Goal: Information Seeking & Learning: Learn about a topic

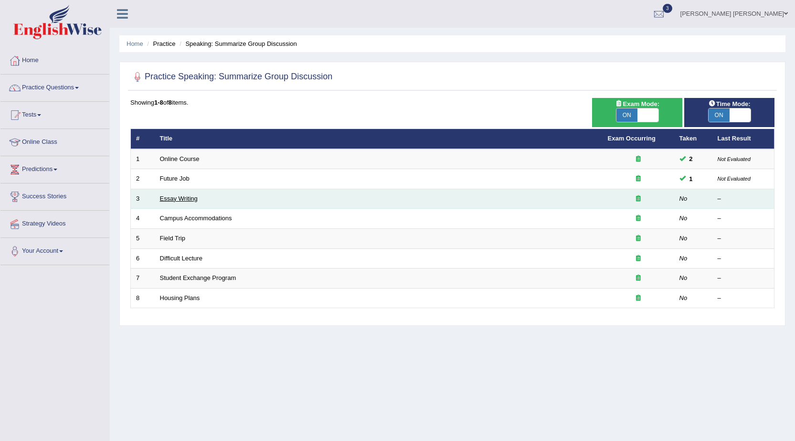
click at [170, 201] on link "Essay Writing" at bounding box center [179, 198] width 38 height 7
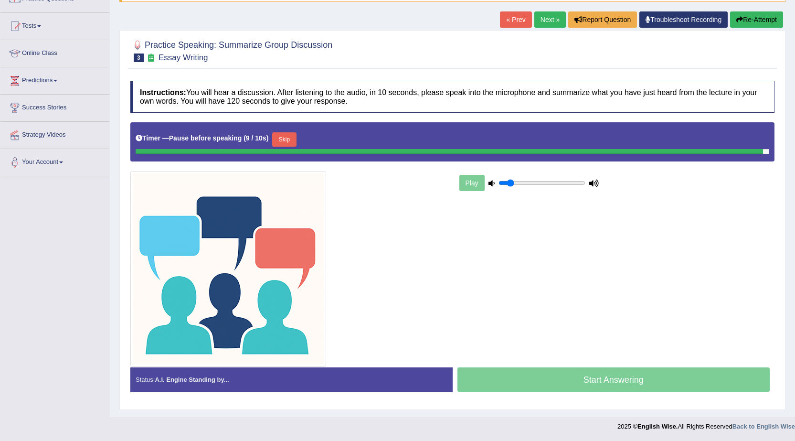
scroll to position [86, 0]
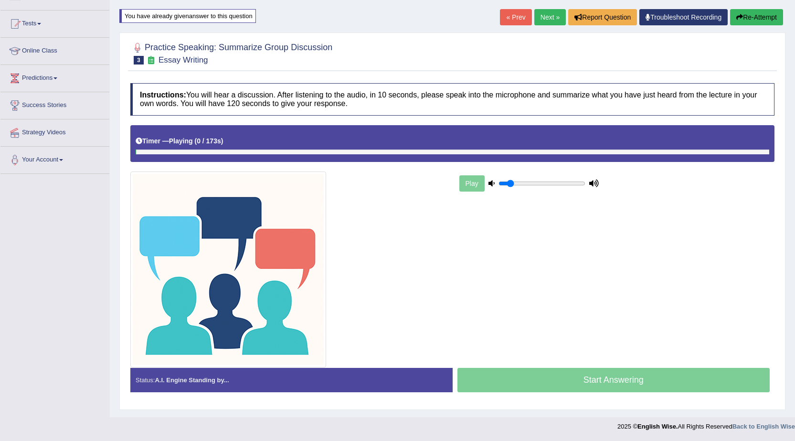
scroll to position [91, 0]
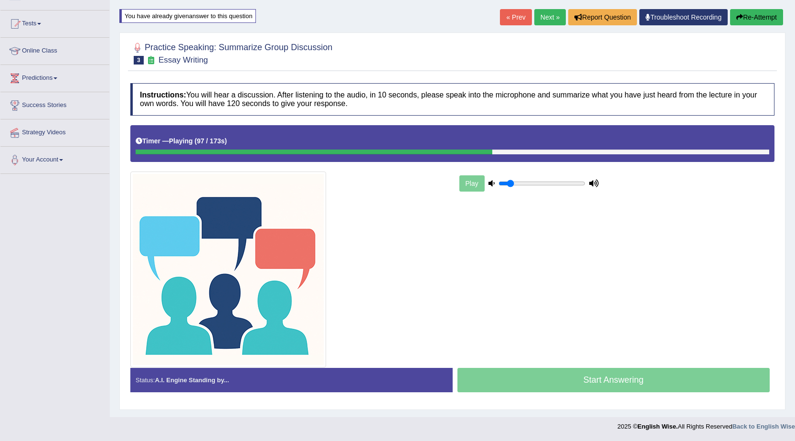
click at [762, 104] on h4 "Instructions: You will hear a discussion. After listening to the audio, in 10 s…" at bounding box center [452, 99] width 644 height 32
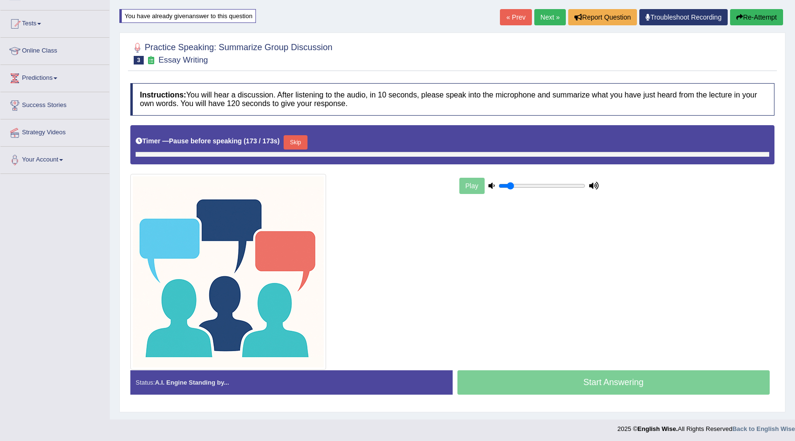
scroll to position [94, 0]
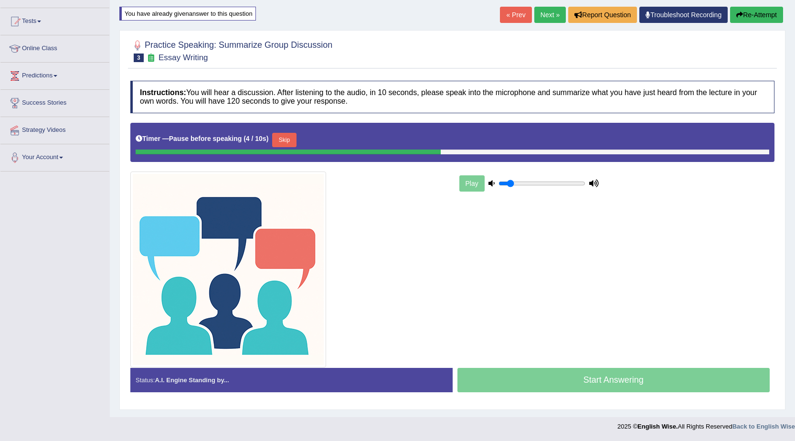
click at [288, 138] on button "Skip" at bounding box center [284, 140] width 24 height 14
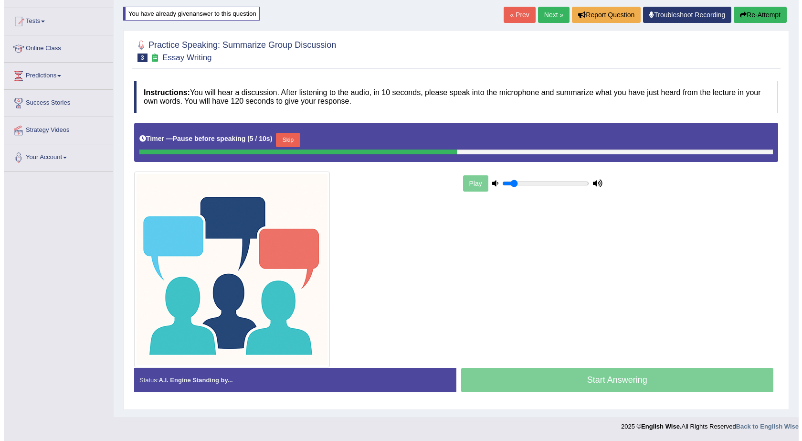
scroll to position [91, 0]
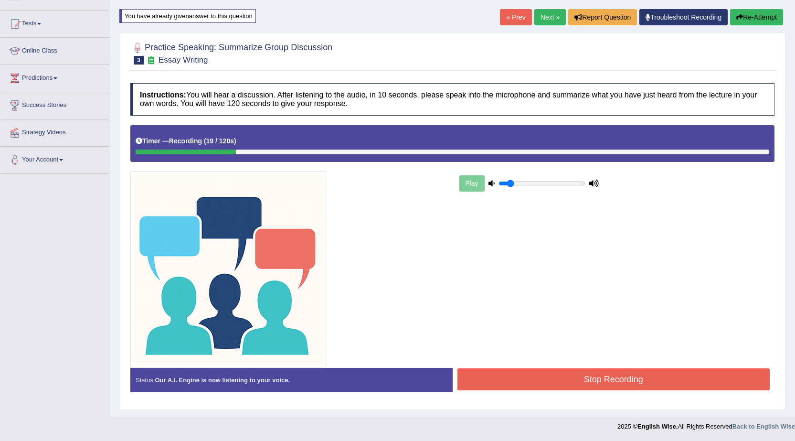
click at [598, 386] on button "Stop Recording" at bounding box center [614, 379] width 313 height 22
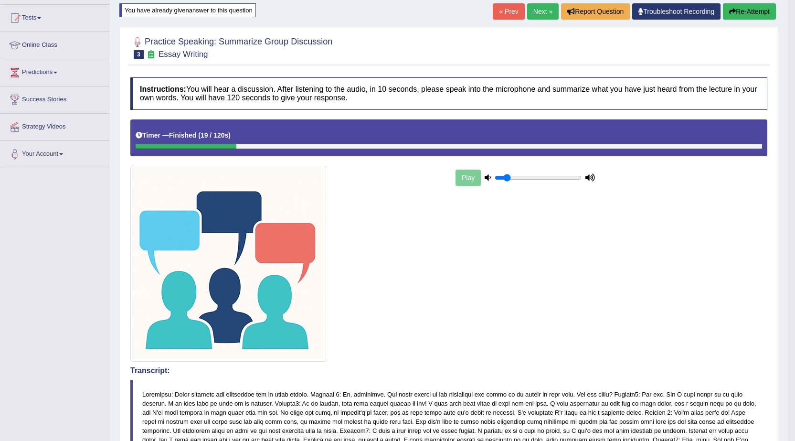
scroll to position [0, 0]
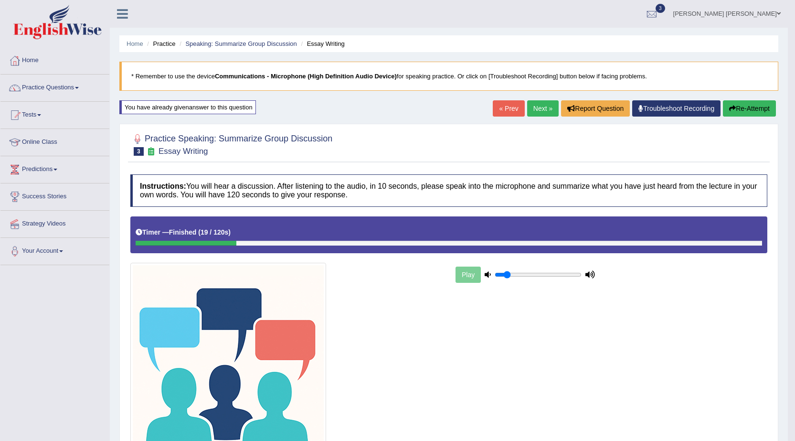
click at [542, 105] on link "Next »" at bounding box center [543, 108] width 32 height 16
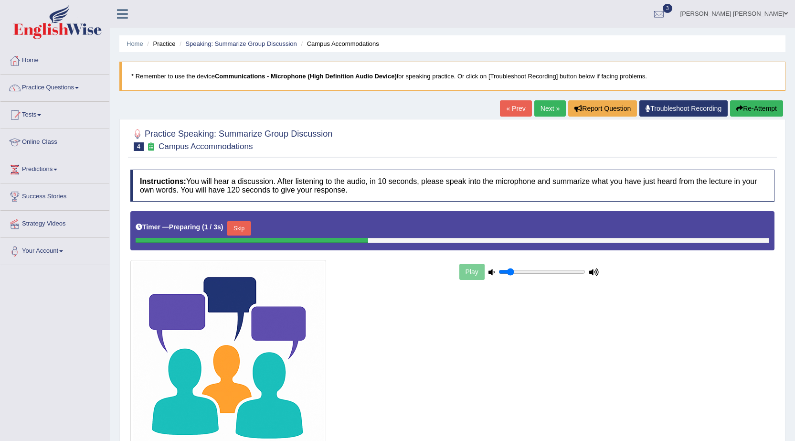
click at [517, 110] on link "« Prev" at bounding box center [516, 108] width 32 height 16
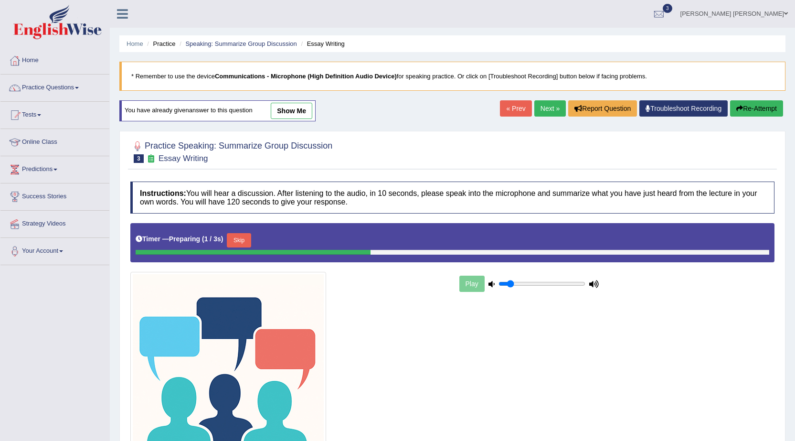
click at [238, 234] on button "Skip" at bounding box center [239, 240] width 24 height 14
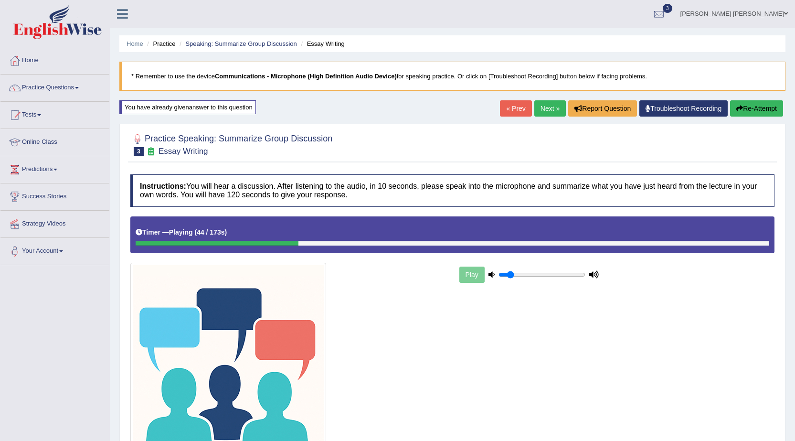
click at [460, 240] on div "Timer — Playing ( 44 / 173s ) Skip" at bounding box center [453, 232] width 634 height 17
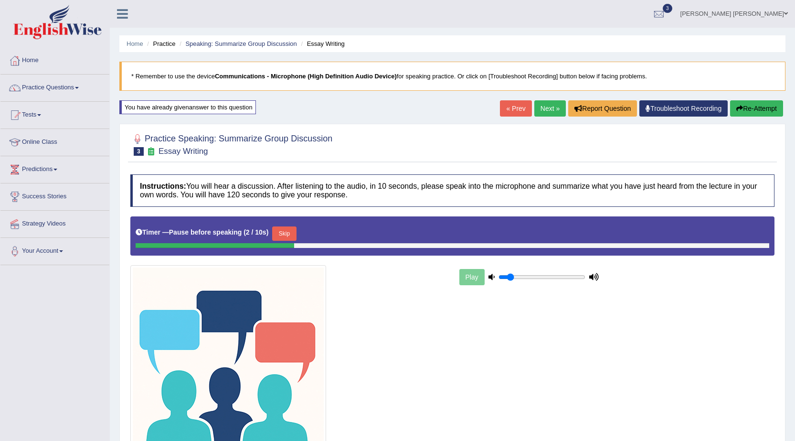
click at [289, 233] on button "Skip" at bounding box center [284, 233] width 24 height 14
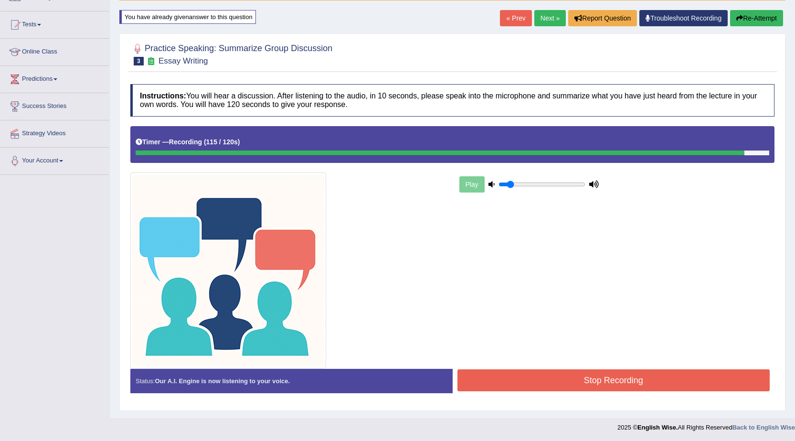
scroll to position [91, 0]
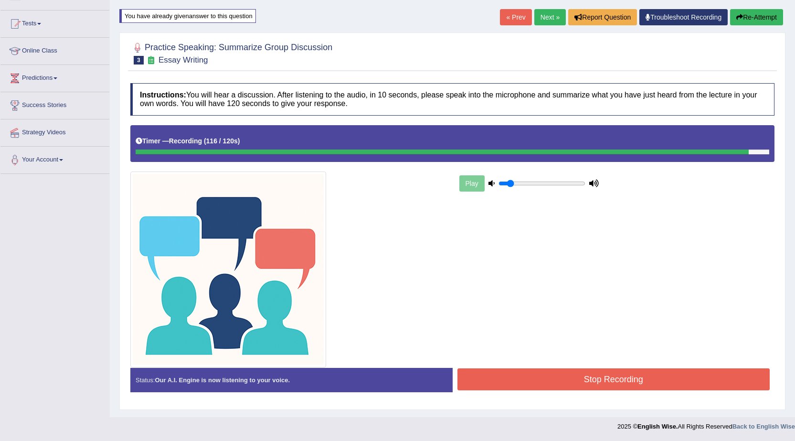
click at [610, 380] on button "Stop Recording" at bounding box center [614, 379] width 313 height 22
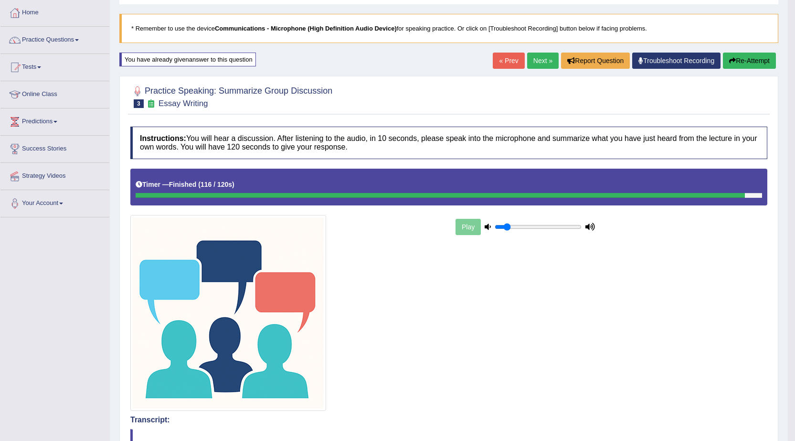
scroll to position [0, 0]
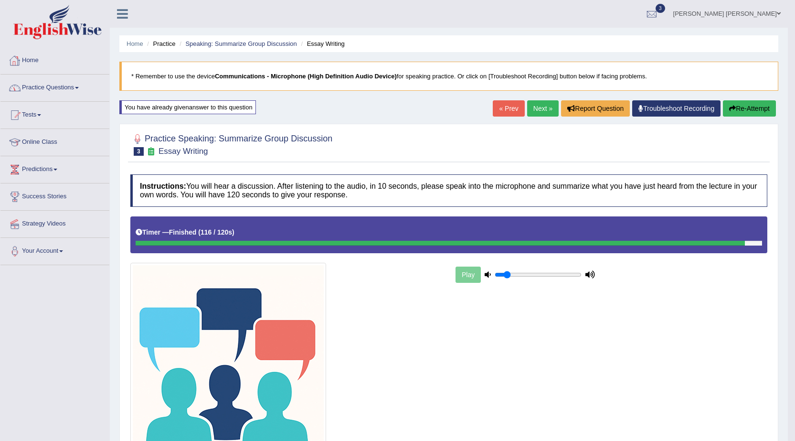
click at [27, 85] on link "Practice Questions" at bounding box center [54, 87] width 109 height 24
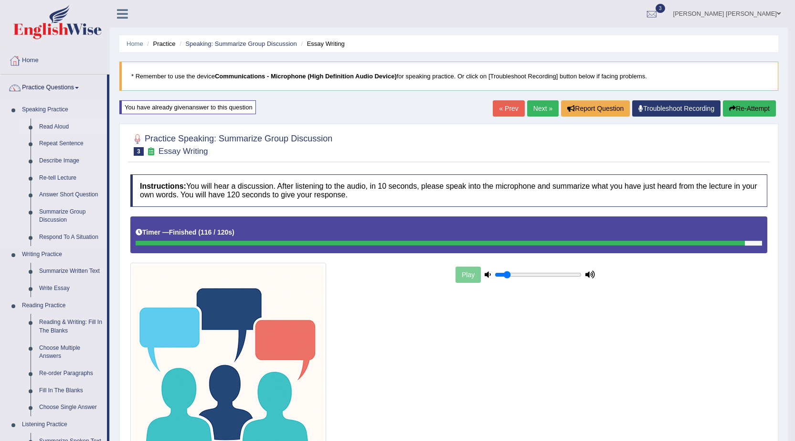
click at [51, 125] on link "Read Aloud" at bounding box center [71, 126] width 72 height 17
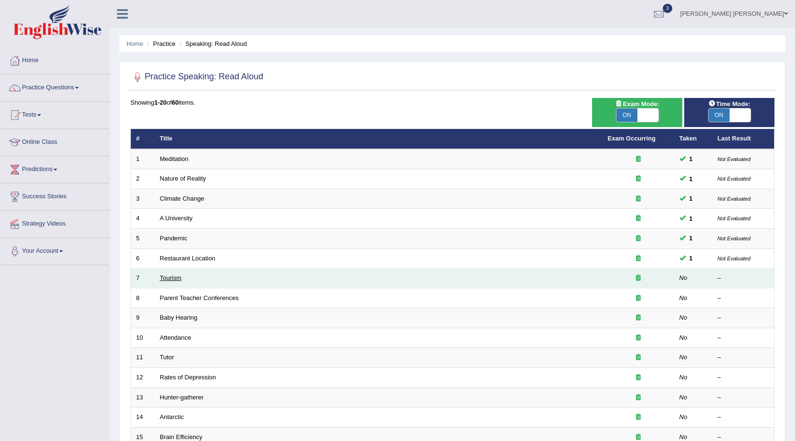
click at [180, 279] on link "Tourism" at bounding box center [171, 277] width 22 height 7
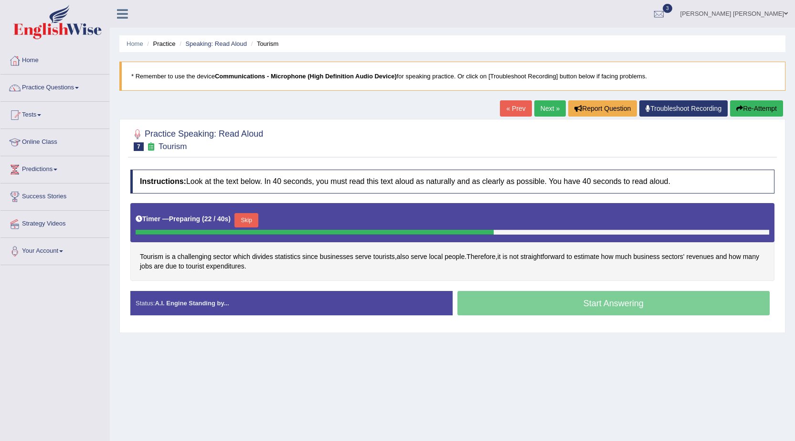
click at [254, 222] on button "Skip" at bounding box center [247, 220] width 24 height 14
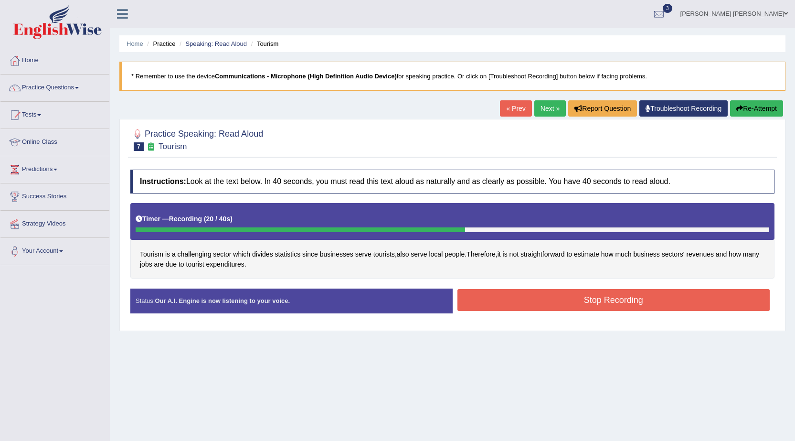
click at [520, 297] on button "Stop Recording" at bounding box center [614, 300] width 313 height 22
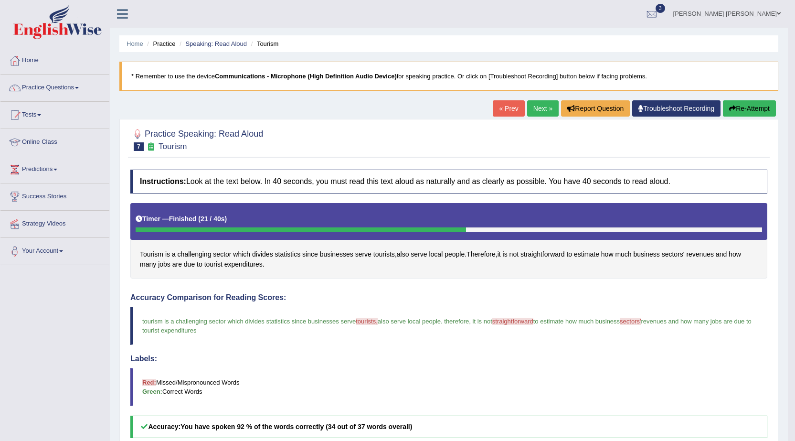
click at [752, 110] on button "Re-Attempt" at bounding box center [749, 108] width 53 height 16
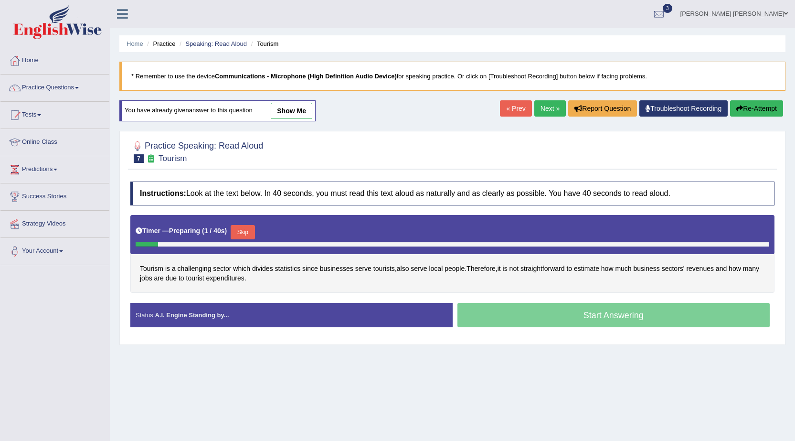
click at [250, 229] on button "Skip" at bounding box center [243, 232] width 24 height 14
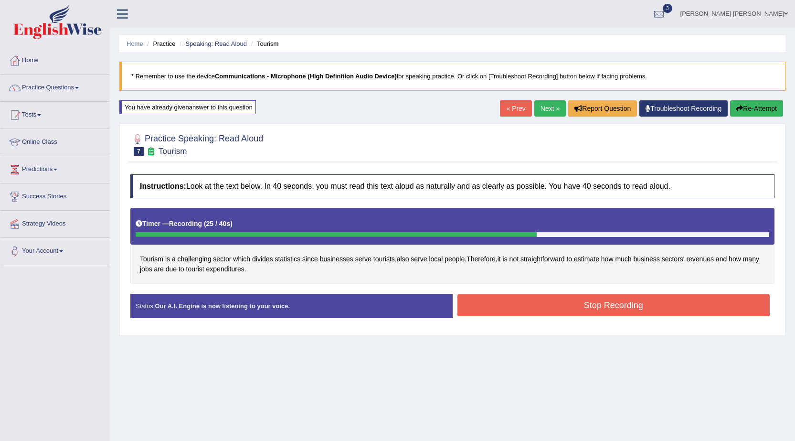
click at [592, 308] on button "Stop Recording" at bounding box center [614, 305] width 313 height 22
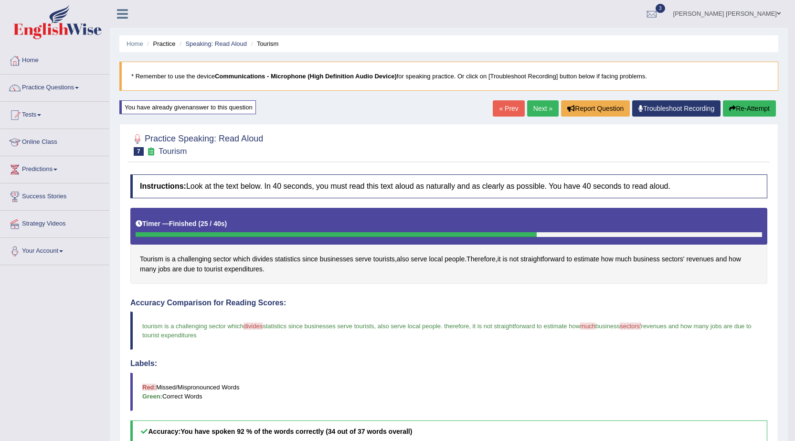
click at [743, 104] on button "Re-Attempt" at bounding box center [749, 108] width 53 height 16
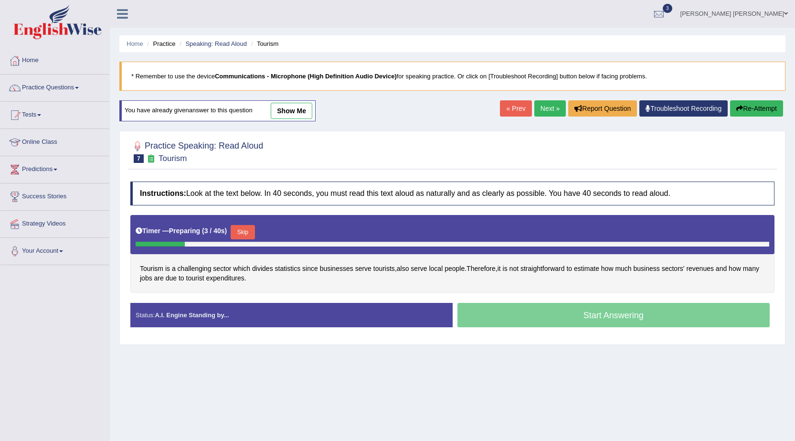
click at [247, 232] on button "Skip" at bounding box center [243, 232] width 24 height 14
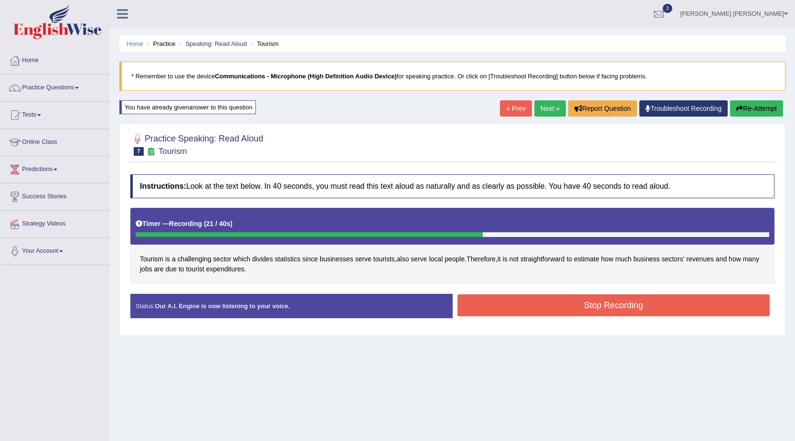
click at [611, 307] on button "Stop Recording" at bounding box center [614, 305] width 313 height 22
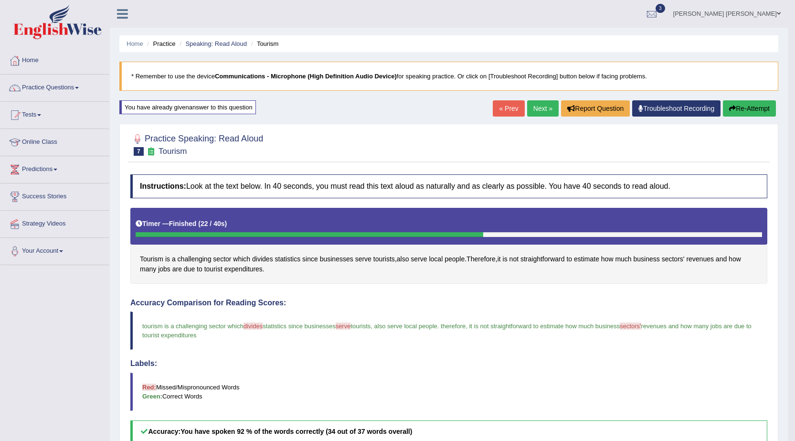
click at [741, 102] on button "Re-Attempt" at bounding box center [749, 108] width 53 height 16
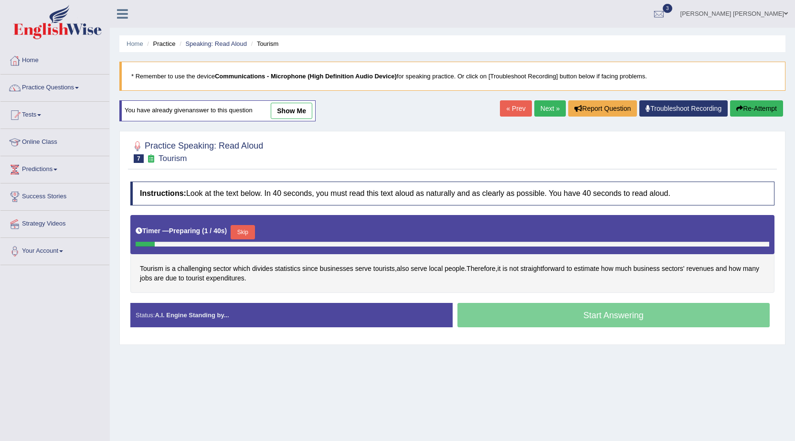
click at [245, 230] on button "Skip" at bounding box center [243, 232] width 24 height 14
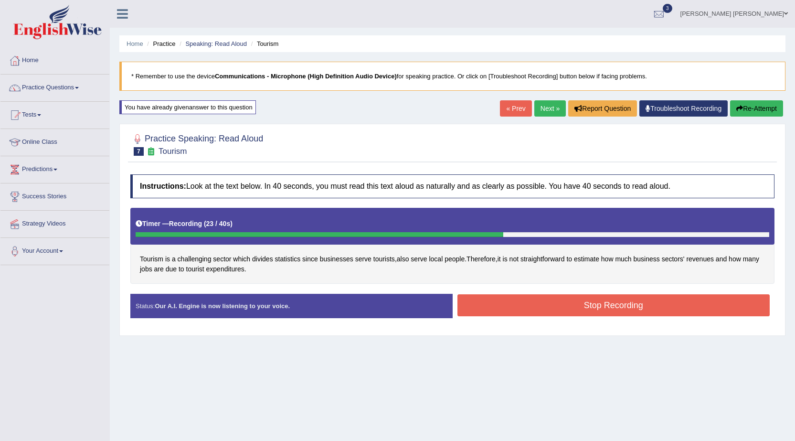
click at [507, 304] on button "Stop Recording" at bounding box center [614, 305] width 313 height 22
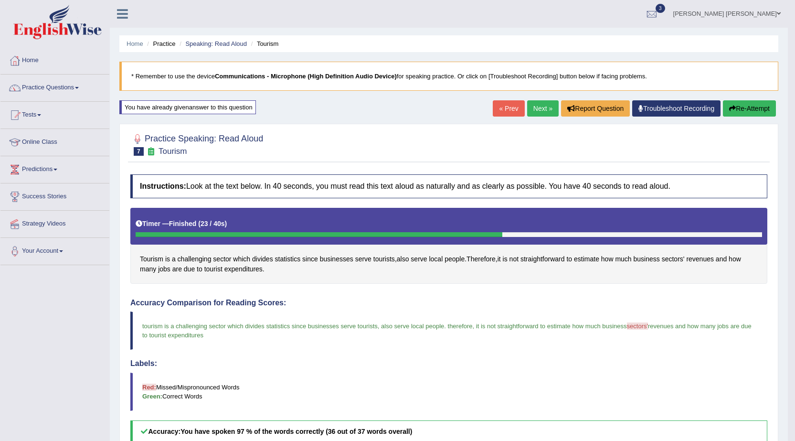
click at [530, 106] on link "Next »" at bounding box center [543, 108] width 32 height 16
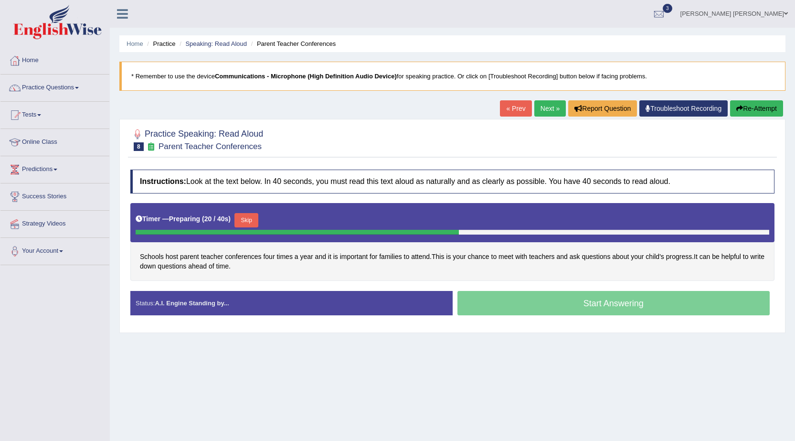
click at [248, 217] on button "Skip" at bounding box center [247, 220] width 24 height 14
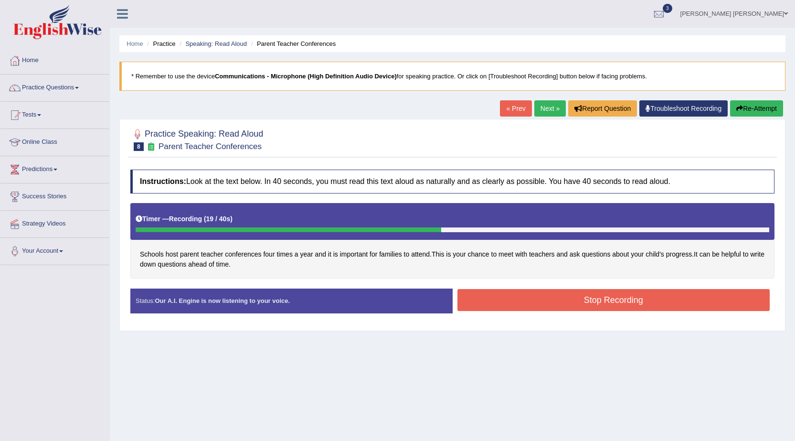
click at [643, 300] on button "Stop Recording" at bounding box center [614, 300] width 313 height 22
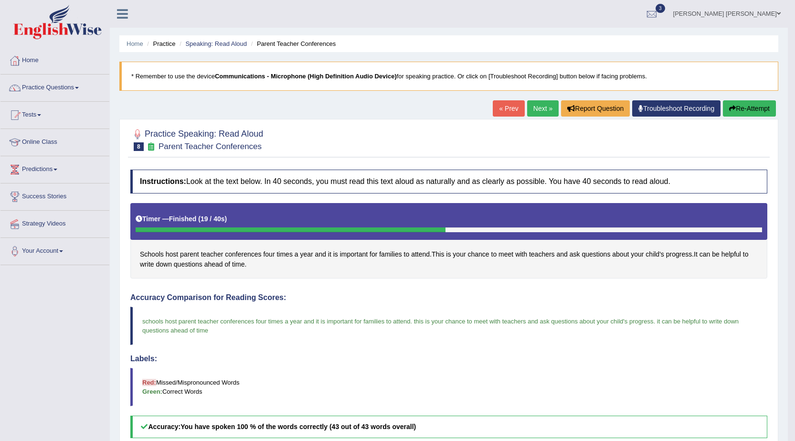
click at [530, 110] on link "Next »" at bounding box center [543, 108] width 32 height 16
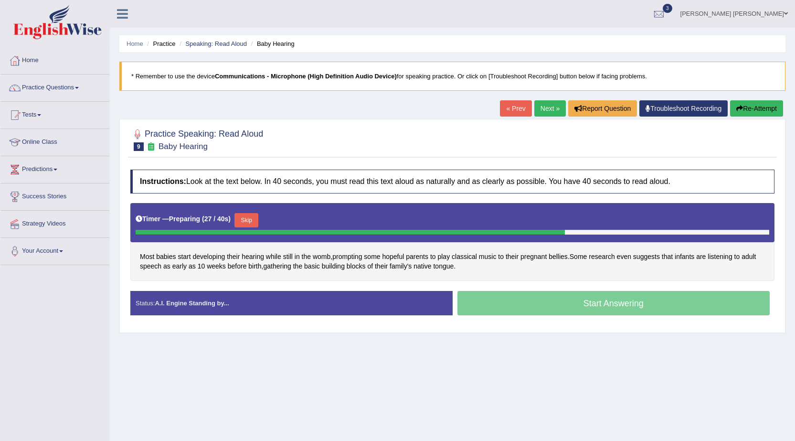
click at [249, 223] on button "Skip" at bounding box center [247, 220] width 24 height 14
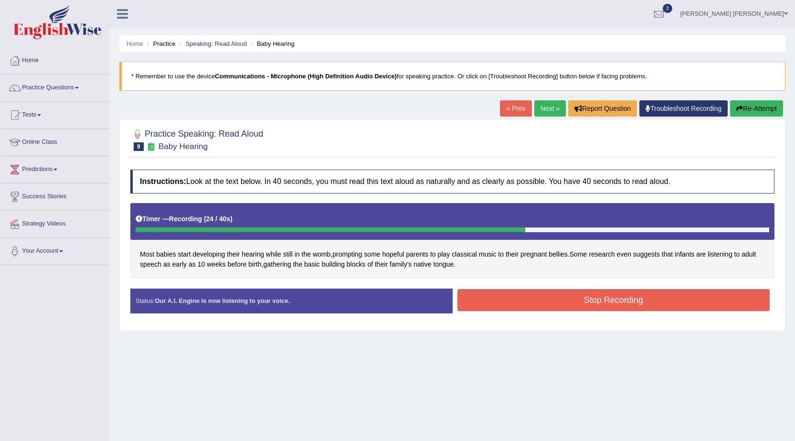
click at [552, 295] on button "Stop Recording" at bounding box center [614, 300] width 313 height 22
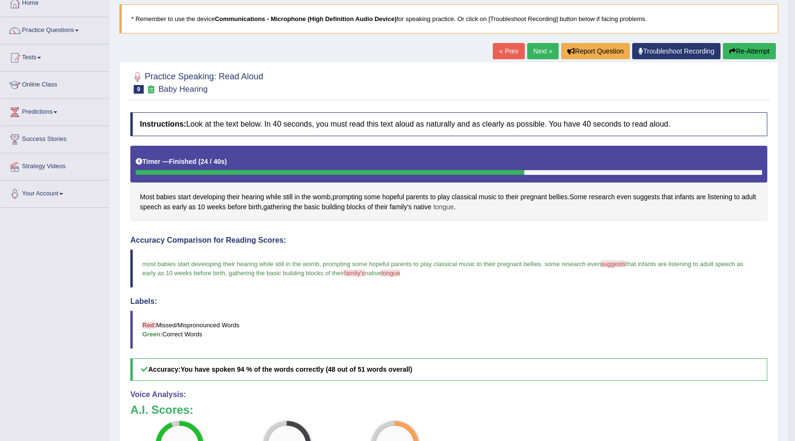
scroll to position [48, 0]
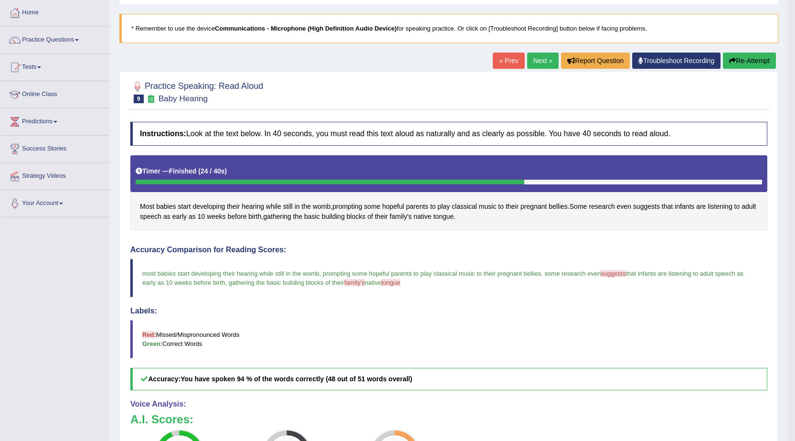
click at [528, 57] on link "Next »" at bounding box center [543, 61] width 32 height 16
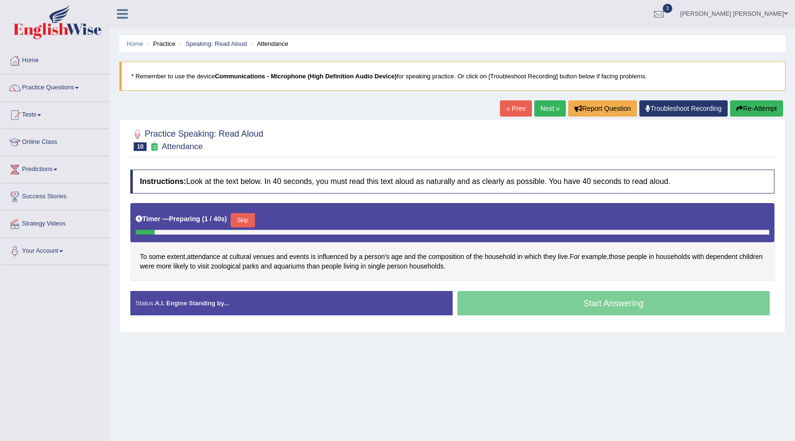
click at [250, 211] on div "Timer — Preparing ( 1 / 40s ) Skip" at bounding box center [453, 220] width 634 height 19
click at [246, 220] on button "Skip" at bounding box center [243, 220] width 24 height 14
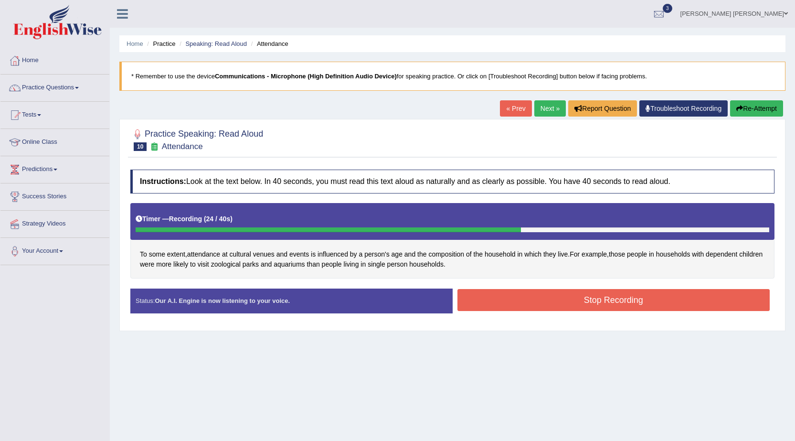
click at [545, 306] on button "Stop Recording" at bounding box center [614, 300] width 313 height 22
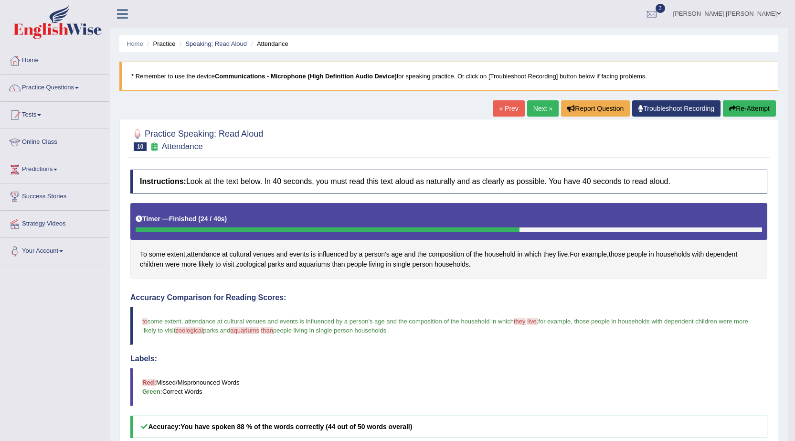
click at [737, 111] on button "Re-Attempt" at bounding box center [749, 108] width 53 height 16
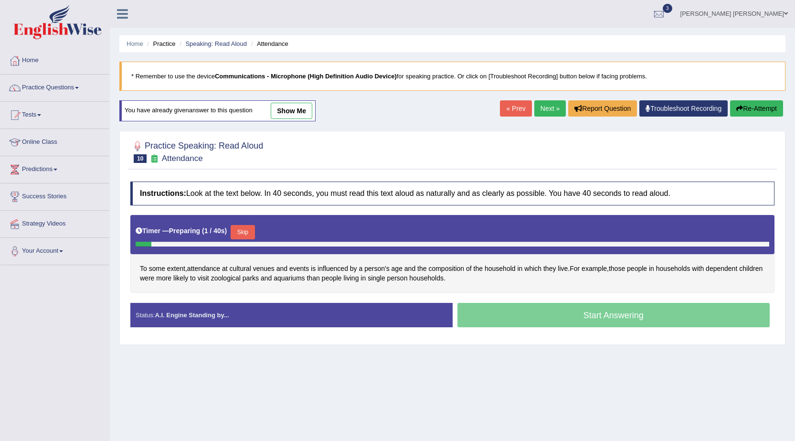
click at [240, 231] on button "Skip" at bounding box center [243, 232] width 24 height 14
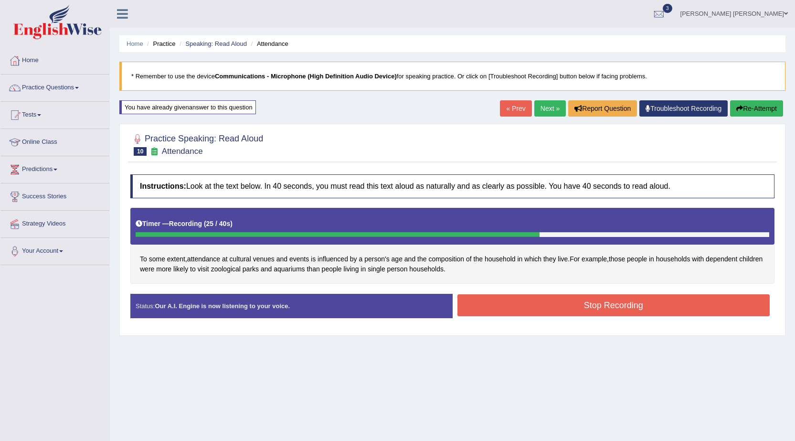
click at [537, 301] on button "Stop Recording" at bounding box center [614, 305] width 313 height 22
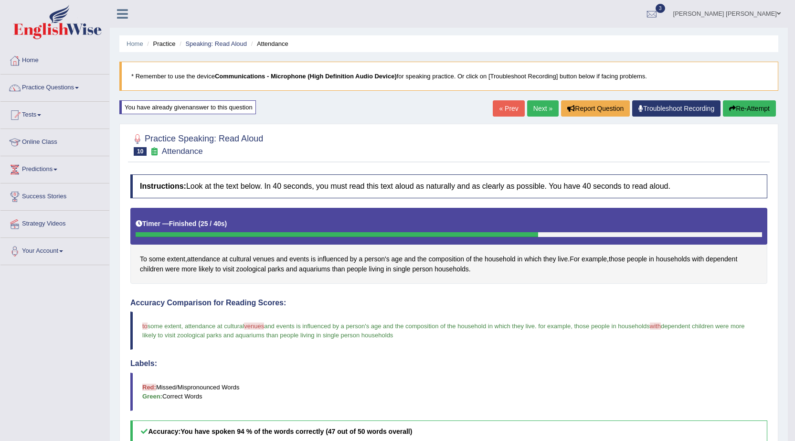
click at [533, 113] on link "Next »" at bounding box center [543, 108] width 32 height 16
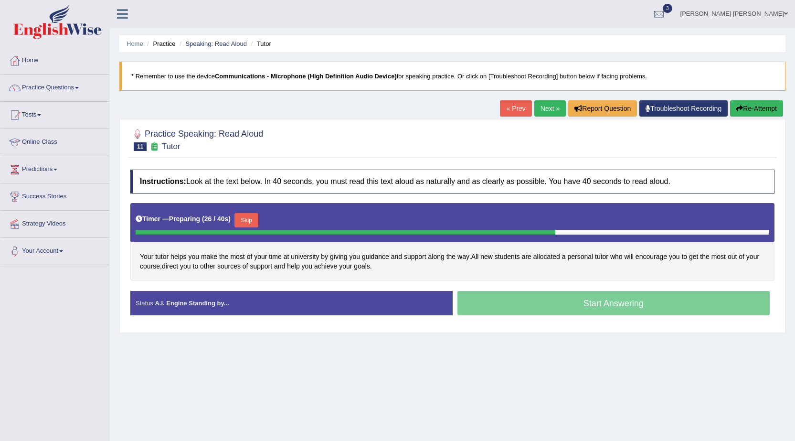
click at [253, 217] on button "Skip" at bounding box center [247, 220] width 24 height 14
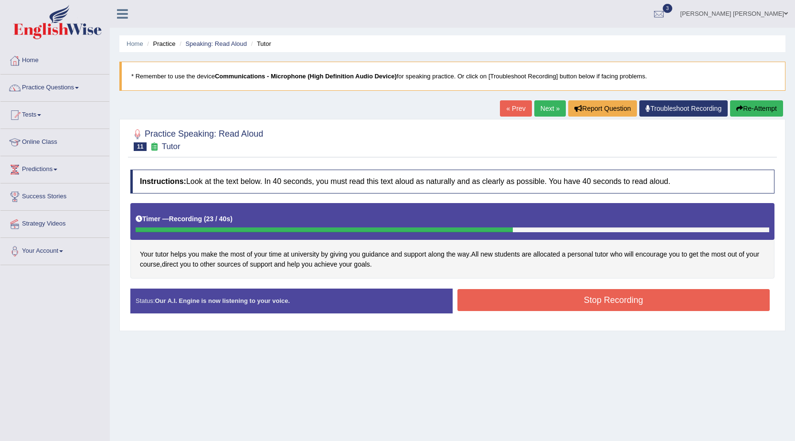
click at [614, 297] on button "Stop Recording" at bounding box center [614, 300] width 313 height 22
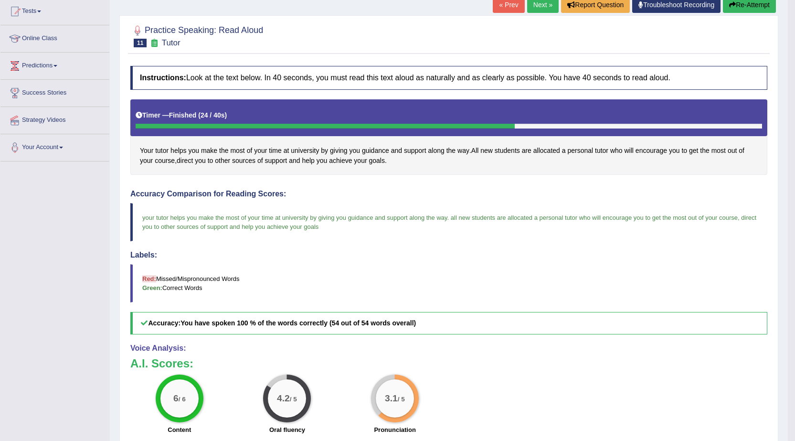
scroll to position [96, 0]
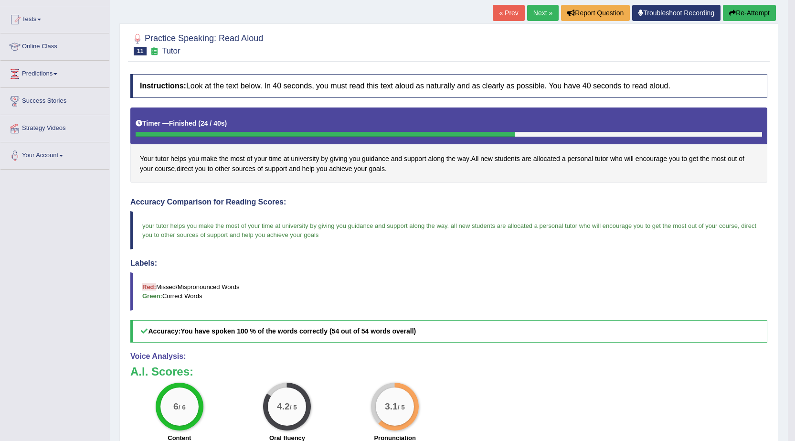
click at [534, 15] on link "Next »" at bounding box center [543, 13] width 32 height 16
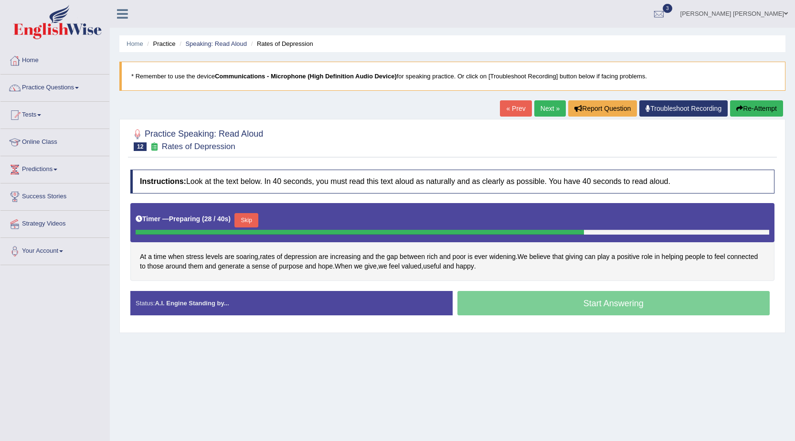
click at [243, 220] on button "Skip" at bounding box center [247, 220] width 24 height 14
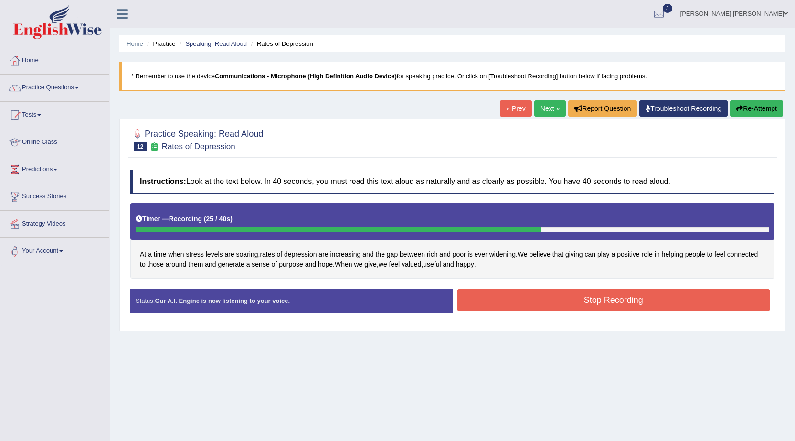
click at [615, 297] on button "Stop Recording" at bounding box center [614, 300] width 313 height 22
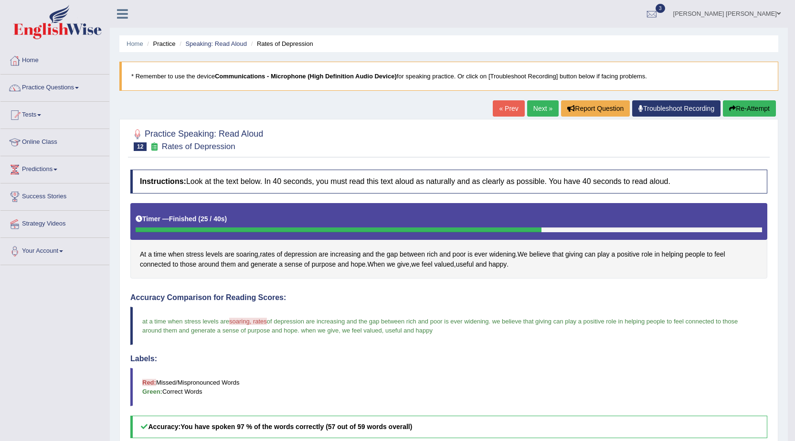
click at [544, 104] on link "Next »" at bounding box center [543, 108] width 32 height 16
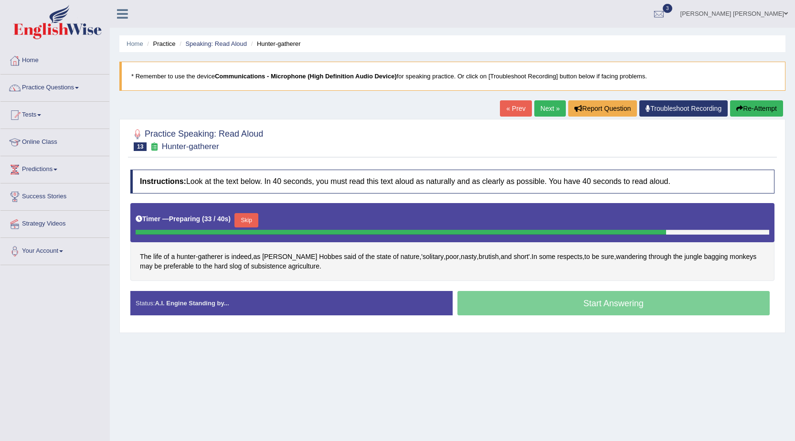
click at [253, 218] on button "Skip" at bounding box center [247, 220] width 24 height 14
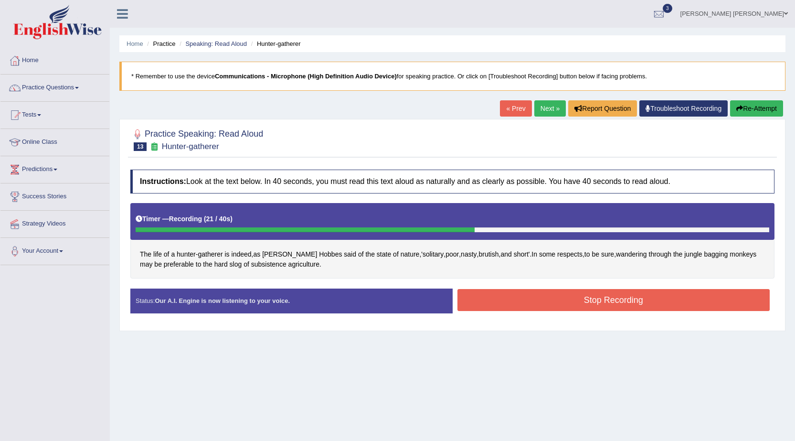
click at [473, 303] on button "Stop Recording" at bounding box center [614, 300] width 313 height 22
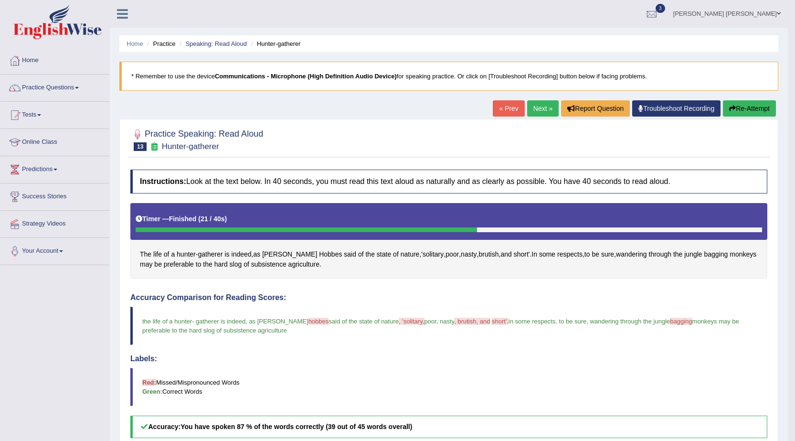
click at [741, 105] on button "Re-Attempt" at bounding box center [749, 108] width 53 height 16
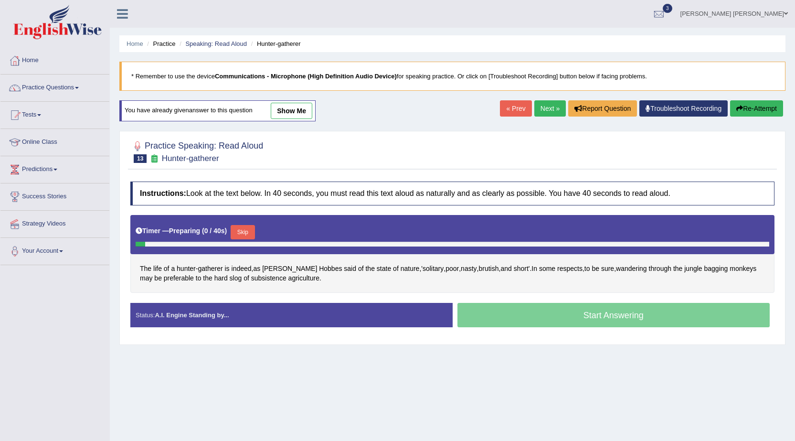
click at [250, 232] on button "Skip" at bounding box center [243, 232] width 24 height 14
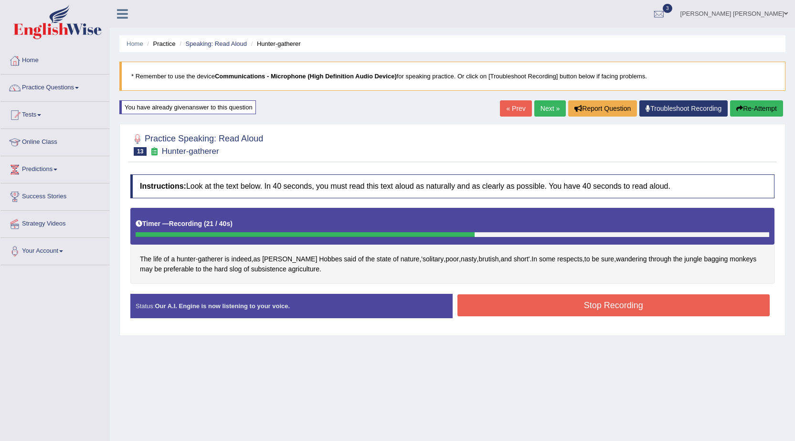
click at [528, 310] on button "Stop Recording" at bounding box center [614, 305] width 313 height 22
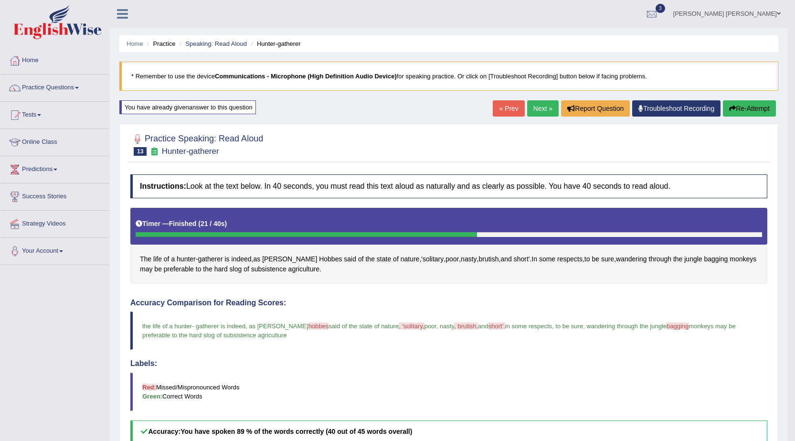
click at [534, 108] on link "Next »" at bounding box center [543, 108] width 32 height 16
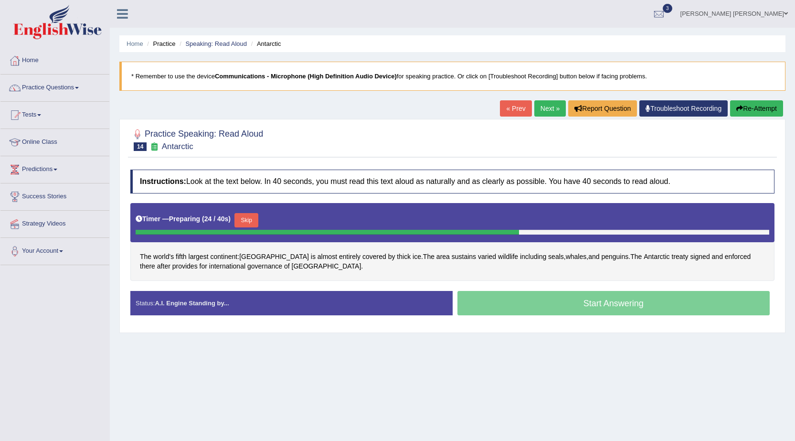
click at [255, 224] on button "Skip" at bounding box center [247, 220] width 24 height 14
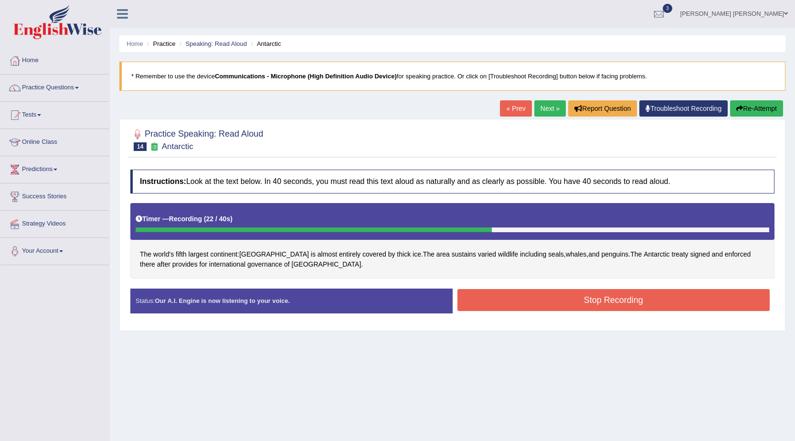
click at [501, 303] on button "Stop Recording" at bounding box center [614, 300] width 313 height 22
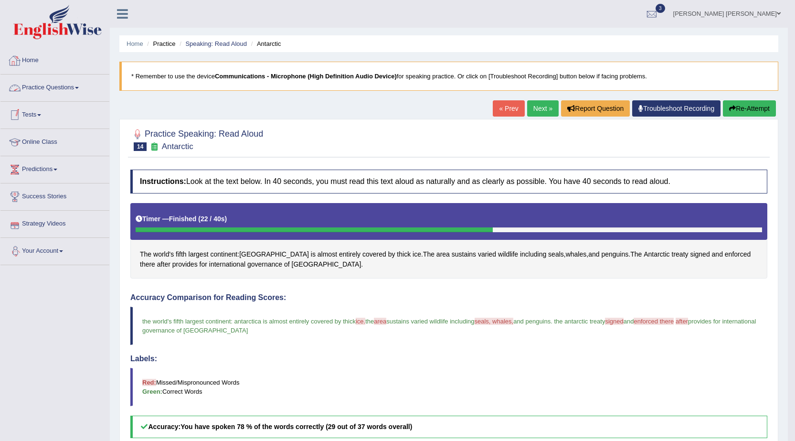
click at [28, 62] on link "Home" at bounding box center [54, 59] width 109 height 24
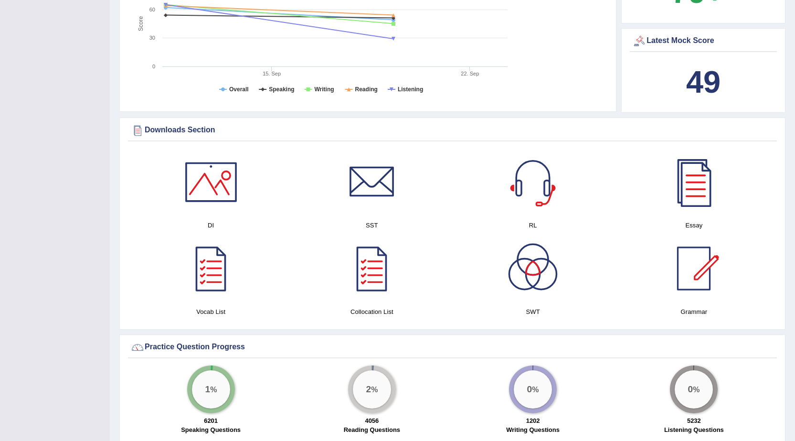
scroll to position [382, 0]
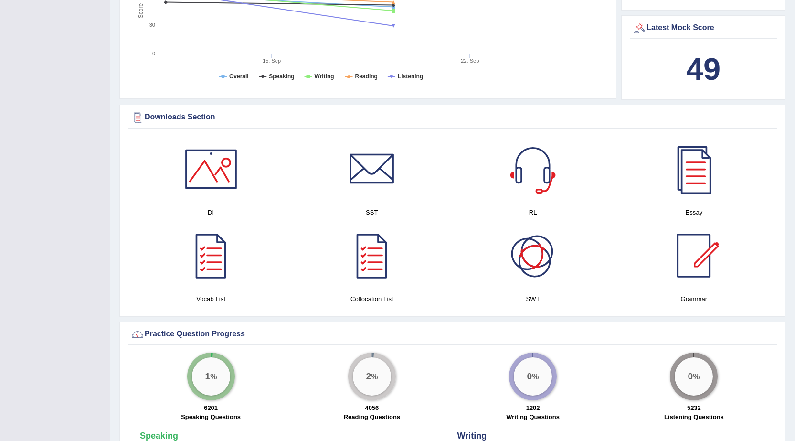
click at [531, 267] on div at bounding box center [533, 255] width 67 height 67
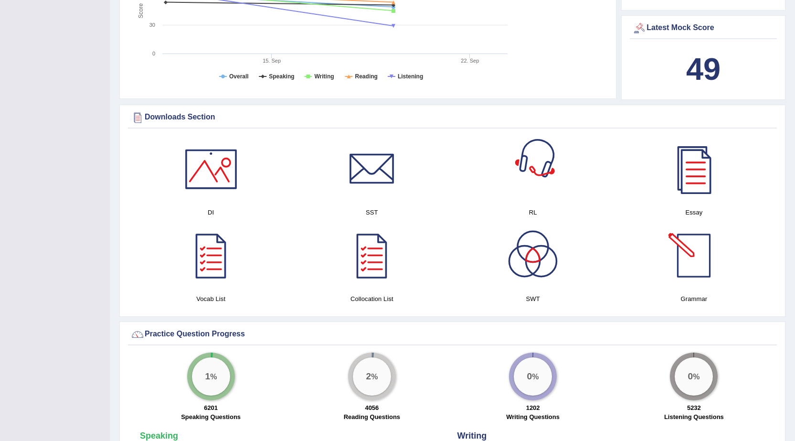
click at [544, 181] on div at bounding box center [533, 169] width 67 height 67
click at [225, 170] on div at bounding box center [211, 169] width 67 height 67
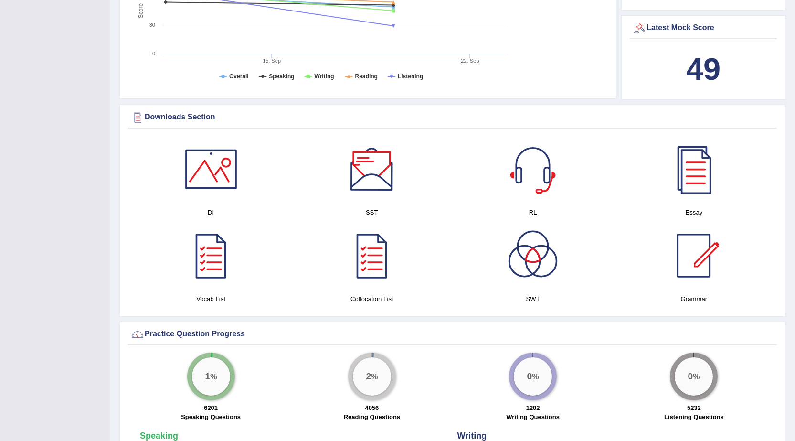
click at [388, 172] on div at bounding box center [372, 169] width 67 height 67
click at [700, 164] on div at bounding box center [694, 169] width 67 height 67
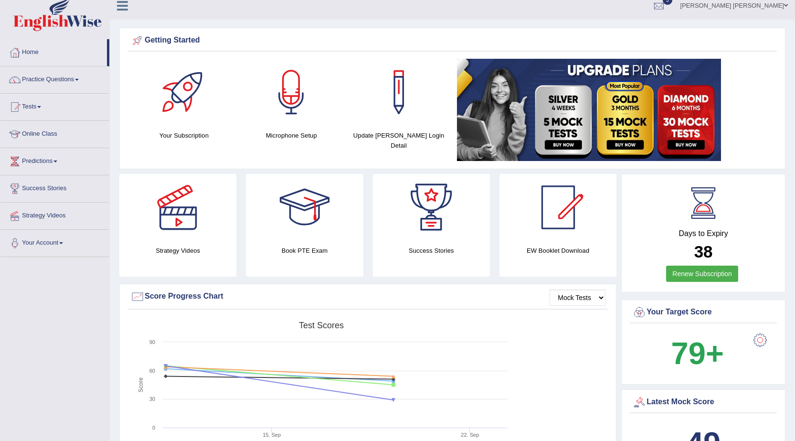
scroll to position [0, 0]
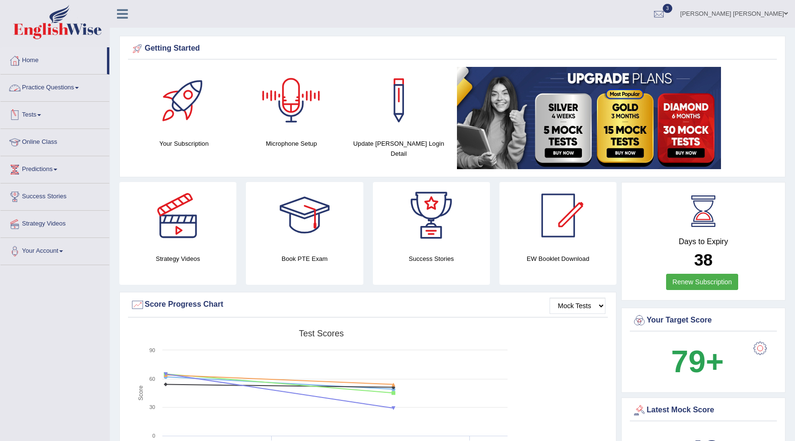
click at [42, 85] on link "Practice Questions" at bounding box center [54, 87] width 109 height 24
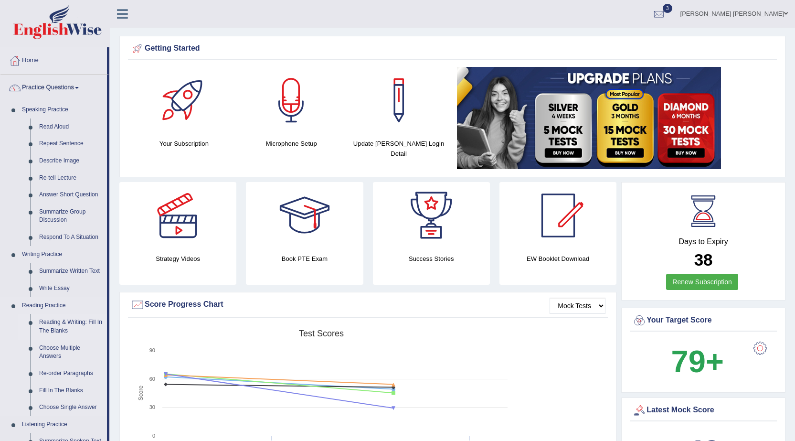
click at [66, 320] on link "Reading & Writing: Fill In The Blanks" at bounding box center [71, 326] width 72 height 25
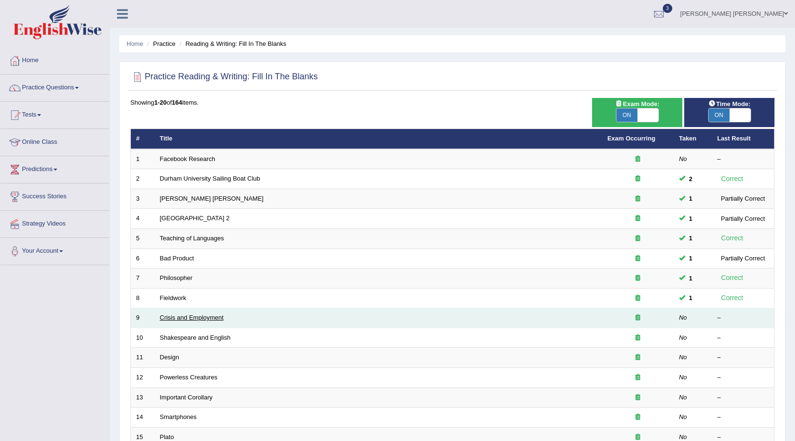
click at [213, 317] on link "Crisis and Employment" at bounding box center [192, 317] width 64 height 7
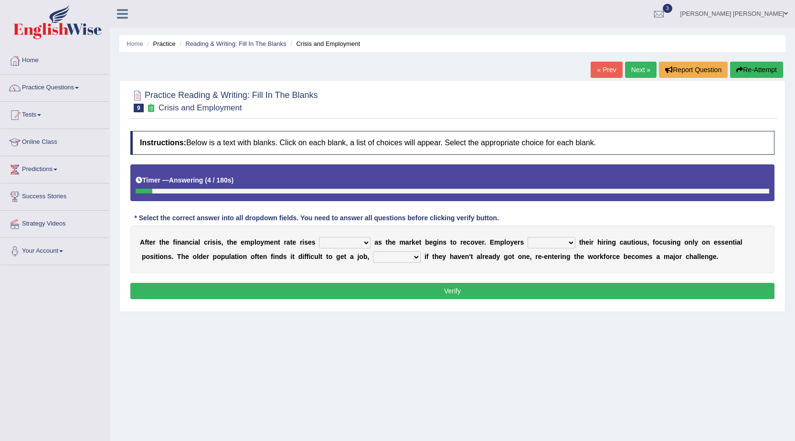
click at [344, 243] on select "normally conversely strenuously sharply" at bounding box center [345, 242] width 52 height 11
select select "sharply"
click at [319, 237] on select "normally conversely strenuously sharply" at bounding box center [345, 242] width 52 height 11
click at [348, 245] on select "normally conversely strenuously sharply" at bounding box center [345, 242] width 52 height 11
click at [569, 244] on select "keeping kept keep are kept" at bounding box center [552, 242] width 48 height 11
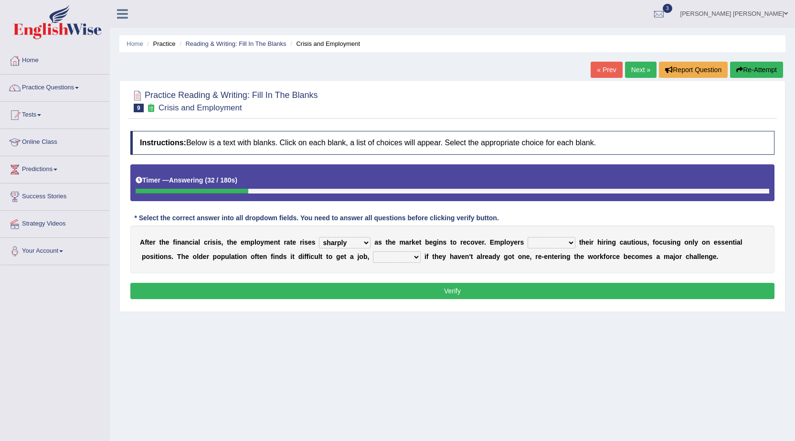
select select "keeping"
click at [528, 237] on select "keeping kept keep are kept" at bounding box center [552, 242] width 48 height 11
click at [568, 242] on select "keeping kept keep are kept" at bounding box center [552, 242] width 48 height 11
click at [528, 237] on select "keeping kept keep are kept" at bounding box center [552, 242] width 48 height 11
click at [415, 254] on select "although while then because" at bounding box center [397, 256] width 48 height 11
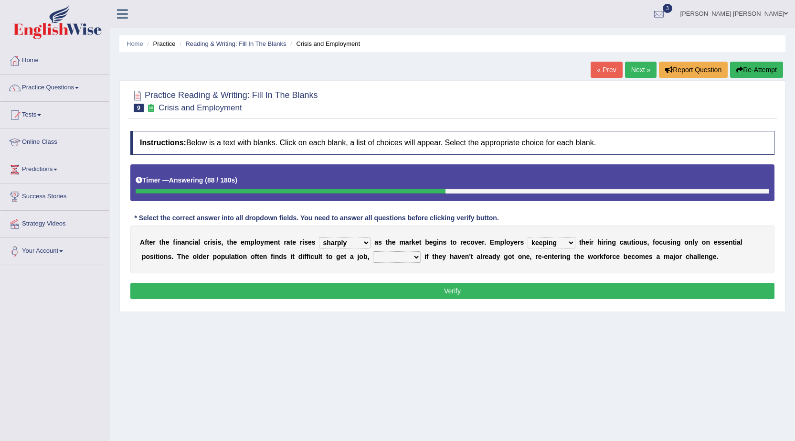
select select "because"
click at [373, 251] on select "although while then because" at bounding box center [397, 256] width 48 height 11
click at [428, 288] on button "Verify" at bounding box center [452, 291] width 644 height 16
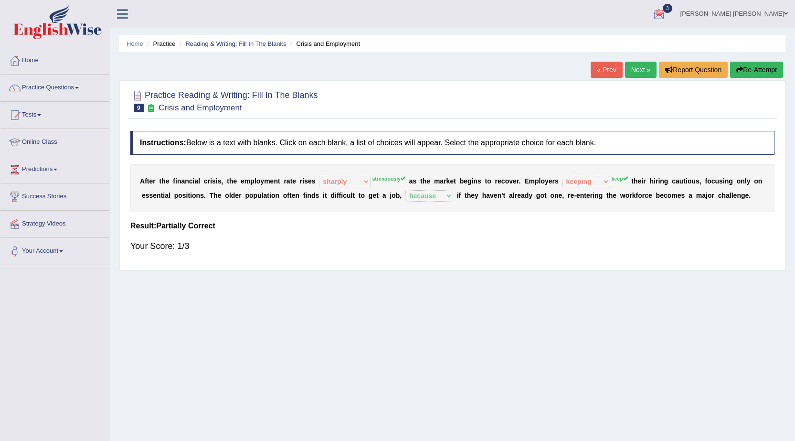
click at [630, 69] on link "Next »" at bounding box center [641, 70] width 32 height 16
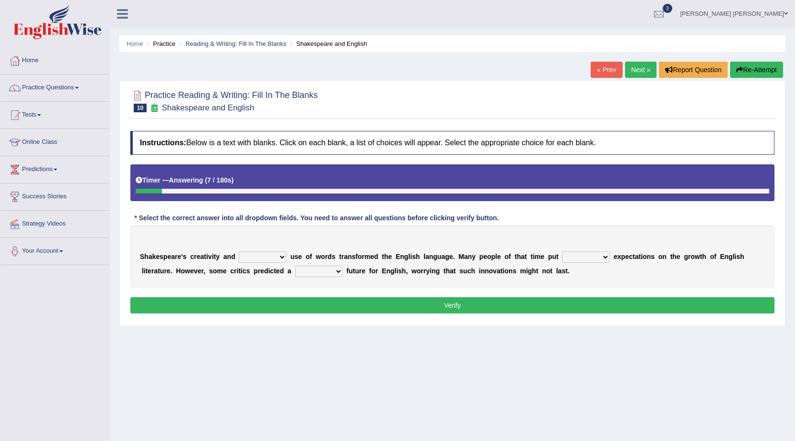
click at [276, 257] on select "idealized intensive fancied inventive" at bounding box center [263, 256] width 48 height 11
select select "intensive"
click at [239, 251] on select "idealized intensive fancied inventive" at bounding box center [263, 256] width 48 height 11
click at [607, 258] on select "wide much high more" at bounding box center [586, 256] width 48 height 11
select select "much"
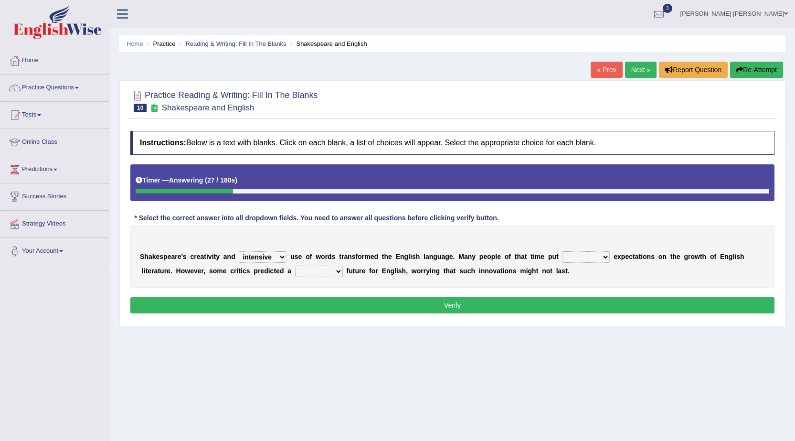
click at [562, 251] on select "wide much high more" at bounding box center [586, 256] width 48 height 11
click at [333, 273] on select "monetary promising irresistible daunting" at bounding box center [319, 271] width 48 height 11
select select "monetary"
click at [295, 266] on select "monetary promising irresistible daunting" at bounding box center [319, 271] width 48 height 11
click at [337, 301] on button "Verify" at bounding box center [452, 305] width 644 height 16
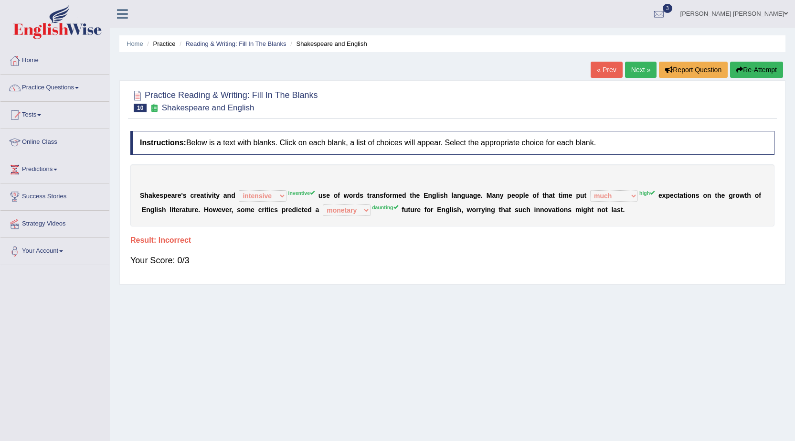
click at [760, 69] on button "Re-Attempt" at bounding box center [756, 70] width 53 height 16
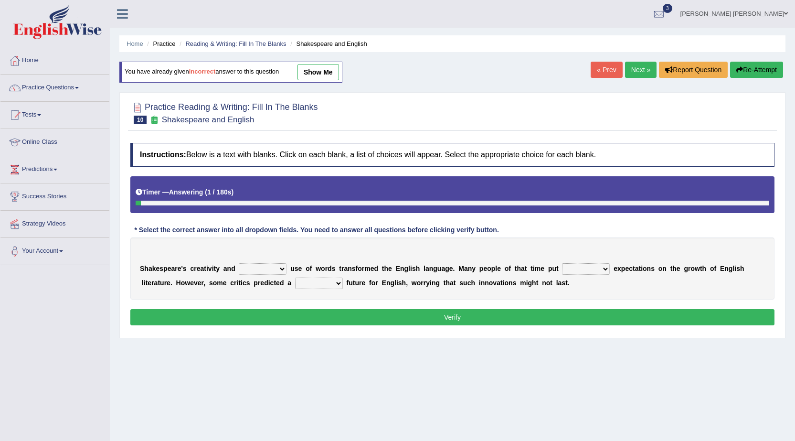
click at [274, 268] on select "idealized intensive fancied inventive" at bounding box center [263, 268] width 48 height 11
select select "inventive"
click at [239, 263] on select "idealized intensive fancied inventive" at bounding box center [263, 268] width 48 height 11
click at [598, 267] on select "wide much high more" at bounding box center [586, 268] width 48 height 11
select select "high"
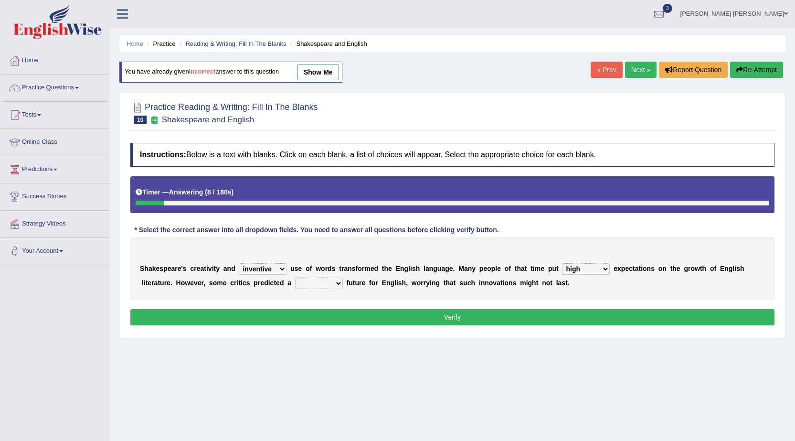
click at [562, 263] on select "wide much high more" at bounding box center [586, 268] width 48 height 11
click at [340, 280] on select "monetary promising irresistible daunting" at bounding box center [319, 283] width 48 height 11
select select "daunting"
click at [295, 278] on select "monetary promising irresistible daunting" at bounding box center [319, 283] width 48 height 11
click at [381, 314] on button "Verify" at bounding box center [452, 317] width 644 height 16
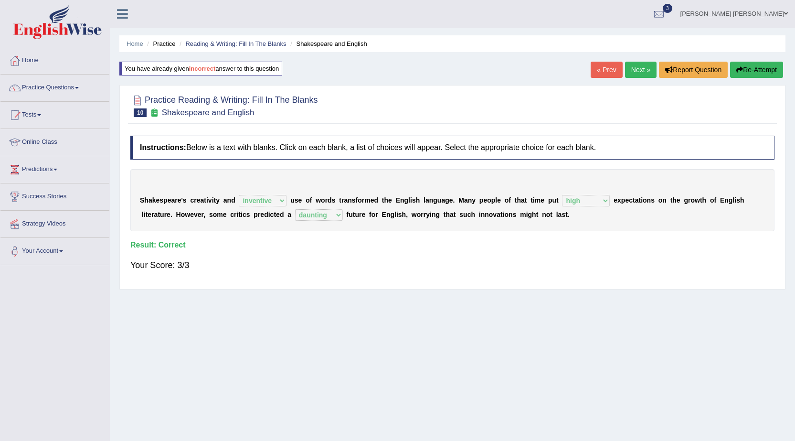
click at [635, 75] on link "Next »" at bounding box center [641, 70] width 32 height 16
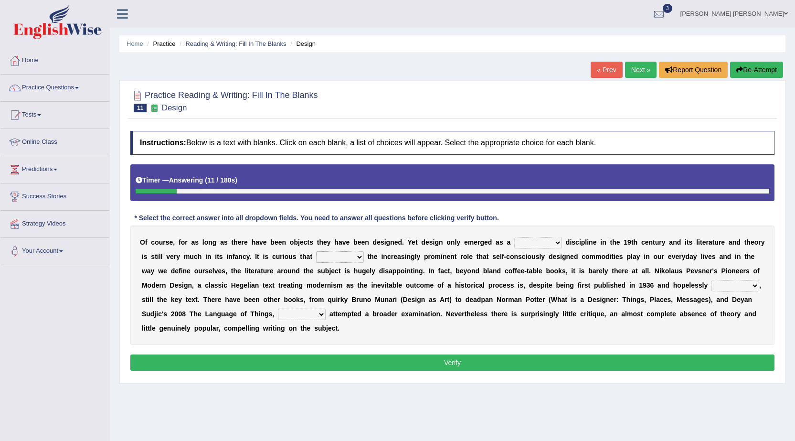
click at [557, 244] on select "bilateral ubiquitous foremost dedicated" at bounding box center [538, 242] width 48 height 11
select select "foremost"
click at [514, 237] on select "bilateral ubiquitous foremost dedicated" at bounding box center [538, 242] width 48 height 11
click at [364, 253] on b at bounding box center [366, 257] width 4 height 8
click at [358, 257] on select "since despite within through" at bounding box center [340, 256] width 48 height 11
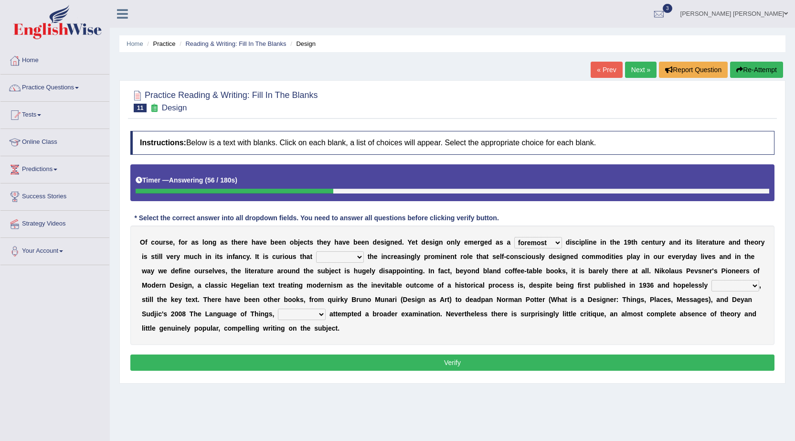
select select "despite"
click at [316, 251] on select "since despite within through" at bounding box center [340, 256] width 48 height 11
click at [719, 286] on select "dates dating date dated" at bounding box center [736, 285] width 48 height 11
select select "dated"
click at [712, 280] on select "dates dating date dated" at bounding box center [736, 285] width 48 height 11
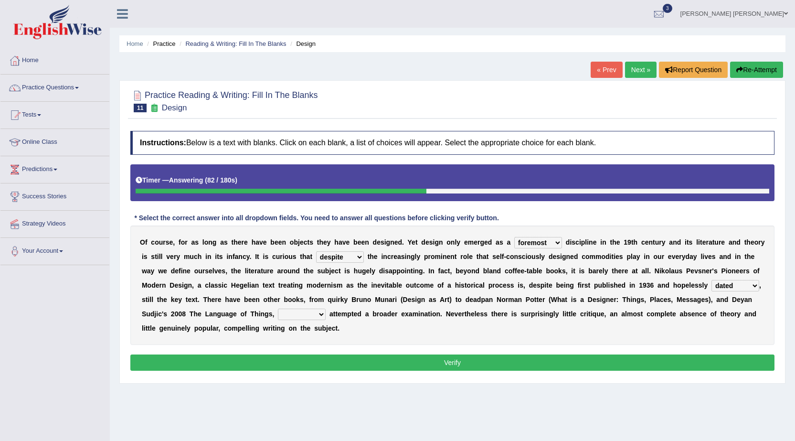
click at [738, 285] on select "dates dating date dated" at bounding box center [736, 285] width 48 height 11
click at [318, 315] on select "which then however as" at bounding box center [302, 314] width 48 height 11
select select "which"
click at [278, 309] on select "which then however as" at bounding box center [302, 314] width 48 height 11
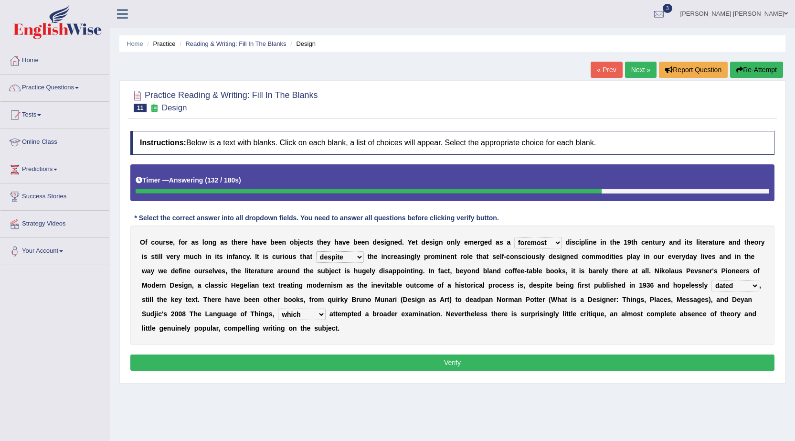
click at [417, 360] on button "Verify" at bounding box center [452, 362] width 644 height 16
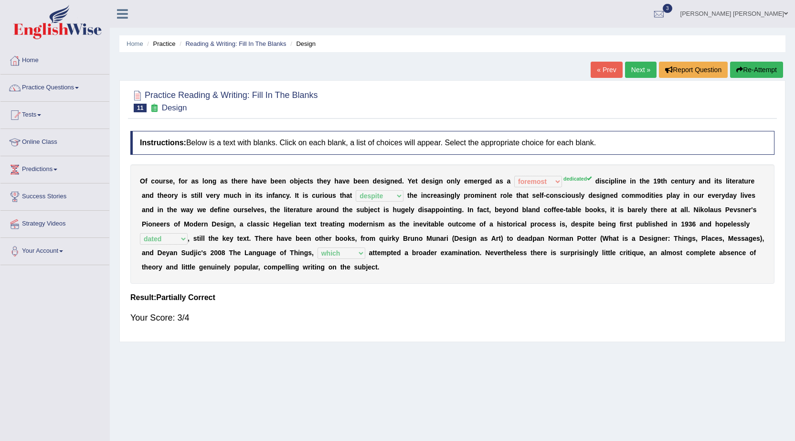
click at [643, 67] on link "Next »" at bounding box center [641, 70] width 32 height 16
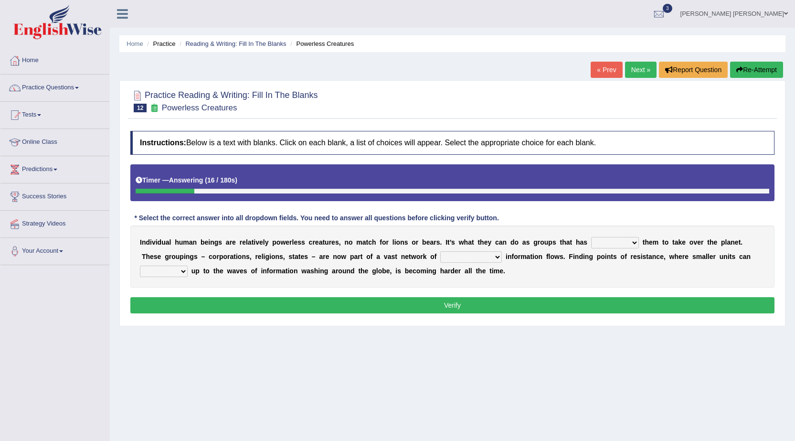
click at [632, 239] on select "enabled contended embodied conjured" at bounding box center [615, 242] width 48 height 11
select select "enabled"
click at [591, 237] on select "enabled contended embodied conjured" at bounding box center [615, 242] width 48 height 11
click at [476, 256] on select "interconnected overlapping fastened exploited" at bounding box center [471, 256] width 62 height 11
select select "interconnected"
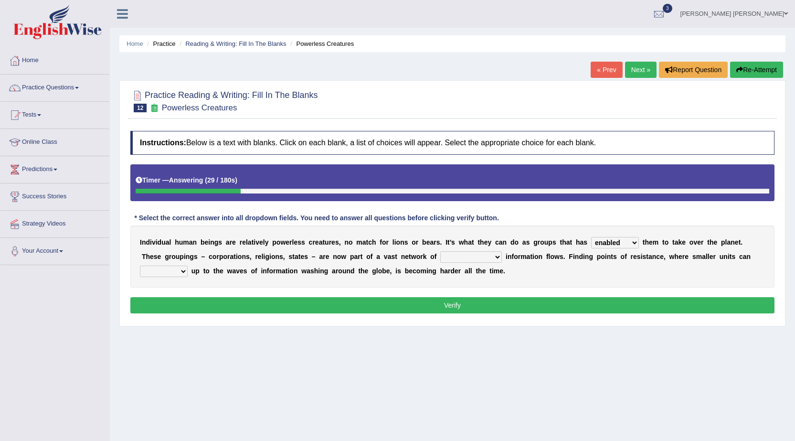
click at [440, 251] on select "interconnected overlapping fastened exploited" at bounding box center [471, 256] width 62 height 11
click at [180, 272] on select "stand raise hail pump" at bounding box center [164, 271] width 48 height 11
select select "stand"
click at [140, 266] on select "stand raise hail pump" at bounding box center [164, 271] width 48 height 11
click at [332, 300] on button "Verify" at bounding box center [452, 305] width 644 height 16
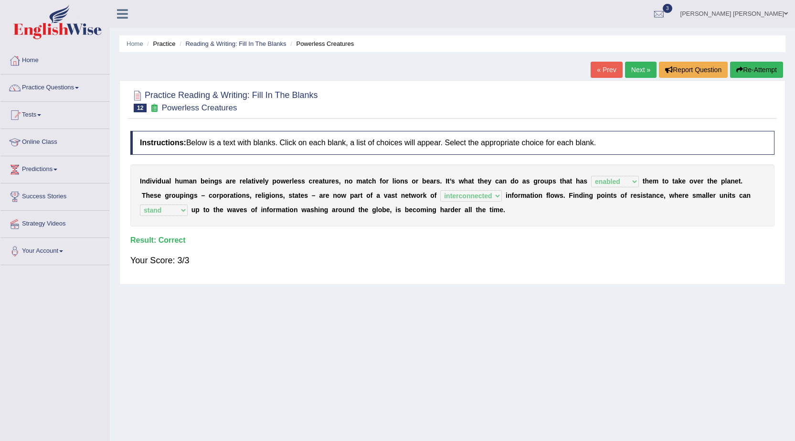
click at [646, 70] on link "Next »" at bounding box center [641, 70] width 32 height 16
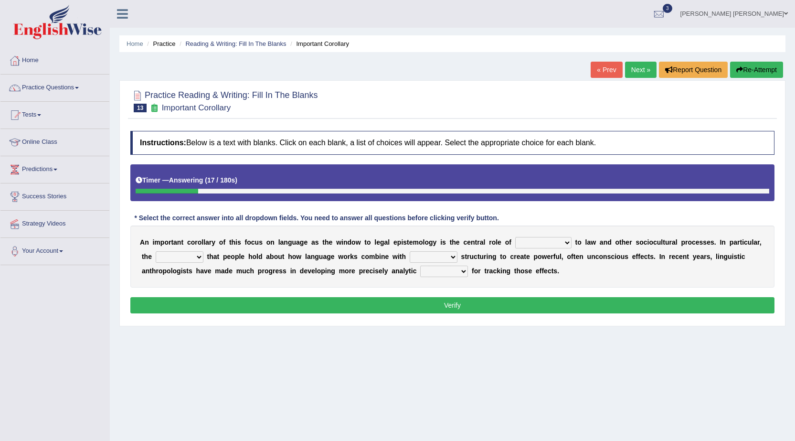
click at [542, 241] on select "discourse epoch dialect acquaintance" at bounding box center [543, 242] width 56 height 11
select select "dialect"
click at [515, 237] on select "discourse epoch dialect acquaintance" at bounding box center [543, 242] width 56 height 11
click at [566, 244] on select "discourse epoch dialect acquaintance" at bounding box center [543, 242] width 56 height 11
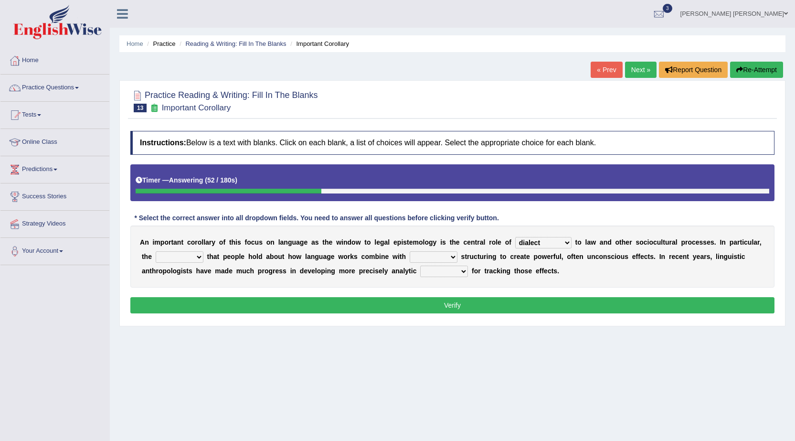
click at [201, 258] on select "deviation besmirch consent ideas" at bounding box center [180, 256] width 48 height 11
select select "ideas"
click at [156, 251] on select "deviation besmirch consent ideas" at bounding box center [180, 256] width 48 height 11
click at [428, 256] on select "mandatory linguistic legitimate customary" at bounding box center [434, 256] width 48 height 11
select select "linguistic"
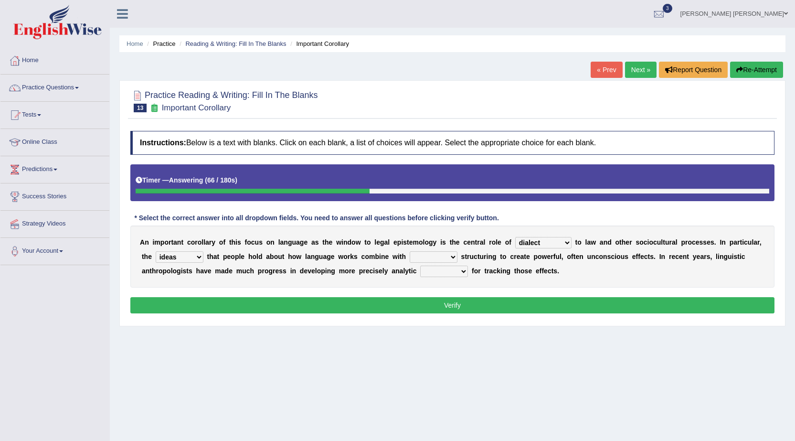
click at [410, 251] on select "mandatory linguistic legitimate customary" at bounding box center [434, 256] width 48 height 11
click at [467, 271] on select "tools appetite albums stroke" at bounding box center [444, 271] width 48 height 11
select select "tools"
click at [420, 266] on select "tools appetite albums stroke" at bounding box center [444, 271] width 48 height 11
click at [424, 305] on button "Verify" at bounding box center [452, 305] width 644 height 16
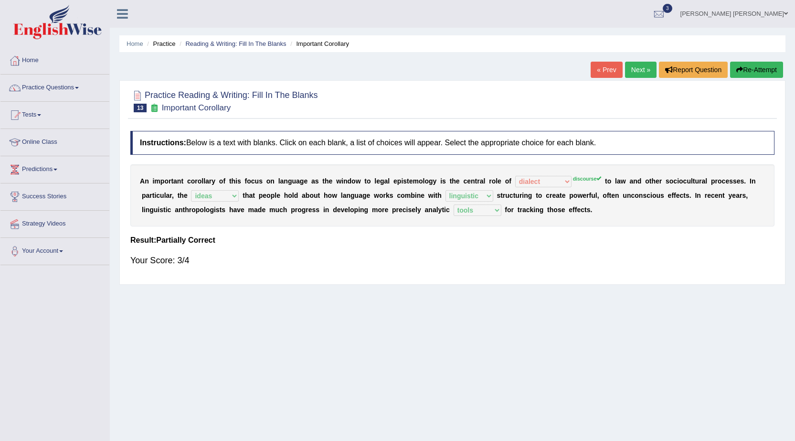
click at [632, 64] on link "Next »" at bounding box center [641, 70] width 32 height 16
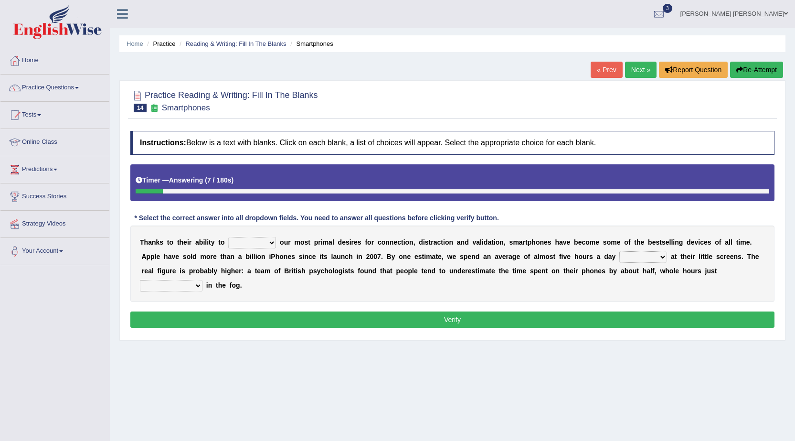
click at [269, 242] on select "hijack describe sharpen conserve" at bounding box center [252, 242] width 48 height 11
select select "describe"
click at [228, 237] on select "hijack describe sharpen conserve" at bounding box center [252, 242] width 48 height 11
click at [658, 256] on select "watching waggling snoring staring" at bounding box center [643, 256] width 48 height 11
select select "staring"
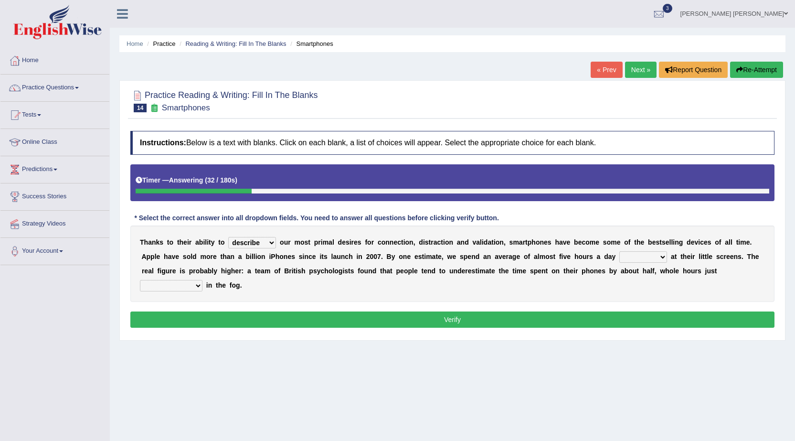
click at [619, 251] on select "watching waggling snoring staring" at bounding box center [643, 256] width 48 height 11
click at [198, 282] on select "has evaporated evaporating evaporate evaporates" at bounding box center [171, 285] width 63 height 11
select select "evaporating"
click at [140, 280] on select "has evaporated evaporating evaporate evaporates" at bounding box center [171, 285] width 63 height 11
click at [221, 321] on button "Verify" at bounding box center [452, 319] width 644 height 16
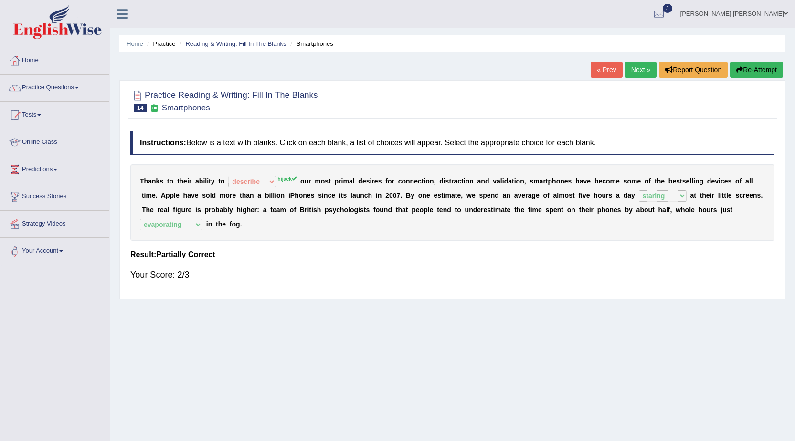
click at [634, 69] on link "Next »" at bounding box center [641, 70] width 32 height 16
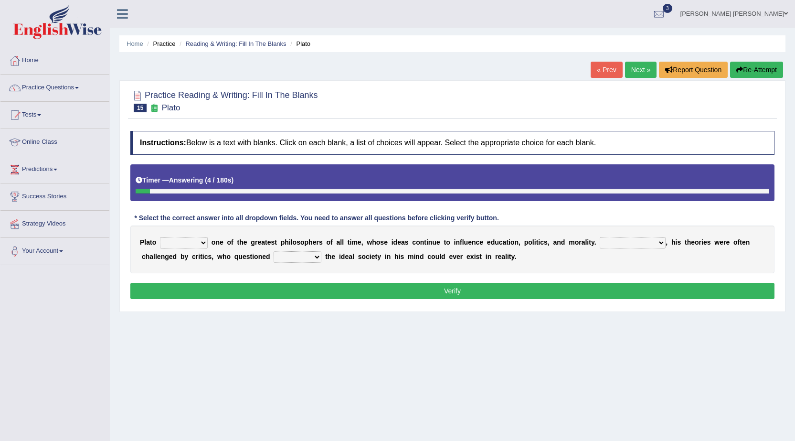
click at [198, 243] on select "keeps comes claims remains" at bounding box center [184, 242] width 48 height 11
select select "remains"
click at [160, 237] on select "keeps comes claims remains" at bounding box center [184, 242] width 48 height 11
click at [200, 244] on select "keeps comes claims remains" at bounding box center [184, 242] width 48 height 11
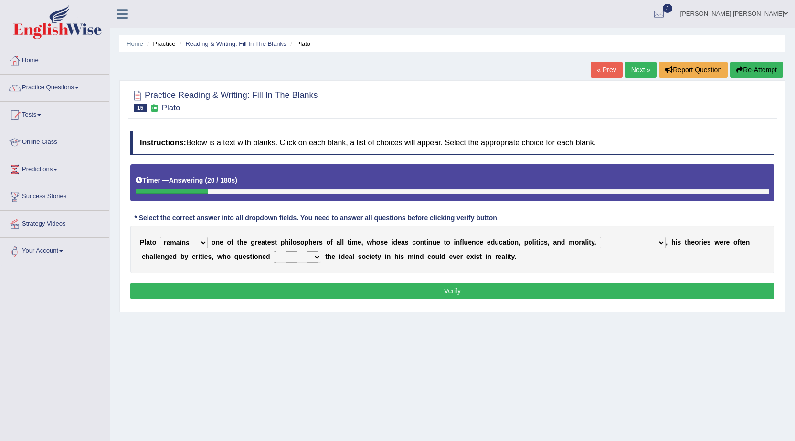
click at [631, 240] on select "Notwithstanding So However Whatever" at bounding box center [633, 242] width 66 height 11
select select "However"
click at [600, 237] on select "Notwithstanding So However Whatever" at bounding box center [633, 242] width 66 height 11
click at [303, 255] on select "which what that whether" at bounding box center [298, 256] width 48 height 11
select select "whether"
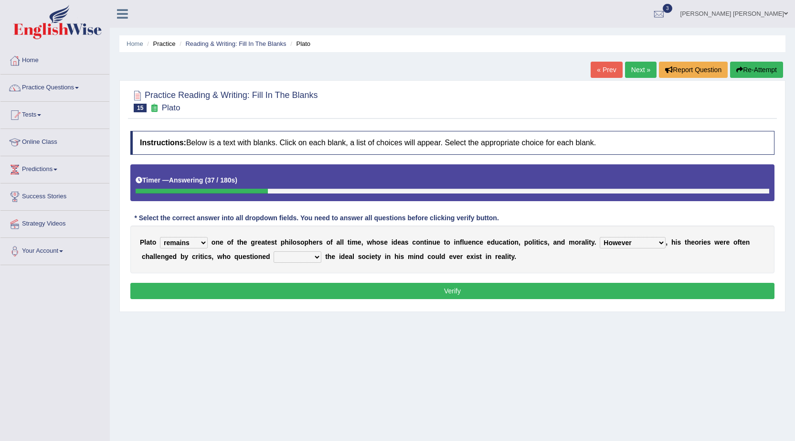
click at [274, 251] on select "which what that whether" at bounding box center [298, 256] width 48 height 11
click at [345, 293] on button "Verify" at bounding box center [452, 291] width 644 height 16
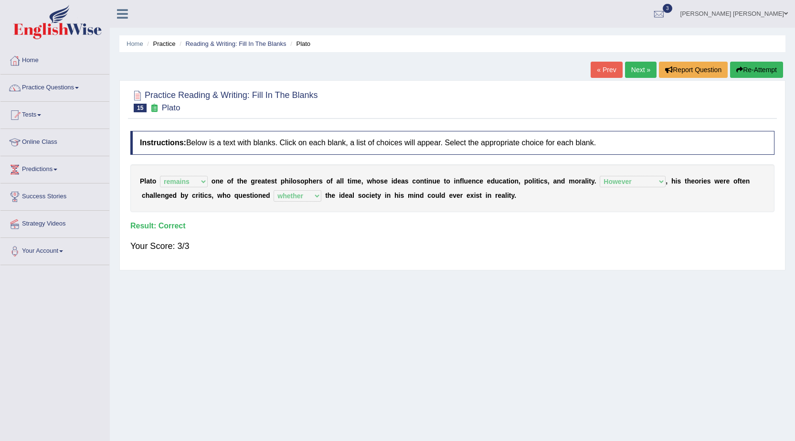
click at [640, 66] on link "Next »" at bounding box center [641, 70] width 32 height 16
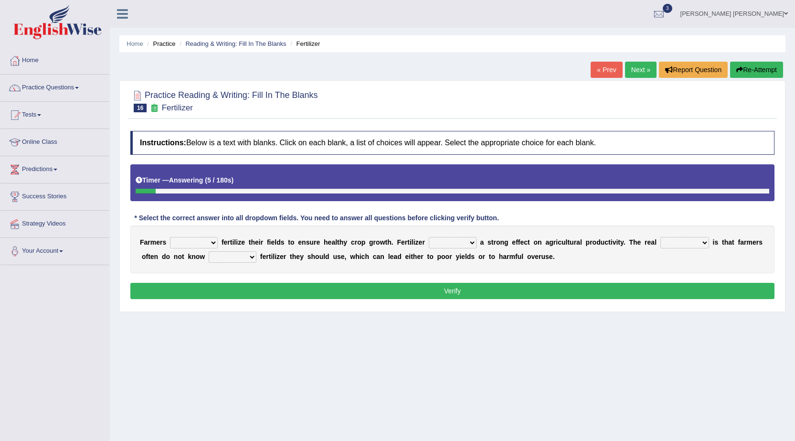
click at [214, 243] on select "must should need can" at bounding box center [194, 242] width 48 height 11
select select "must"
click at [170, 237] on select "must should need can" at bounding box center [194, 242] width 48 height 11
click at [464, 244] on select "has had have having" at bounding box center [453, 242] width 48 height 11
select select "has"
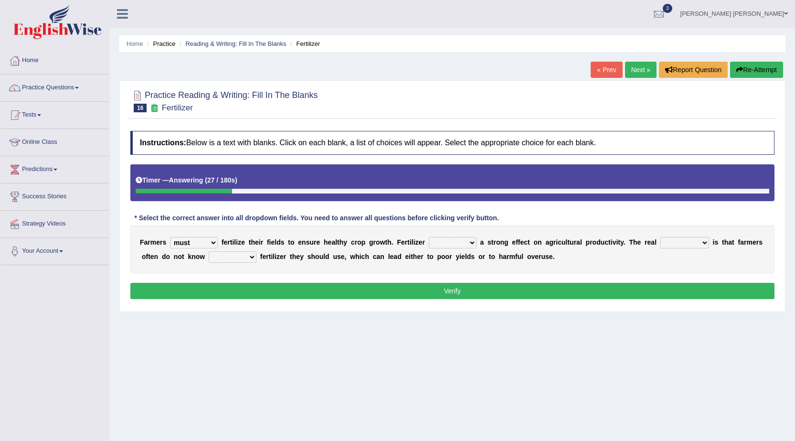
click at [429, 237] on select "has had have having" at bounding box center [453, 242] width 48 height 11
click at [699, 244] on select "problem question conclusion answer" at bounding box center [685, 242] width 49 height 11
select select "problem"
click at [661, 237] on select "problem question conclusion answer" at bounding box center [685, 242] width 49 height 11
click at [239, 255] on select "how much how many however so much" at bounding box center [233, 256] width 48 height 11
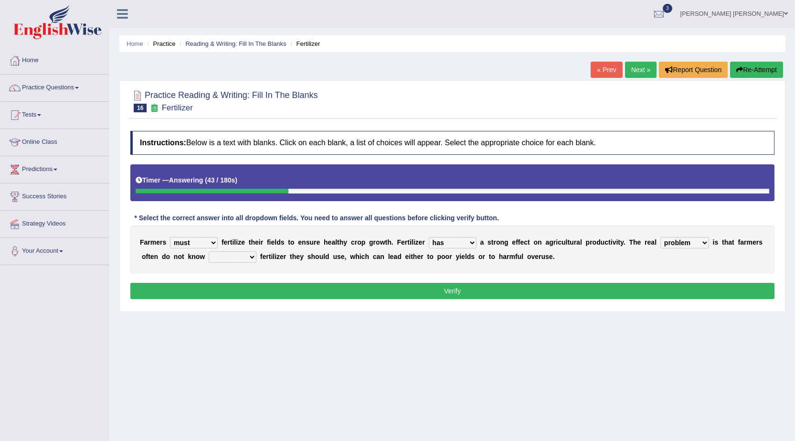
select select "how much"
click at [209, 251] on select "how much how many however so much" at bounding box center [233, 256] width 48 height 11
click at [397, 287] on button "Verify" at bounding box center [452, 291] width 644 height 16
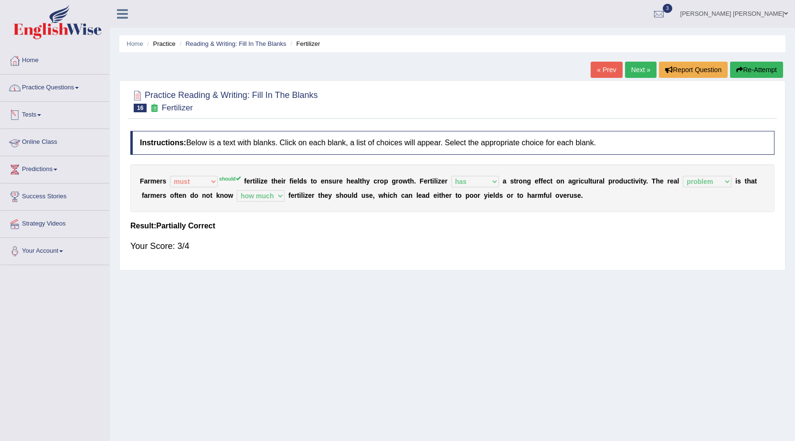
click at [42, 86] on link "Practice Questions" at bounding box center [54, 87] width 109 height 24
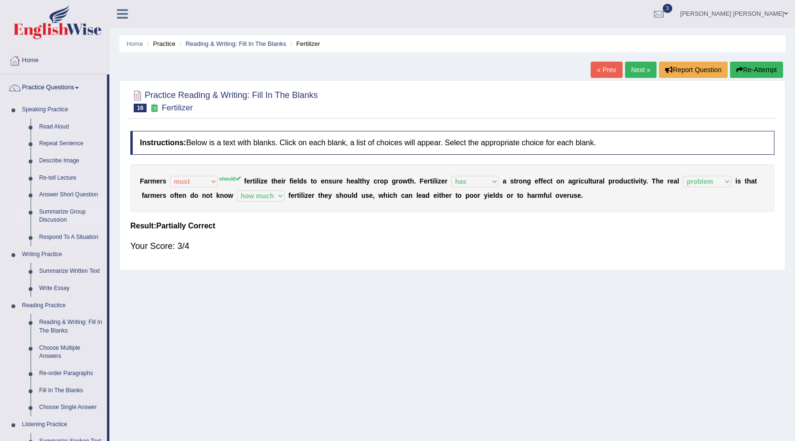
click at [56, 219] on link "Summarize Group Discussion" at bounding box center [71, 215] width 72 height 25
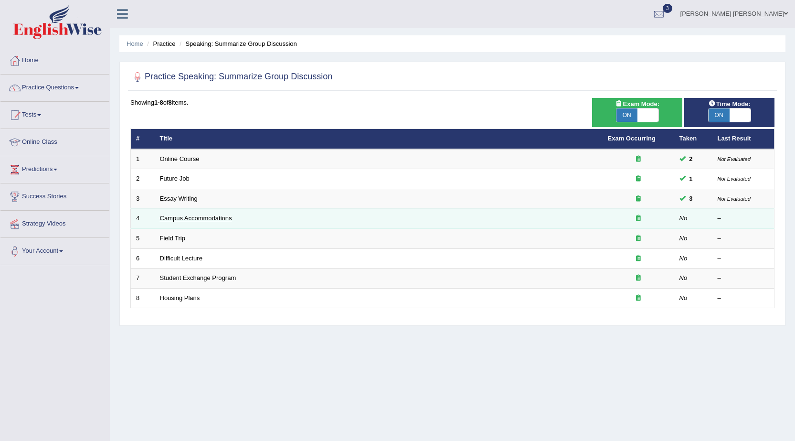
click at [213, 219] on link "Campus Accommodations" at bounding box center [196, 217] width 72 height 7
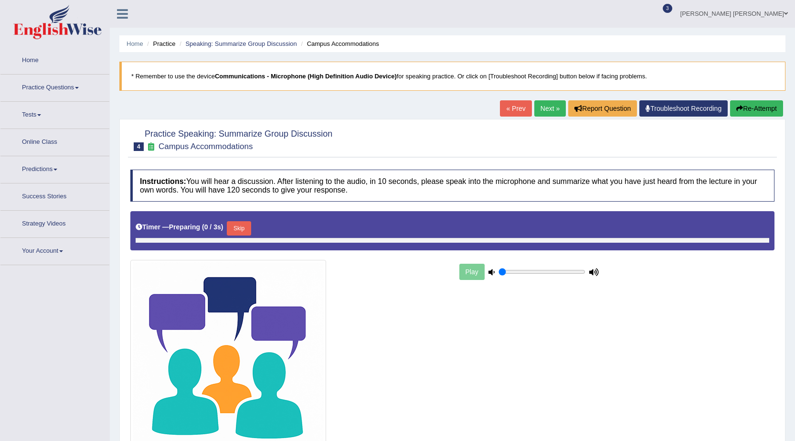
type input "0.15"
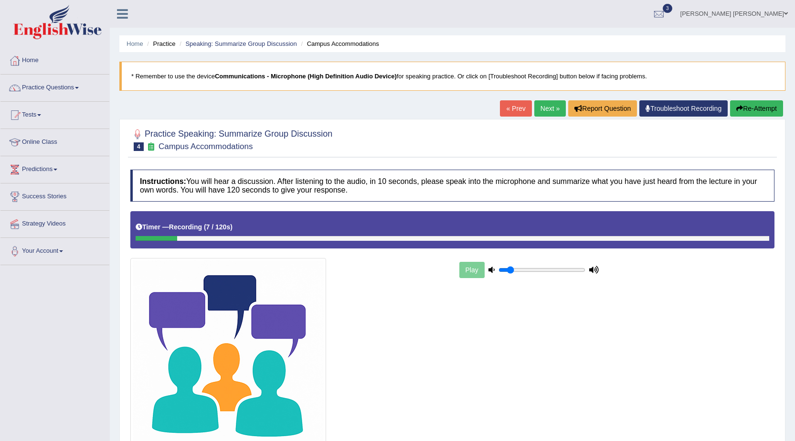
click at [422, 370] on div at bounding box center [289, 356] width 327 height 196
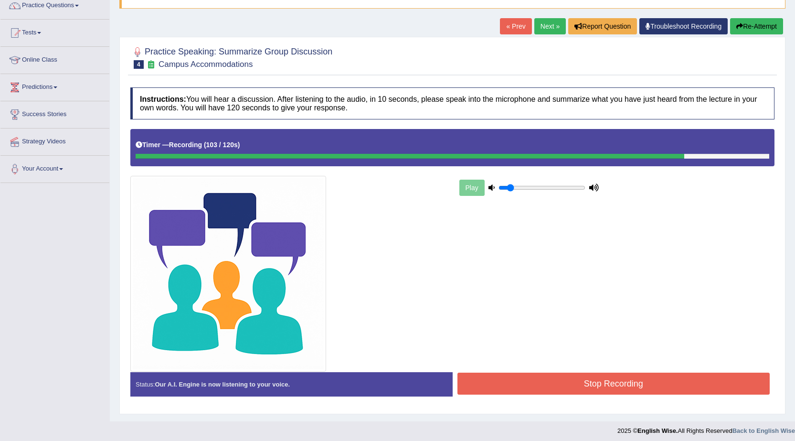
scroll to position [86, 0]
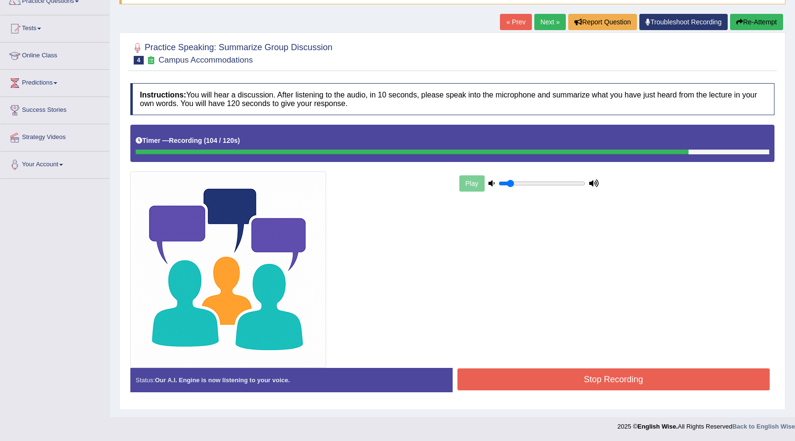
click at [463, 379] on button "Stop Recording" at bounding box center [614, 379] width 313 height 22
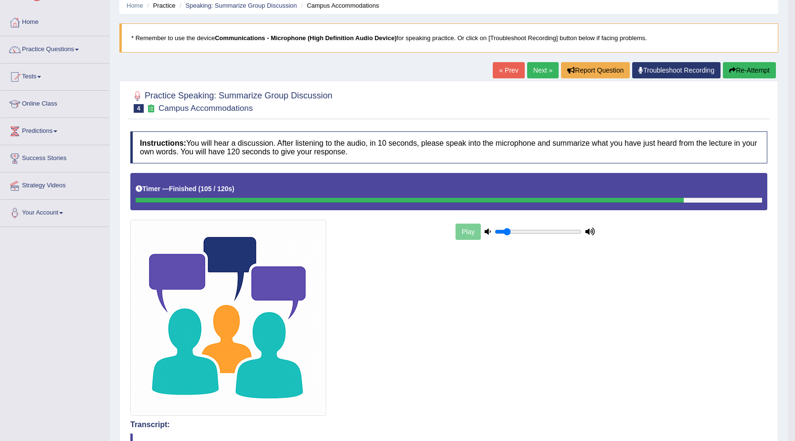
scroll to position [0, 0]
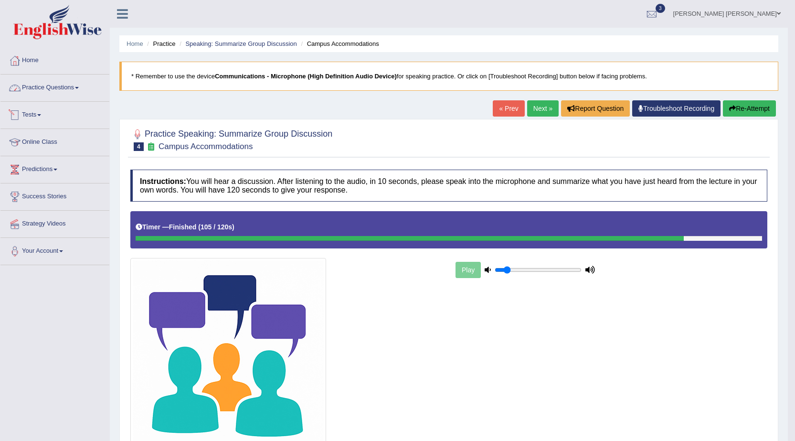
click at [69, 86] on link "Practice Questions" at bounding box center [54, 87] width 109 height 24
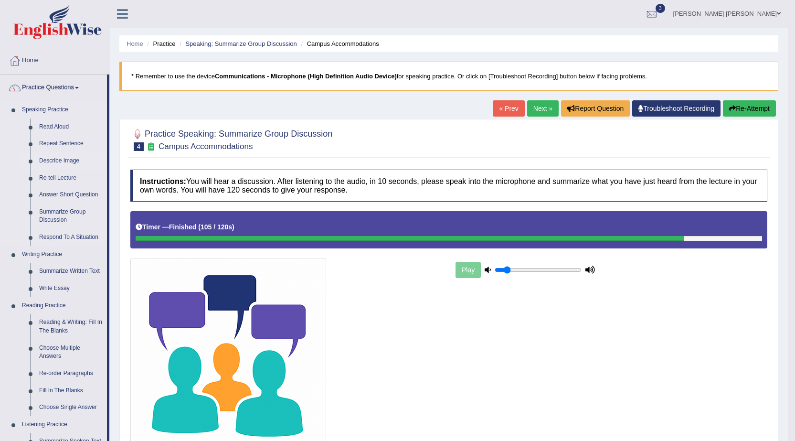
click at [73, 161] on link "Describe Image" at bounding box center [71, 160] width 72 height 17
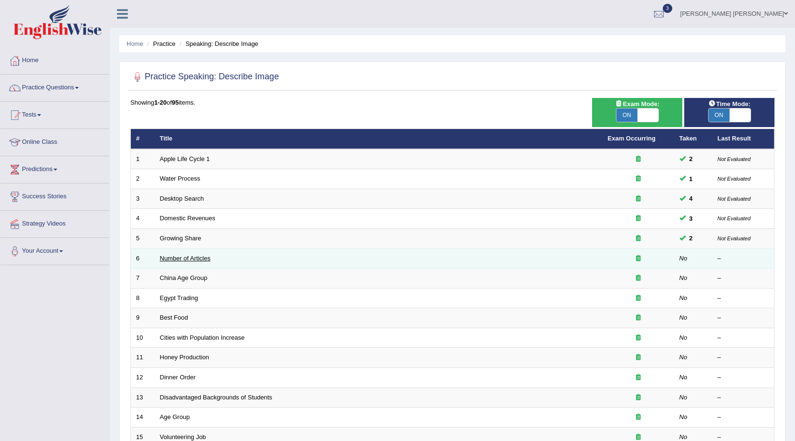
click at [195, 256] on link "Number of Articles" at bounding box center [185, 258] width 51 height 7
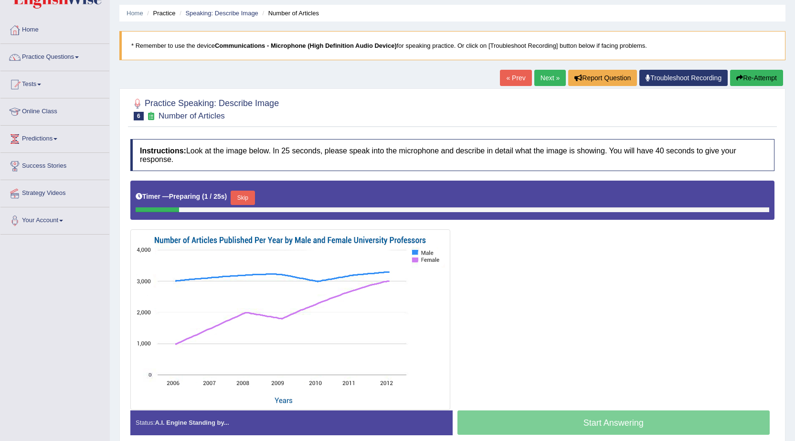
scroll to position [48, 0]
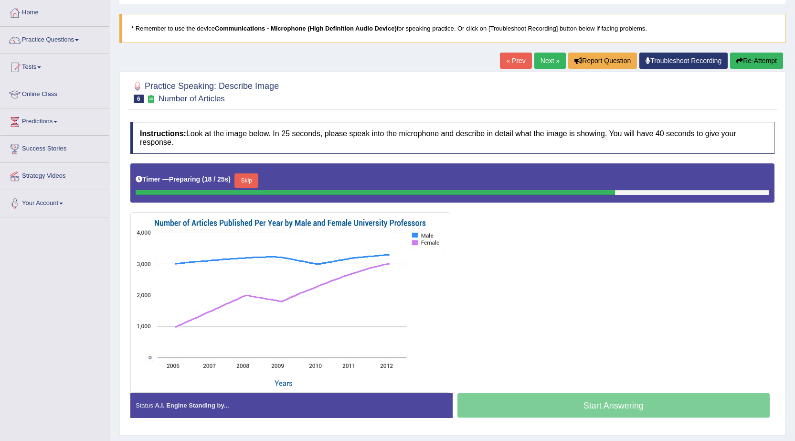
click at [247, 182] on button "Skip" at bounding box center [247, 180] width 24 height 14
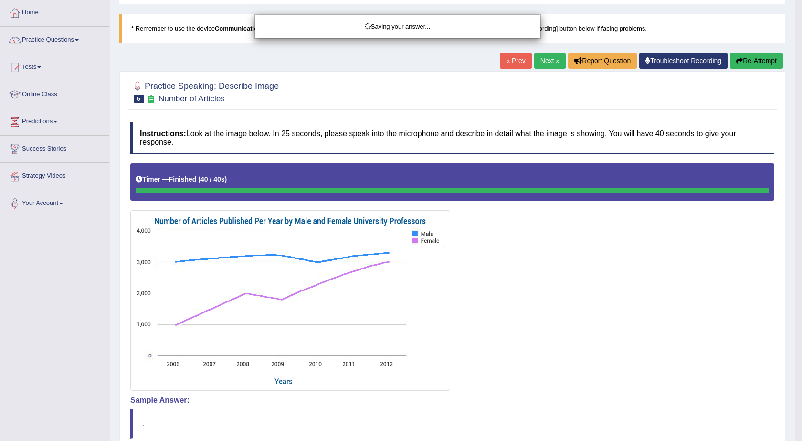
click at [498, 401] on div "Saving your answer..." at bounding box center [401, 220] width 802 height 441
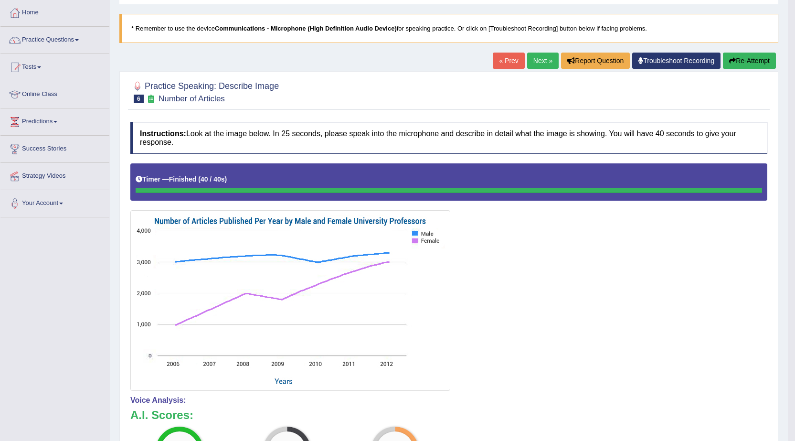
click at [744, 60] on button "Re-Attempt" at bounding box center [749, 61] width 53 height 16
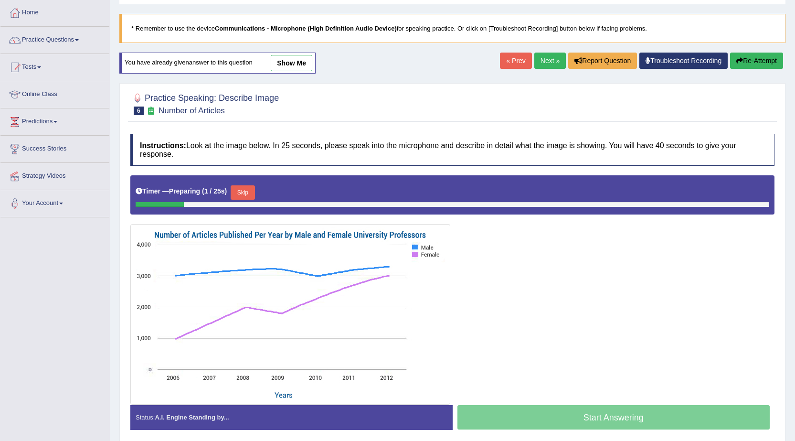
click at [238, 191] on button "Skip" at bounding box center [243, 192] width 24 height 14
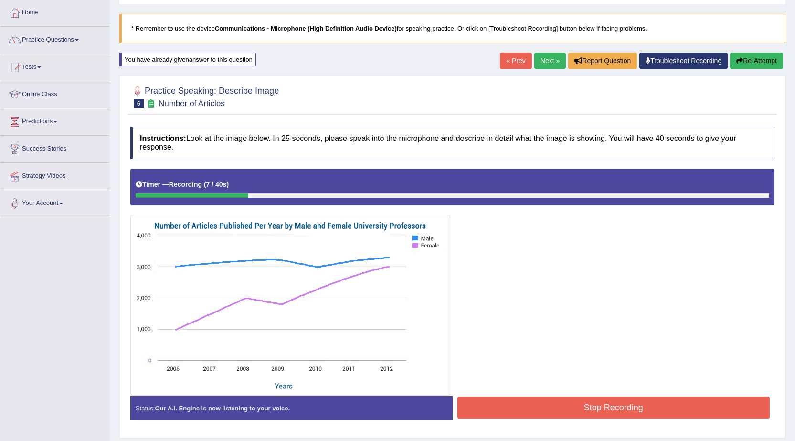
scroll to position [76, 0]
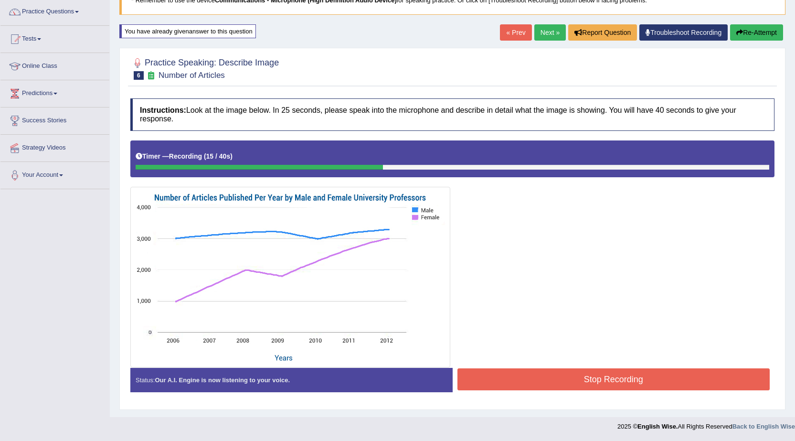
click at [593, 375] on button "Stop Recording" at bounding box center [614, 379] width 313 height 22
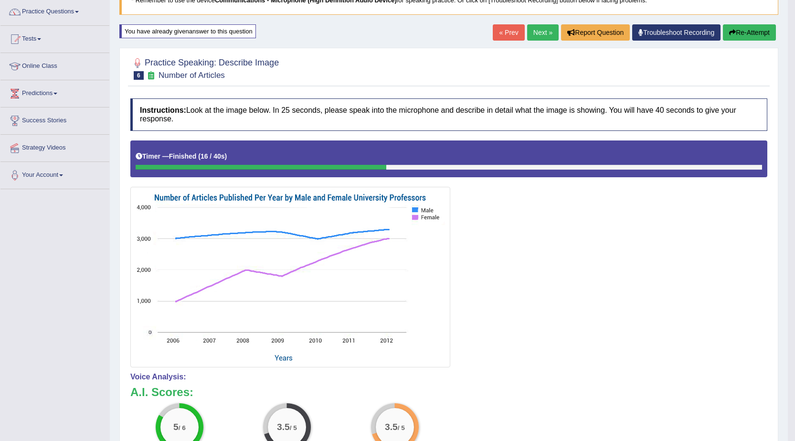
click at [747, 29] on button "Re-Attempt" at bounding box center [749, 32] width 53 height 16
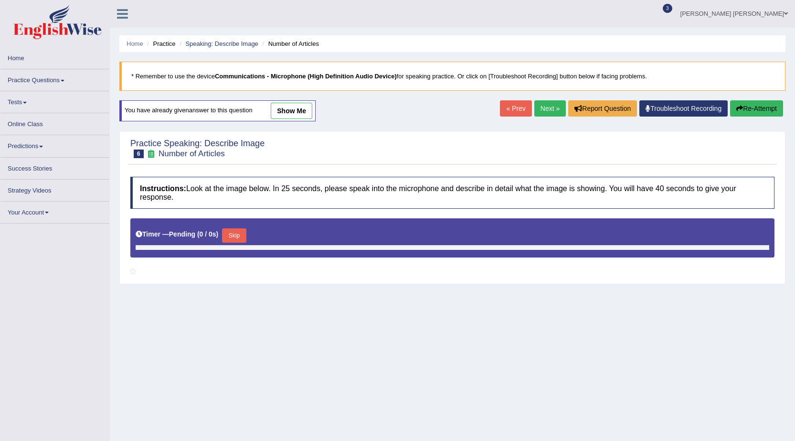
scroll to position [79, 0]
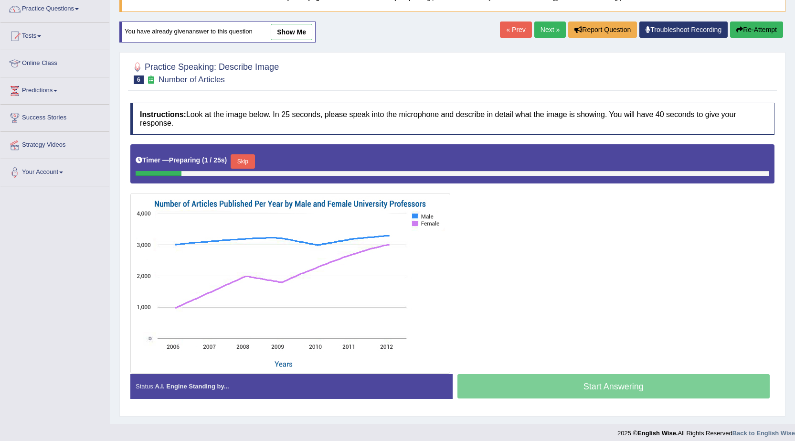
click at [249, 163] on button "Skip" at bounding box center [243, 161] width 24 height 14
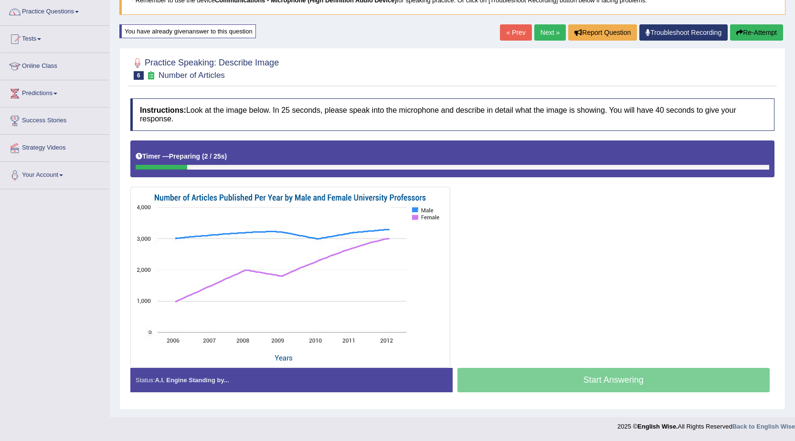
scroll to position [76, 0]
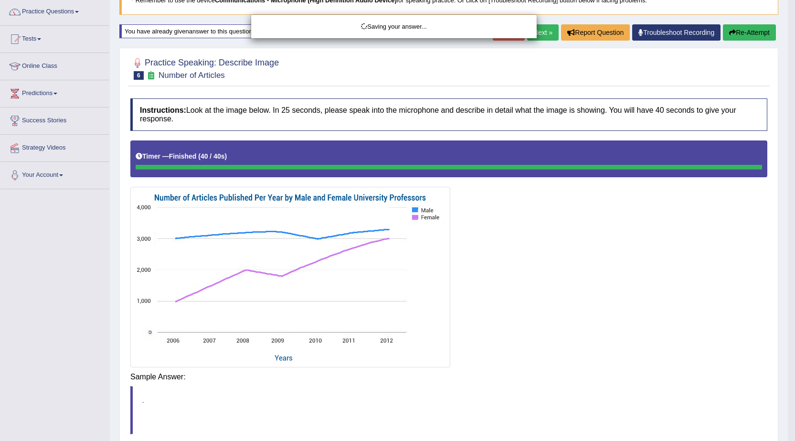
click at [533, 365] on body "Toggle navigation Home Practice Questions Speaking Practice Read Aloud Repeat S…" at bounding box center [397, 144] width 795 height 441
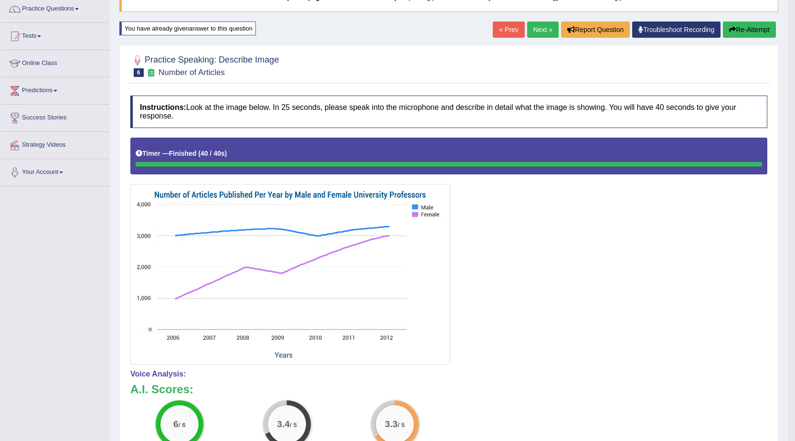
scroll to position [31, 0]
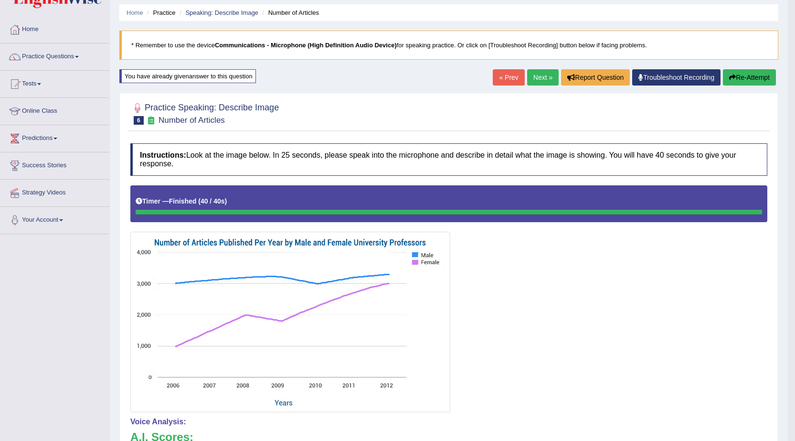
click at [538, 72] on link "Next »" at bounding box center [543, 77] width 32 height 16
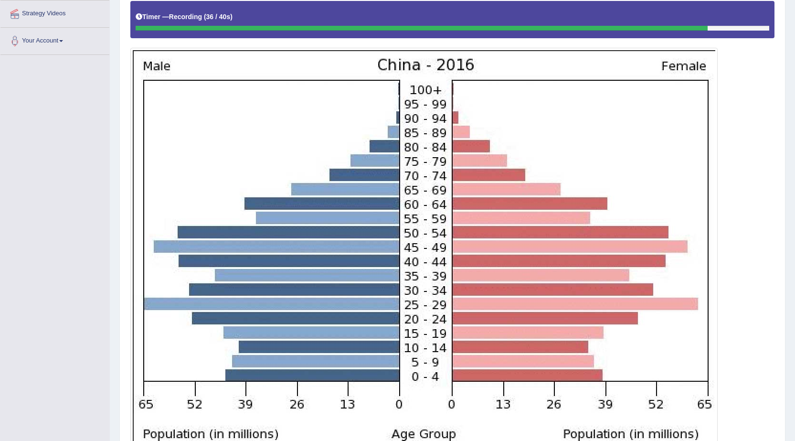
scroll to position [303, 0]
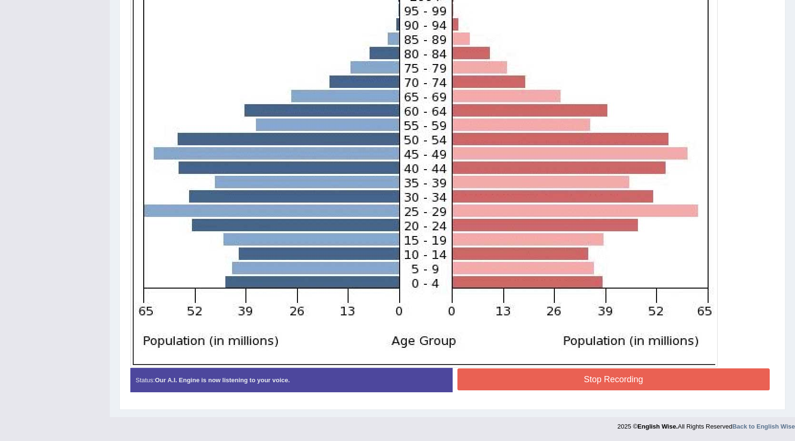
click at [615, 382] on button "Stop Recording" at bounding box center [614, 379] width 313 height 22
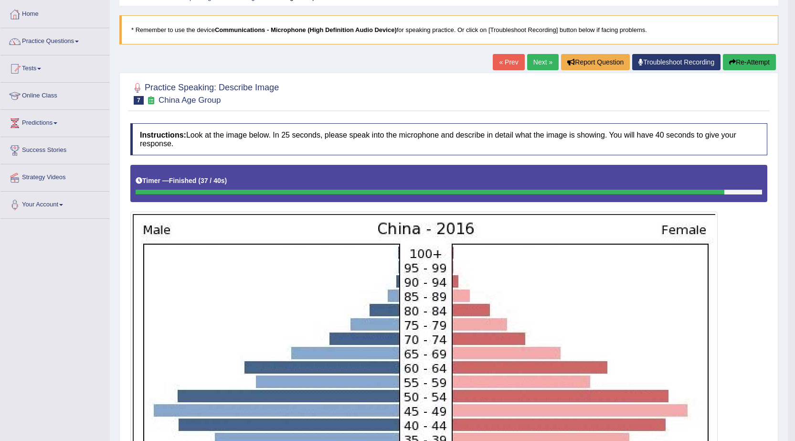
scroll to position [17, 0]
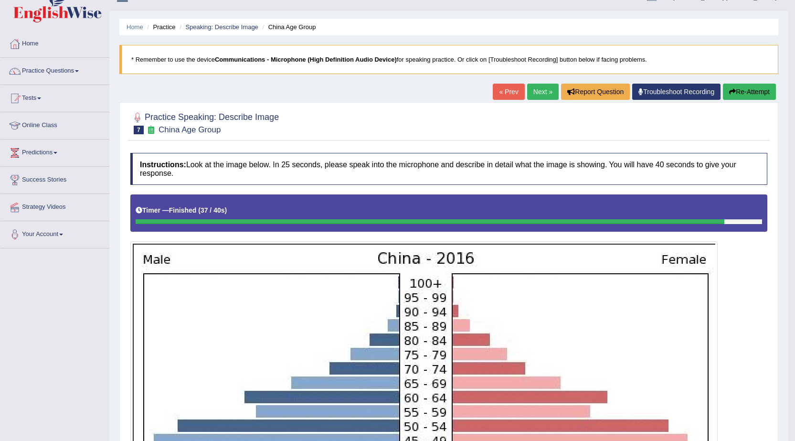
click at [735, 94] on button "Re-Attempt" at bounding box center [749, 92] width 53 height 16
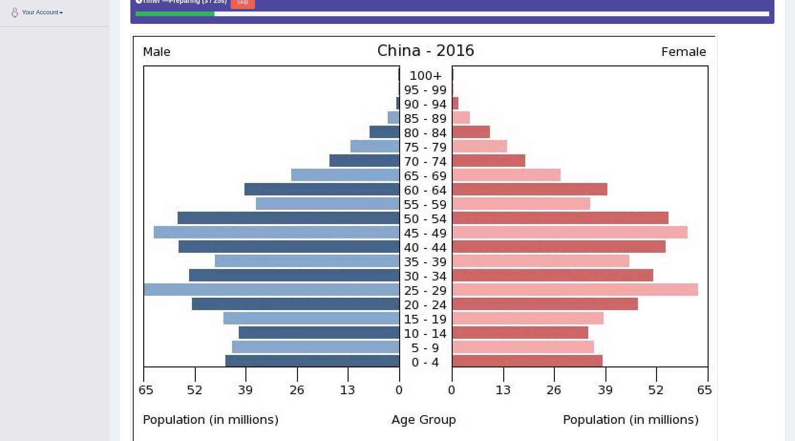
scroll to position [256, 0]
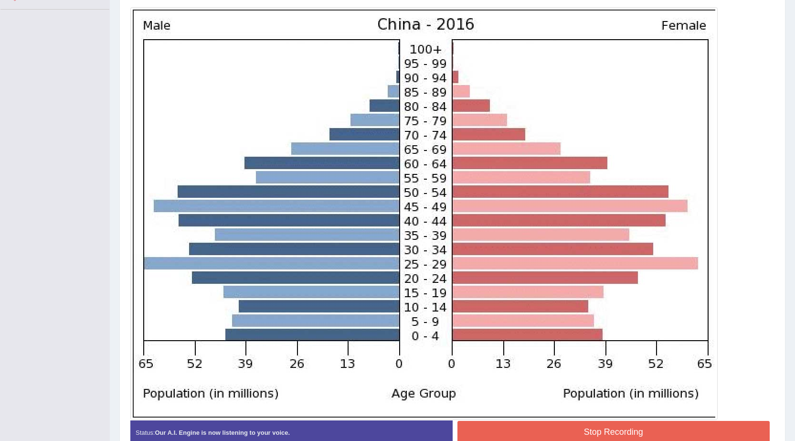
click at [592, 429] on button "Stop Recording" at bounding box center [614, 432] width 313 height 22
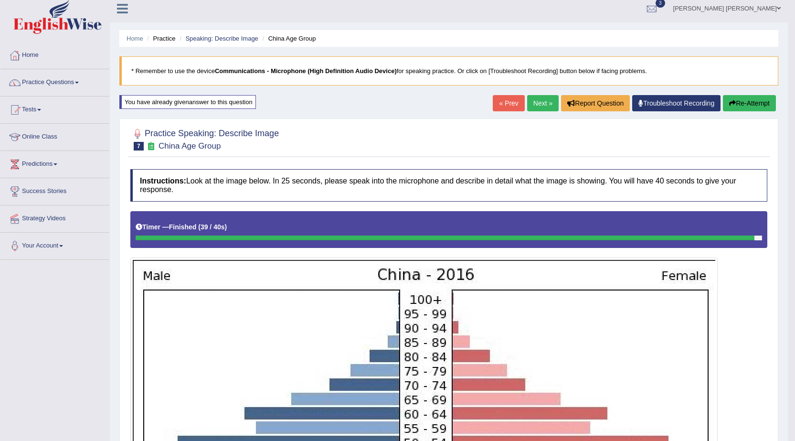
scroll to position [0, 0]
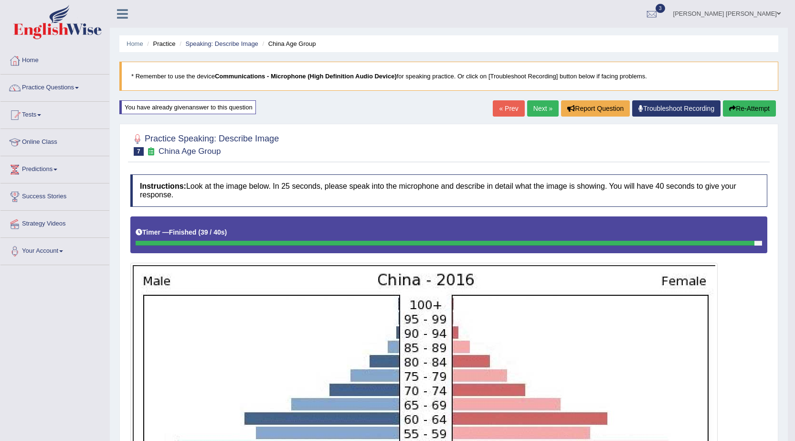
click at [532, 108] on link "Next »" at bounding box center [543, 108] width 32 height 16
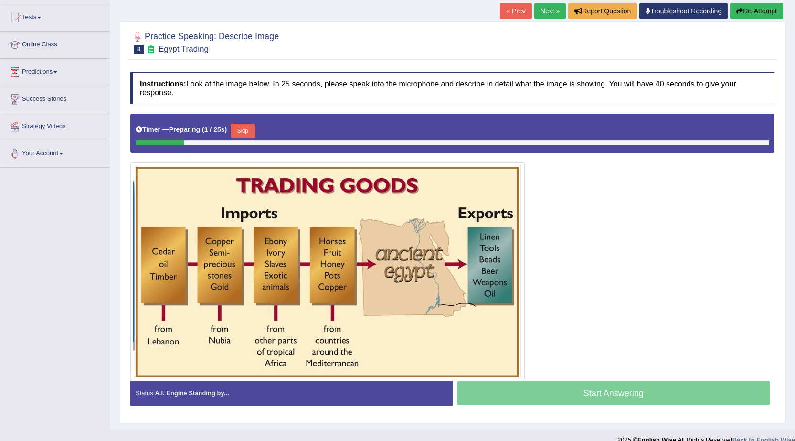
scroll to position [111, 0]
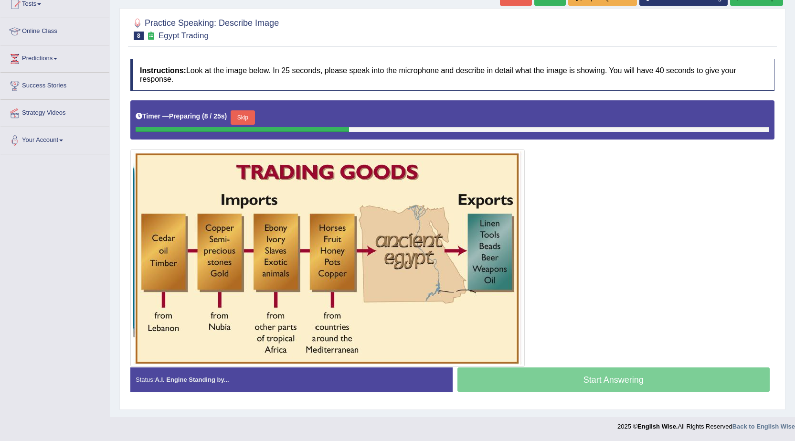
click at [249, 119] on button "Skip" at bounding box center [243, 117] width 24 height 14
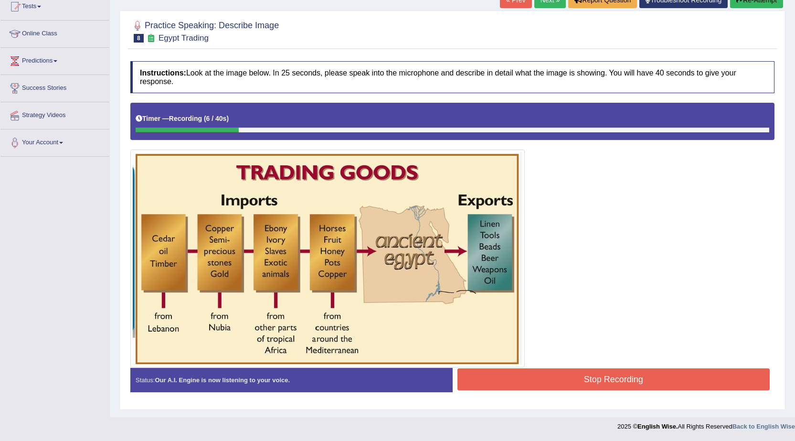
click at [592, 379] on button "Stop Recording" at bounding box center [614, 379] width 313 height 22
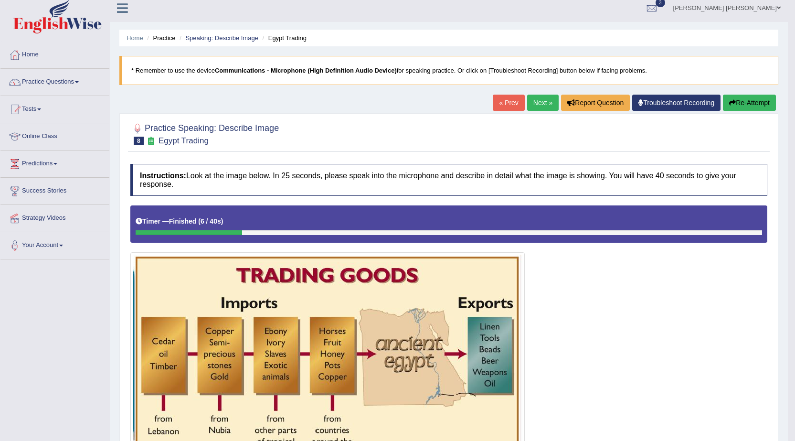
scroll to position [0, 0]
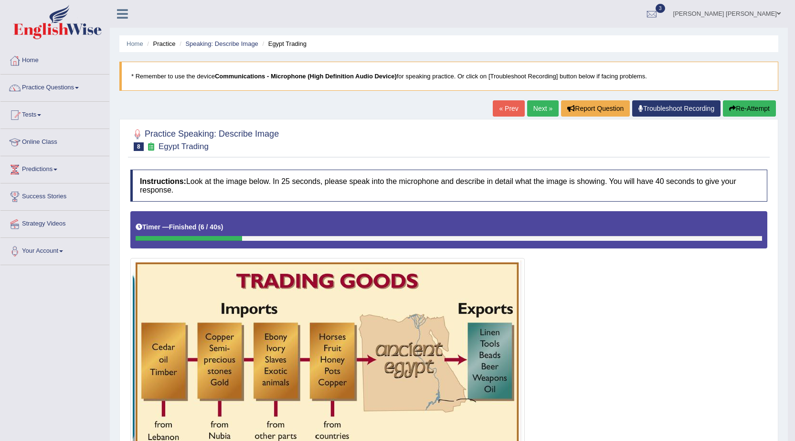
click at [755, 109] on button "Re-Attempt" at bounding box center [749, 108] width 53 height 16
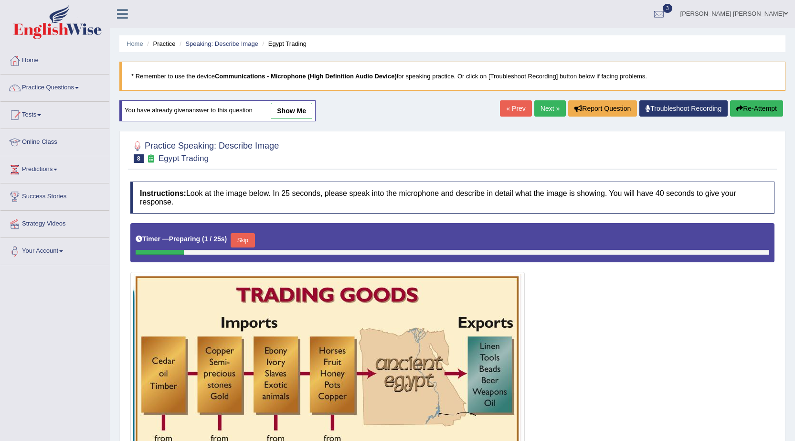
click at [245, 244] on button "Skip" at bounding box center [243, 240] width 24 height 14
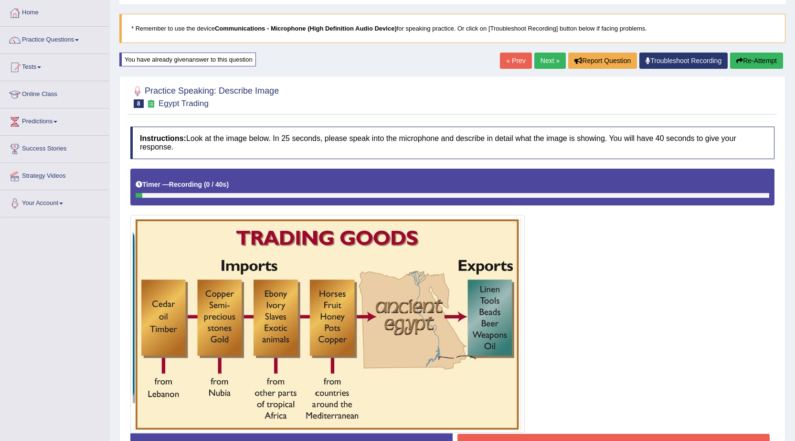
scroll to position [96, 0]
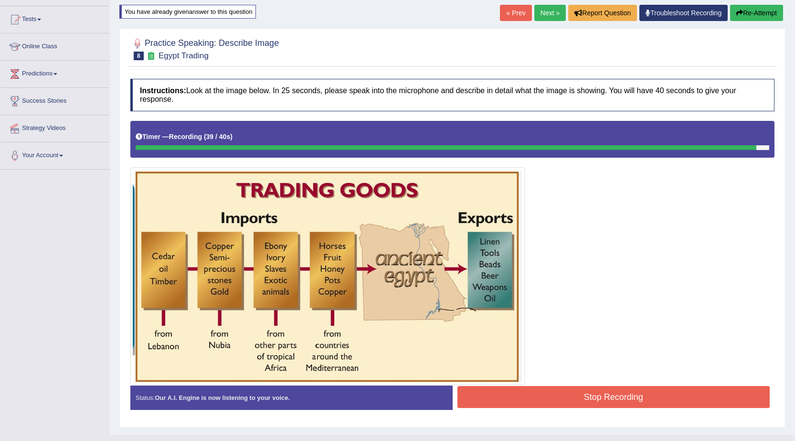
click at [554, 397] on button "Stop Recording" at bounding box center [614, 397] width 313 height 22
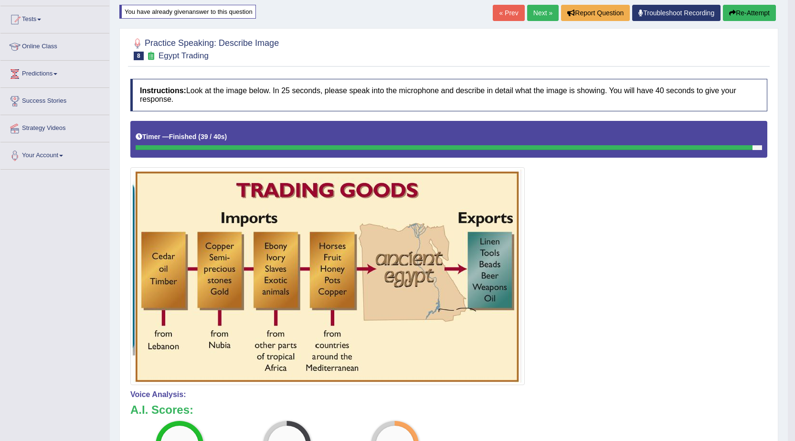
click at [740, 16] on button "Re-Attempt" at bounding box center [749, 13] width 53 height 16
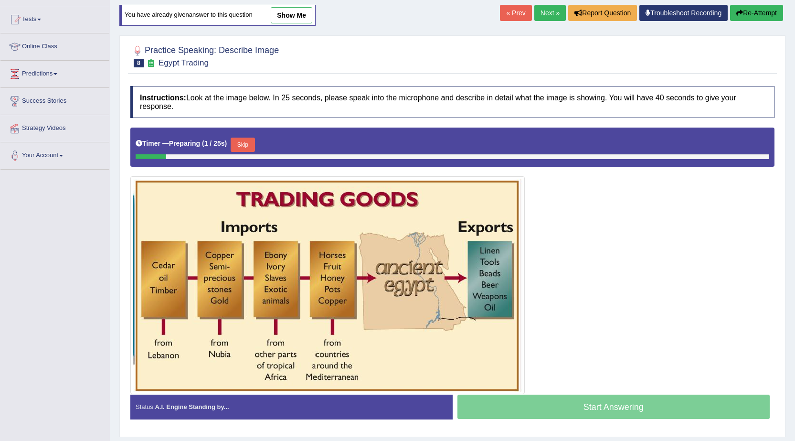
click at [247, 145] on button "Skip" at bounding box center [243, 145] width 24 height 14
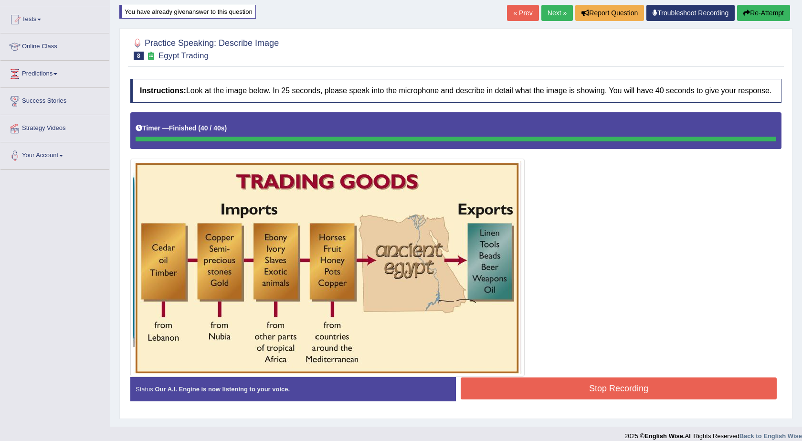
click at [588, 345] on body "Toggle navigation Home Practice Questions Speaking Practice Read Aloud Repeat S…" at bounding box center [401, 124] width 802 height 441
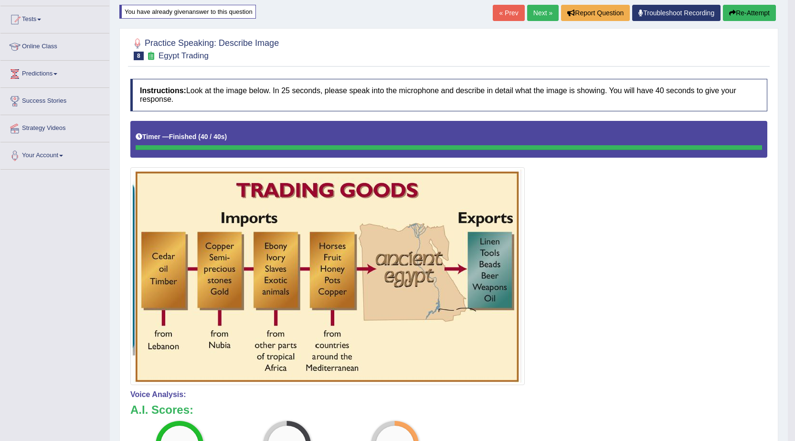
scroll to position [48, 0]
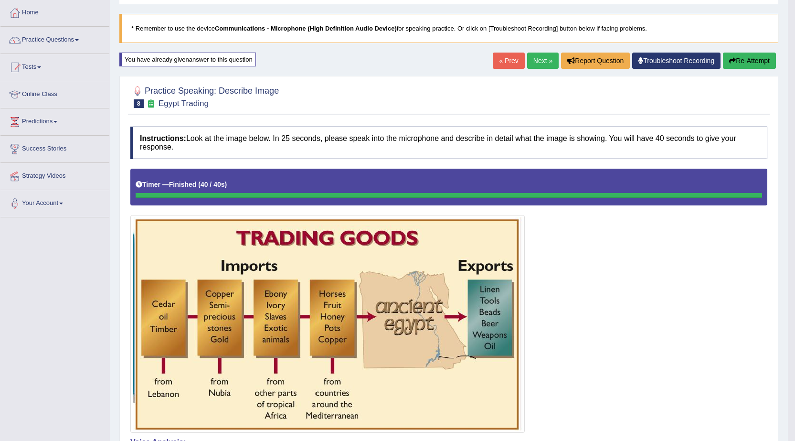
click at [532, 67] on link "Next »" at bounding box center [543, 61] width 32 height 16
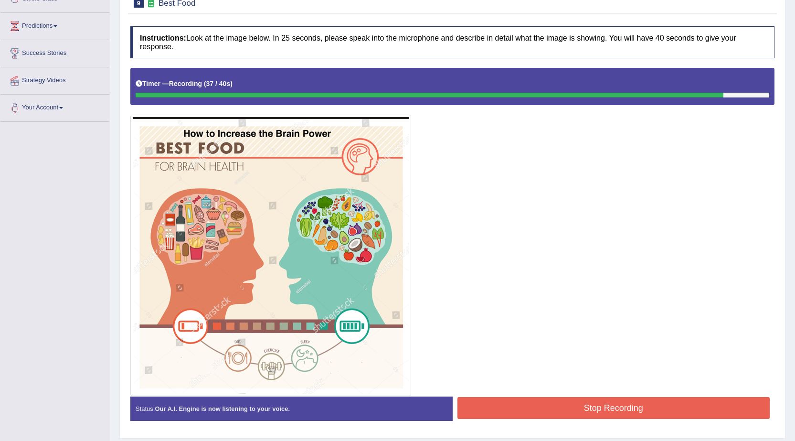
scroll to position [172, 0]
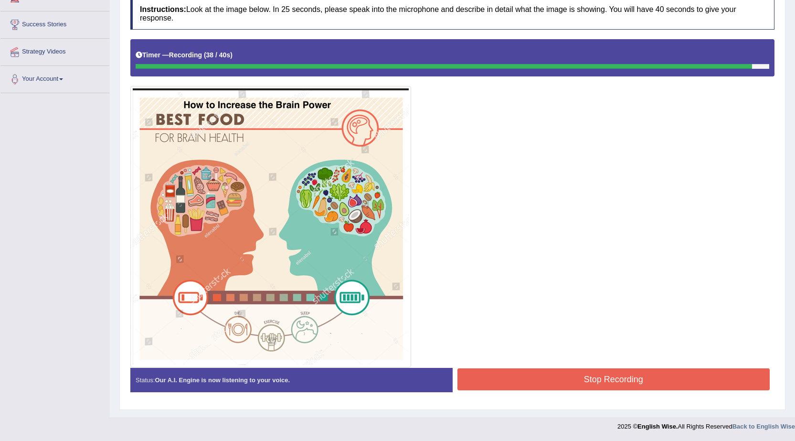
click at [589, 376] on button "Stop Recording" at bounding box center [614, 379] width 313 height 22
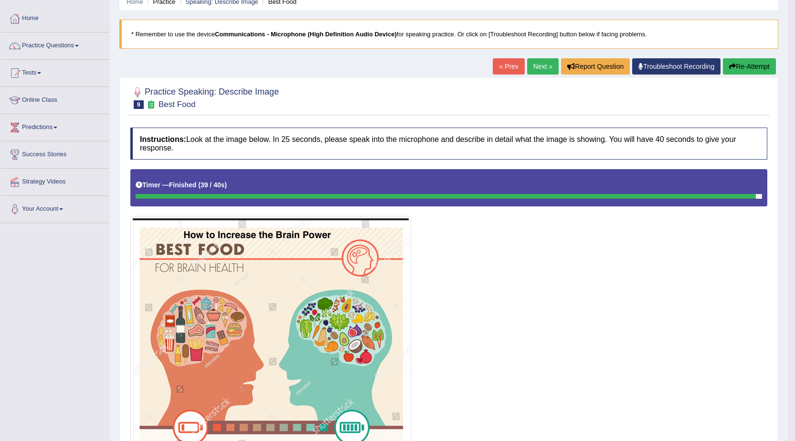
scroll to position [38, 0]
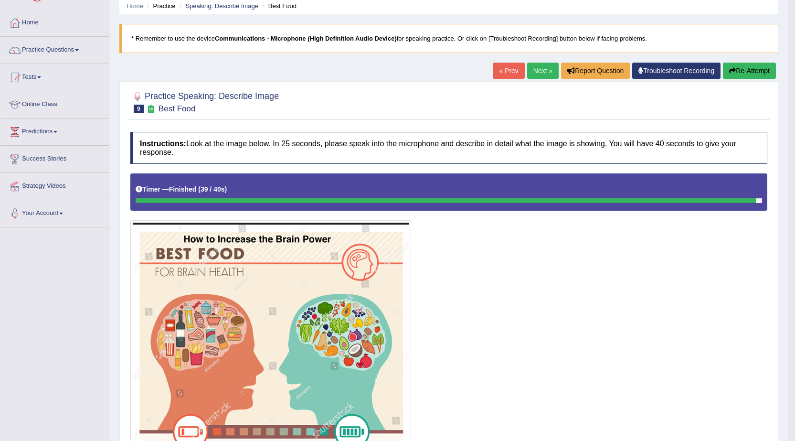
click at [749, 67] on button "Re-Attempt" at bounding box center [749, 71] width 53 height 16
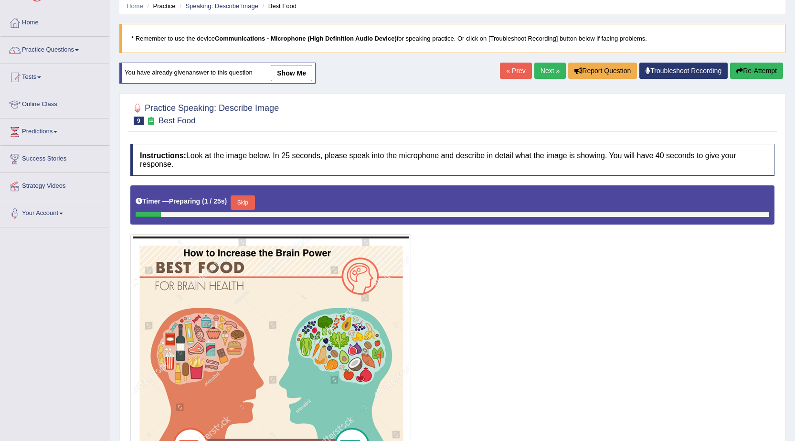
click at [246, 203] on button "Skip" at bounding box center [243, 202] width 24 height 14
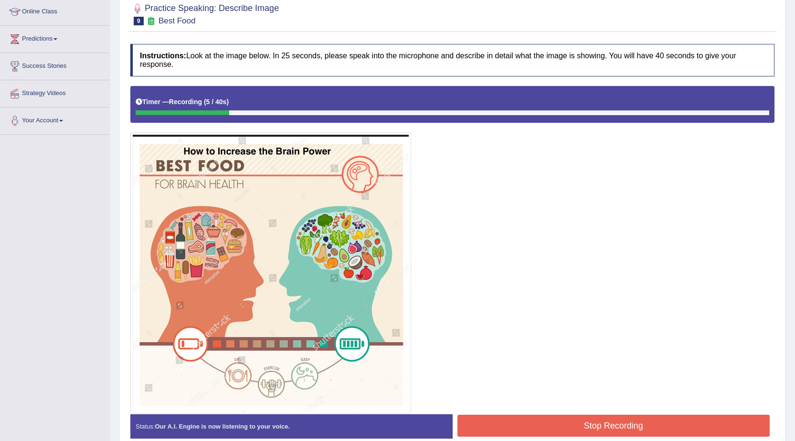
scroll to position [133, 0]
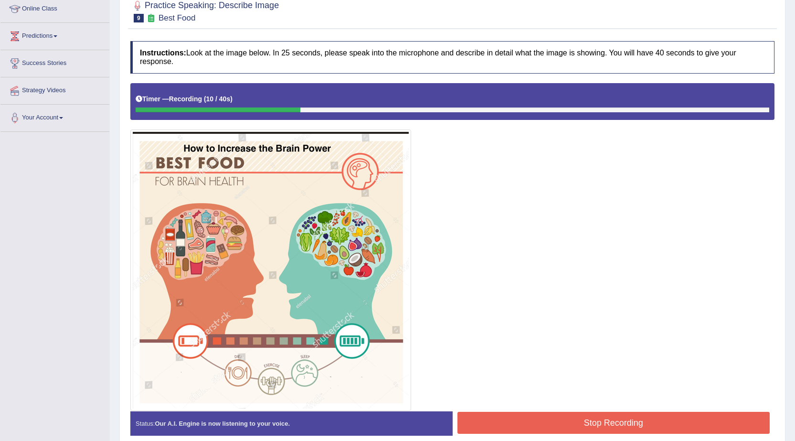
click at [534, 416] on button "Stop Recording" at bounding box center [614, 423] width 313 height 22
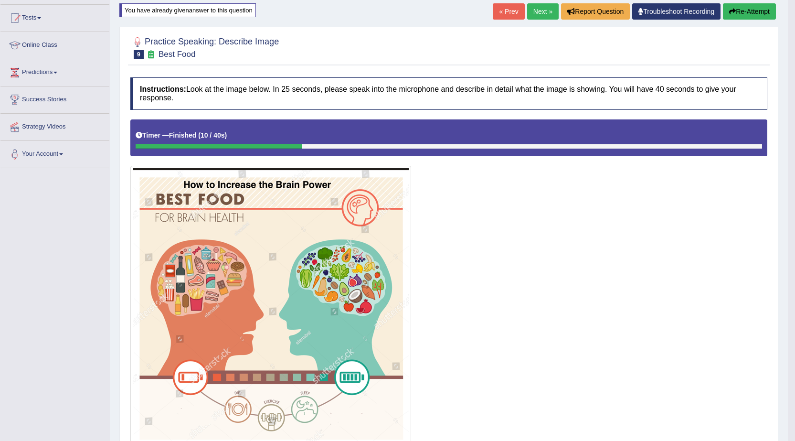
scroll to position [0, 0]
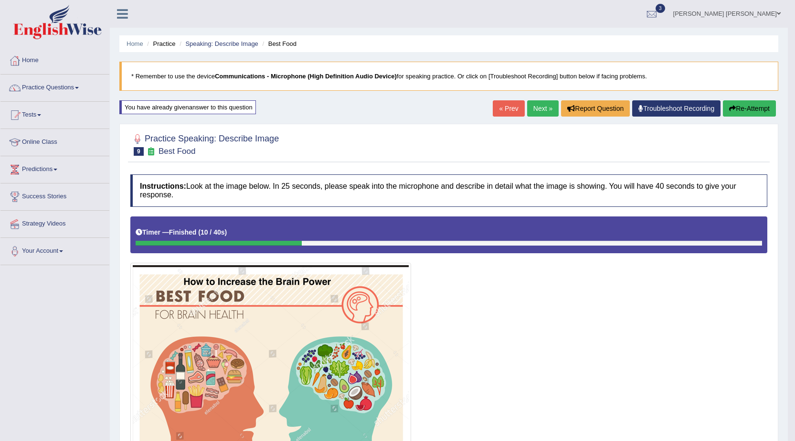
click at [739, 110] on button "Re-Attempt" at bounding box center [749, 108] width 53 height 16
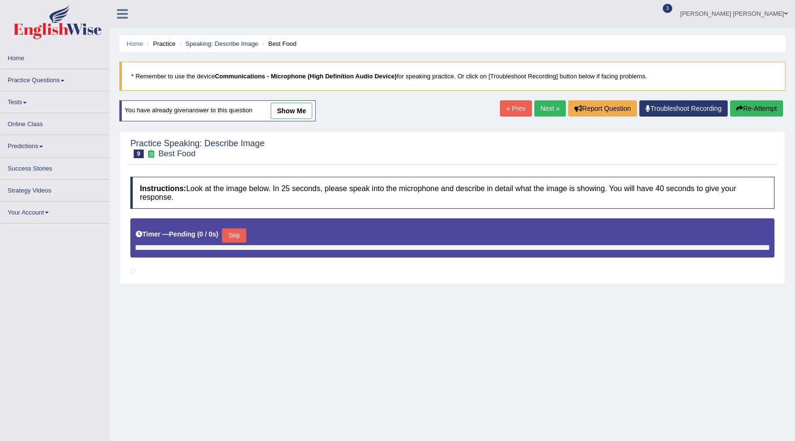
click at [246, 237] on button "Skip" at bounding box center [234, 235] width 24 height 14
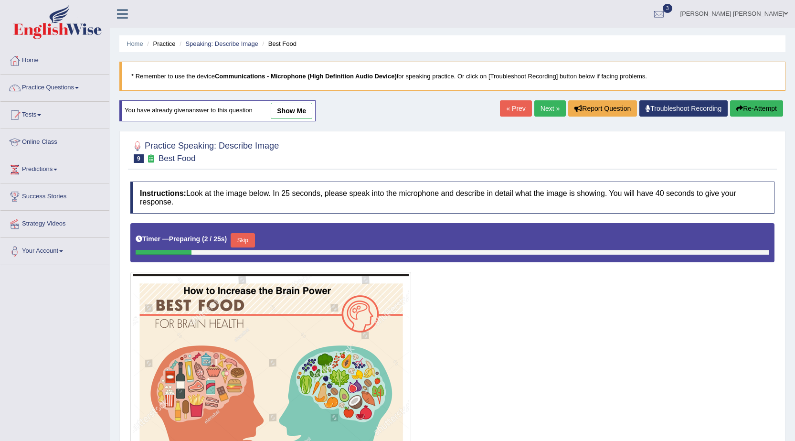
click at [250, 243] on button "Skip" at bounding box center [243, 240] width 24 height 14
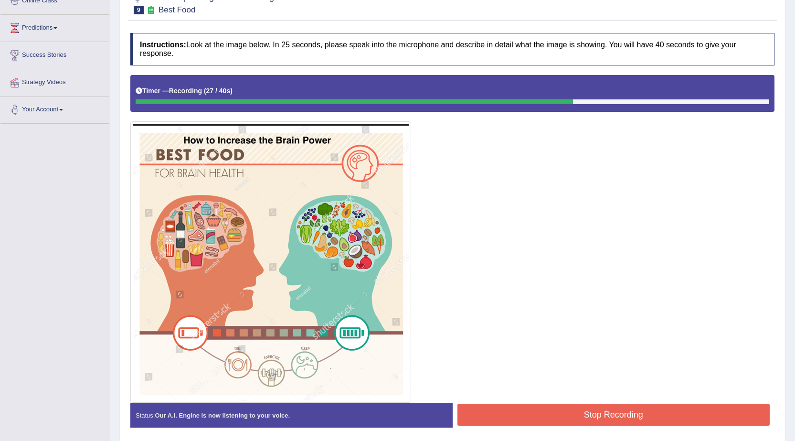
scroll to position [177, 0]
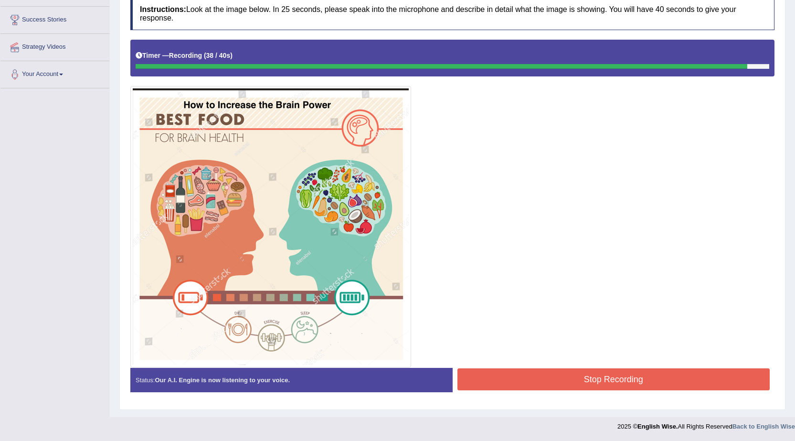
click at [525, 384] on button "Stop Recording" at bounding box center [614, 379] width 313 height 22
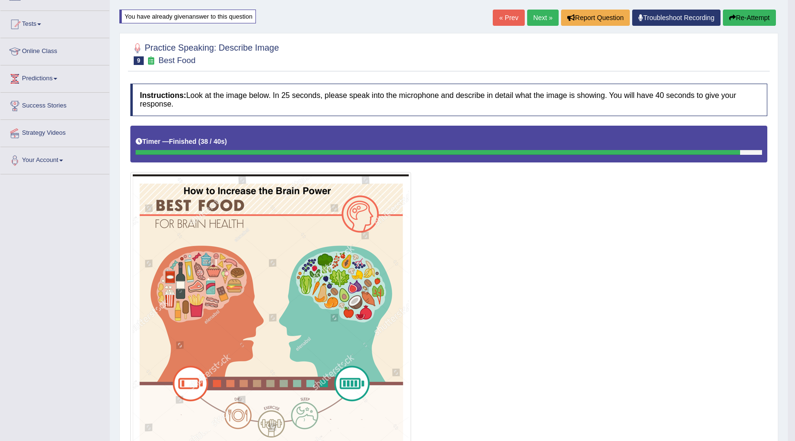
scroll to position [81, 0]
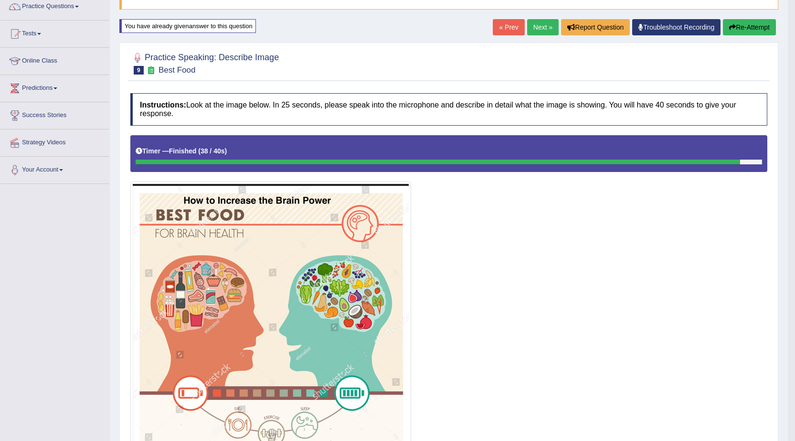
click at [756, 23] on button "Re-Attempt" at bounding box center [749, 27] width 53 height 16
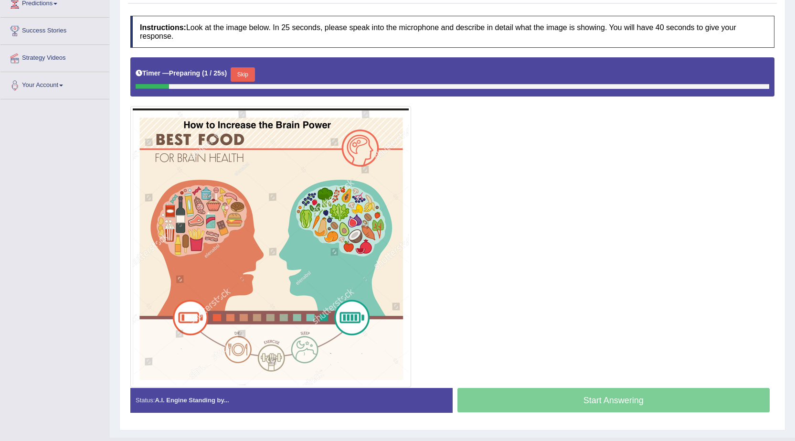
scroll to position [186, 0]
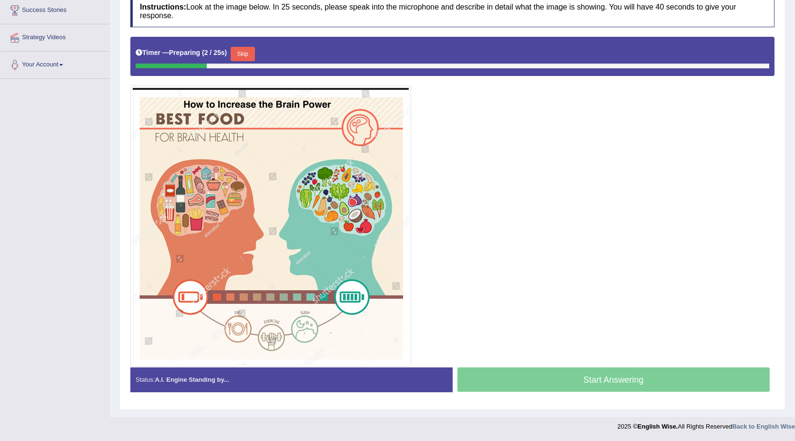
click at [240, 53] on button "Skip" at bounding box center [243, 54] width 24 height 14
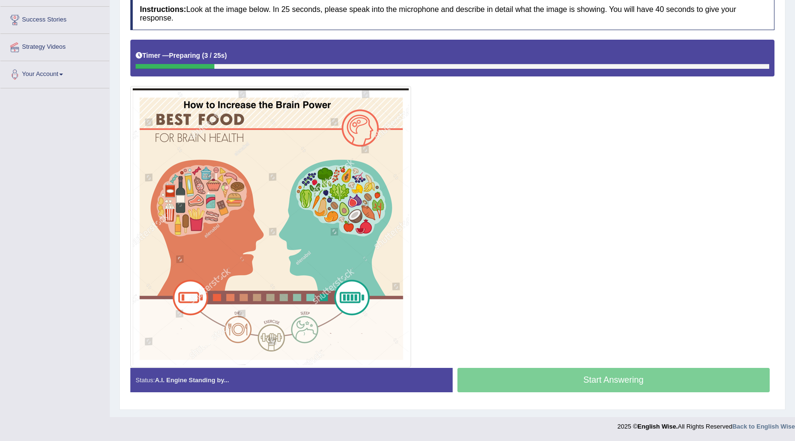
scroll to position [177, 0]
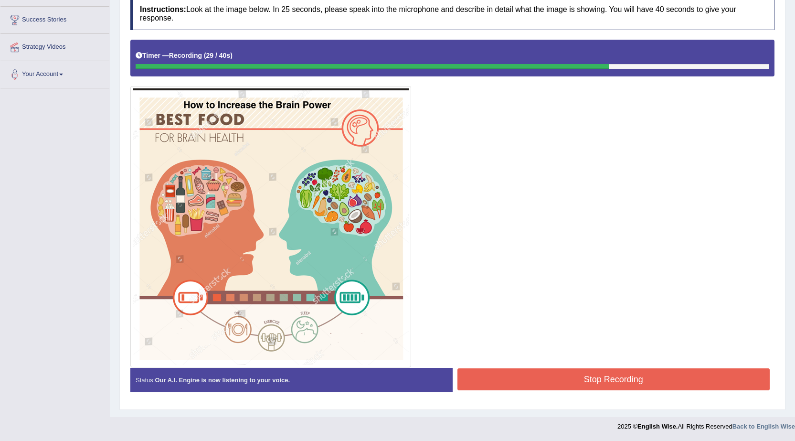
click at [521, 375] on button "Stop Recording" at bounding box center [614, 379] width 313 height 22
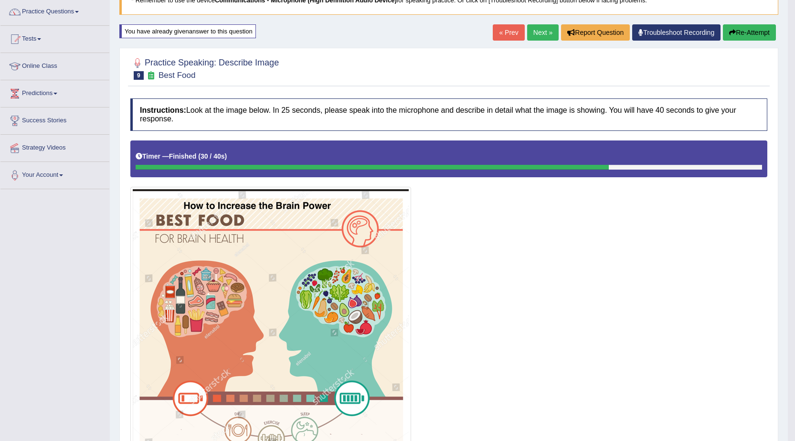
scroll to position [33, 0]
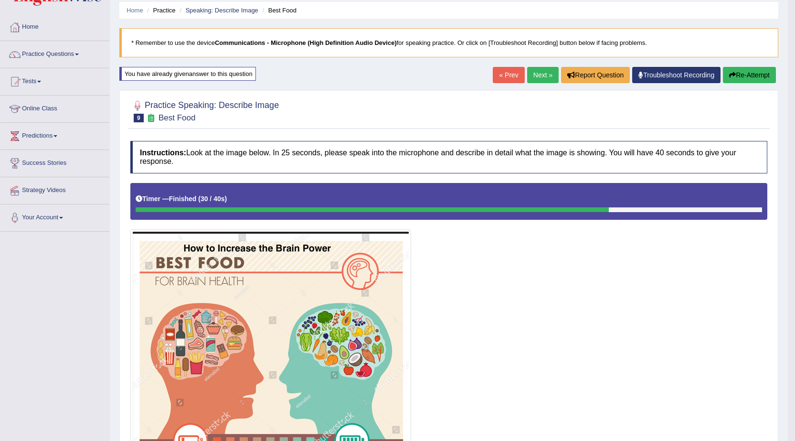
click at [541, 72] on link "Next »" at bounding box center [543, 75] width 32 height 16
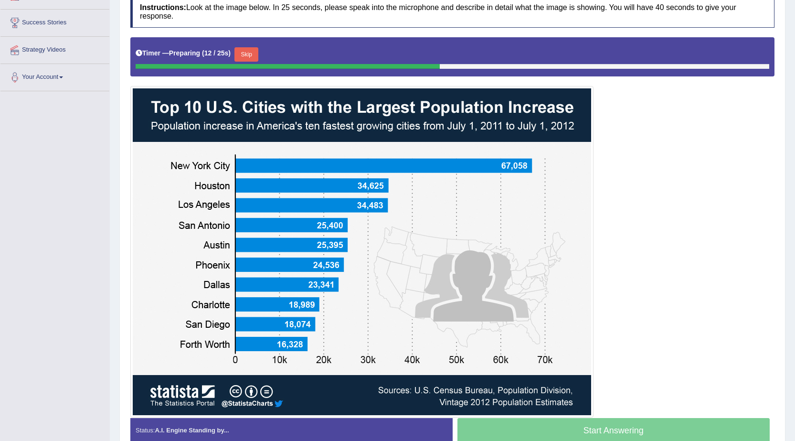
scroll to position [191, 0]
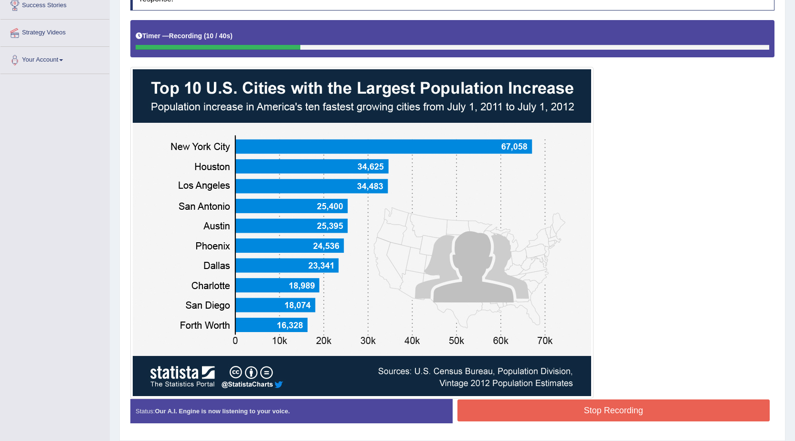
click at [549, 418] on button "Stop Recording" at bounding box center [614, 410] width 313 height 22
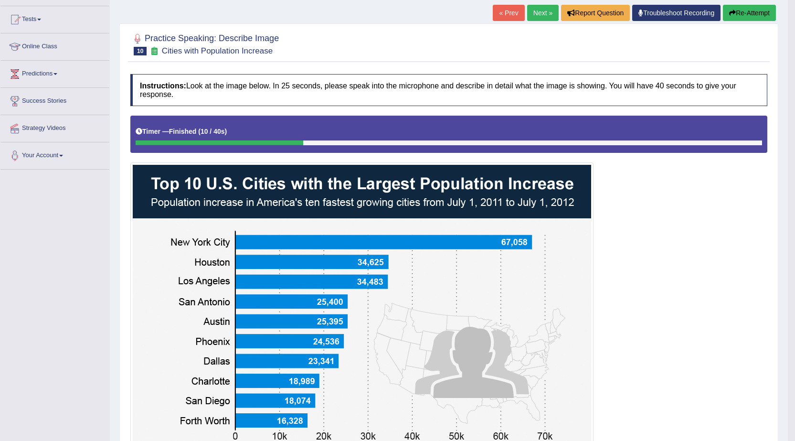
scroll to position [48, 0]
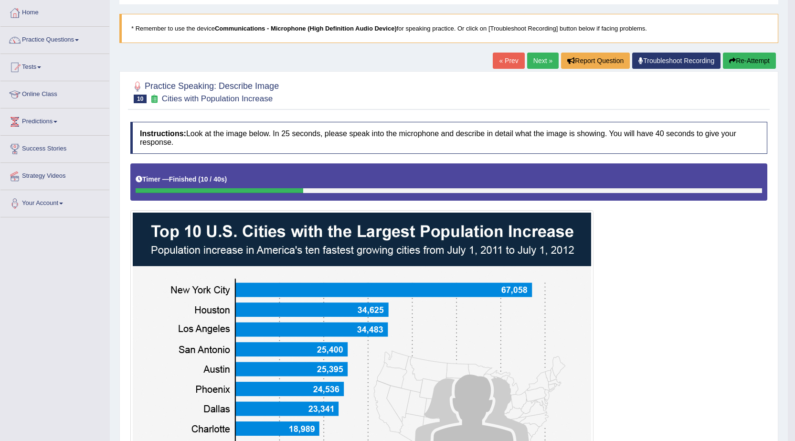
click at [734, 60] on icon "button" at bounding box center [732, 60] width 7 height 7
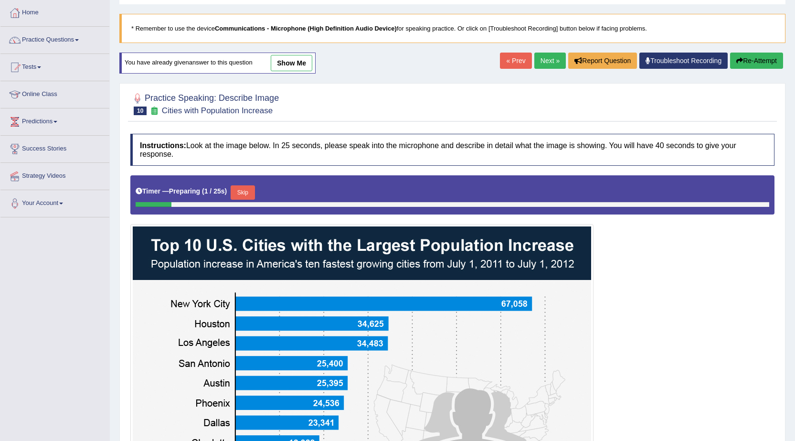
click at [243, 192] on button "Skip" at bounding box center [243, 192] width 24 height 14
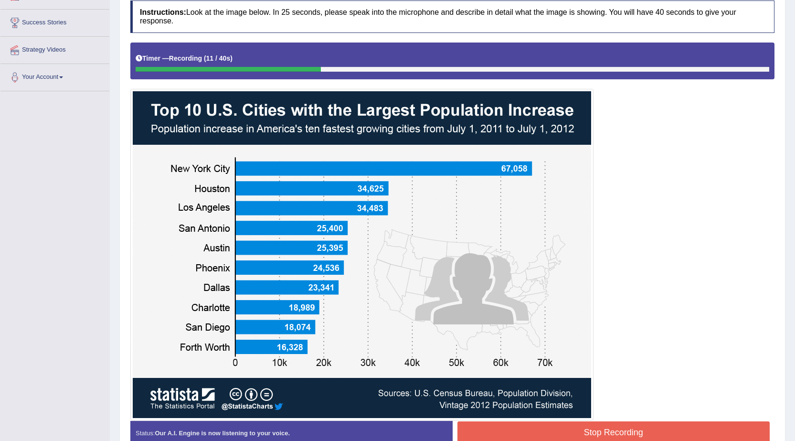
scroll to position [191, 0]
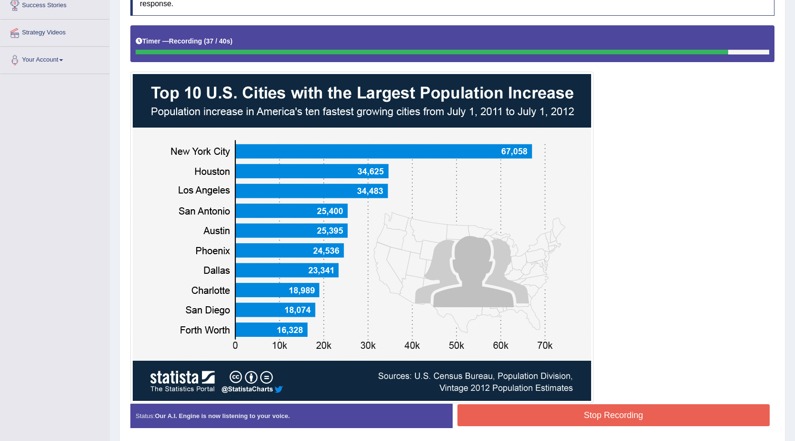
click at [481, 414] on button "Stop Recording" at bounding box center [614, 415] width 313 height 22
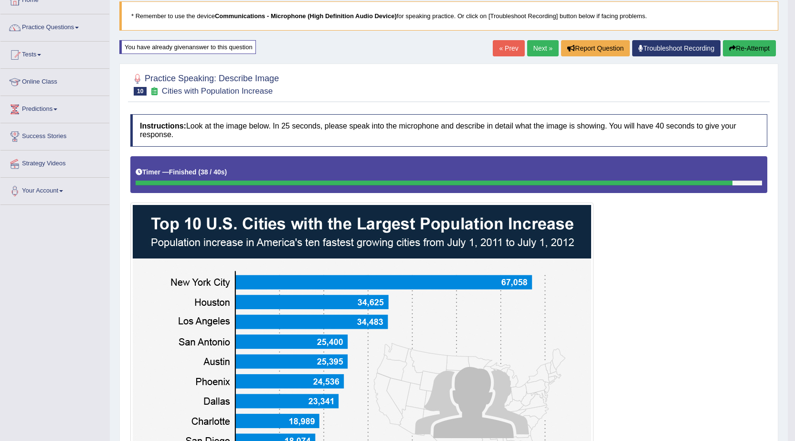
scroll to position [48, 0]
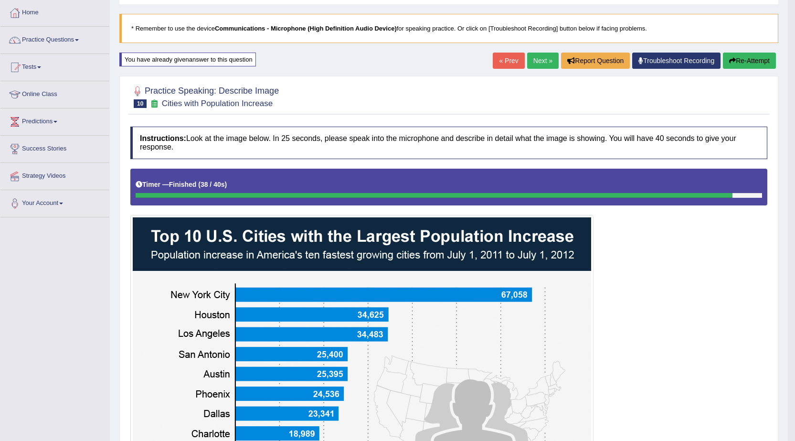
click at [755, 61] on button "Re-Attempt" at bounding box center [749, 61] width 53 height 16
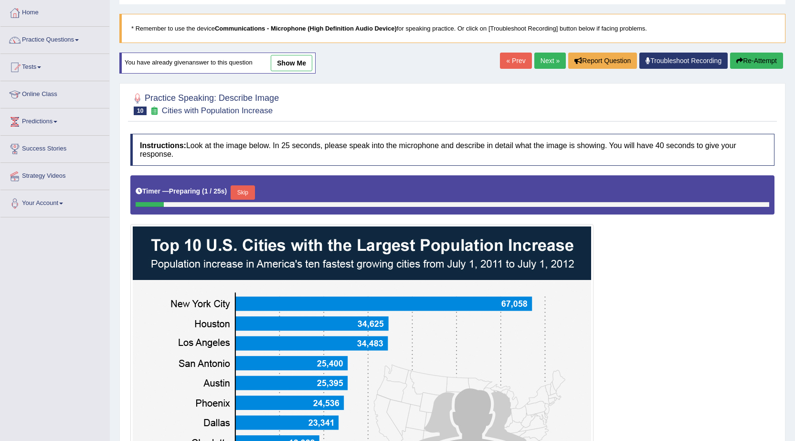
click at [242, 191] on button "Skip" at bounding box center [243, 192] width 24 height 14
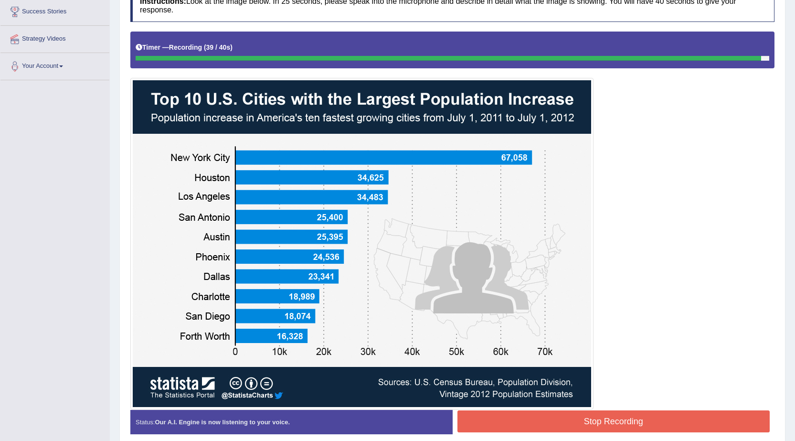
scroll to position [227, 0]
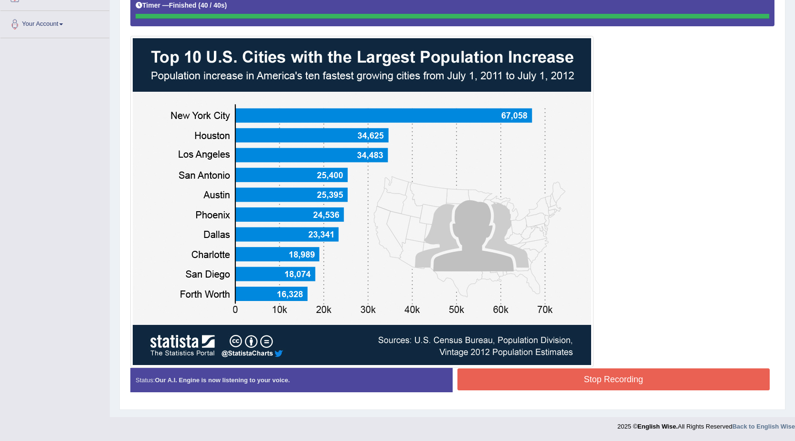
click at [614, 385] on div "Instructions: Look at the image below. In 25 seconds, please speak into the mic…" at bounding box center [452, 174] width 649 height 462
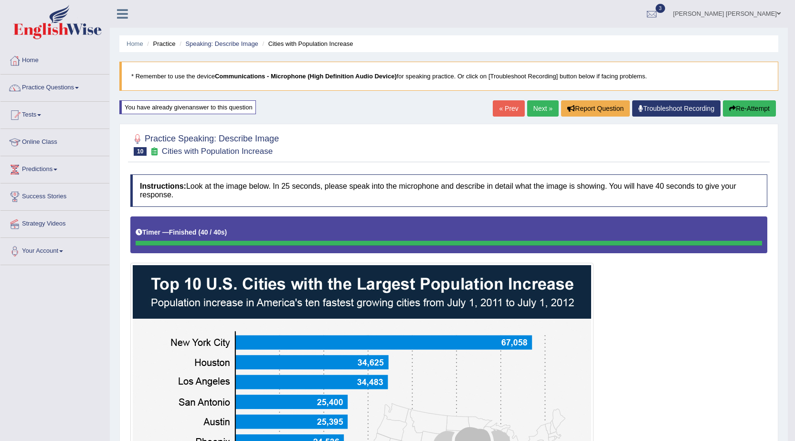
scroll to position [48, 0]
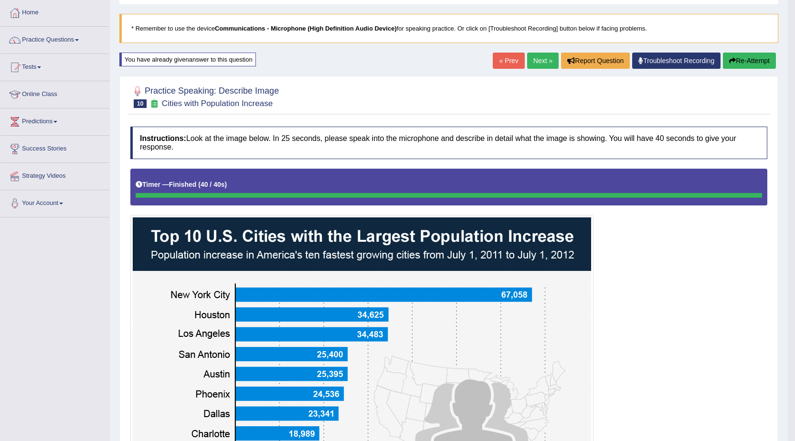
click at [546, 59] on link "Next »" at bounding box center [543, 61] width 32 height 16
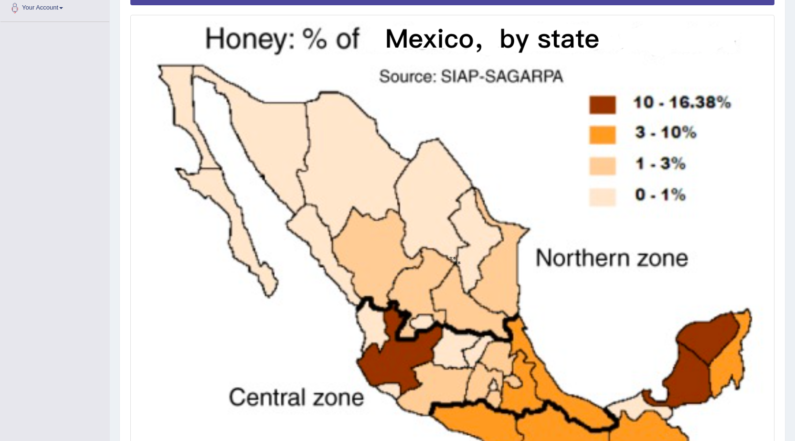
scroll to position [377, 0]
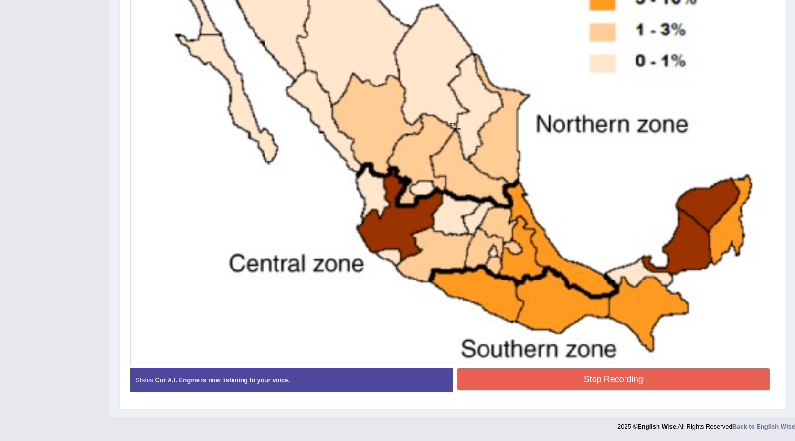
click at [607, 379] on button "Stop Recording" at bounding box center [614, 379] width 313 height 22
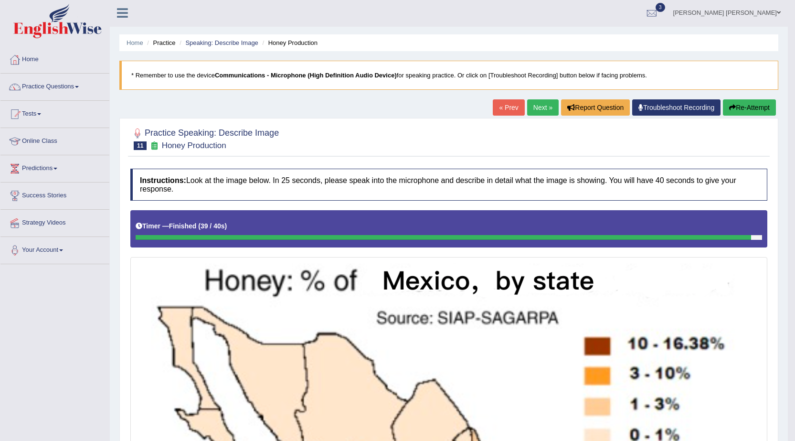
scroll to position [0, 0]
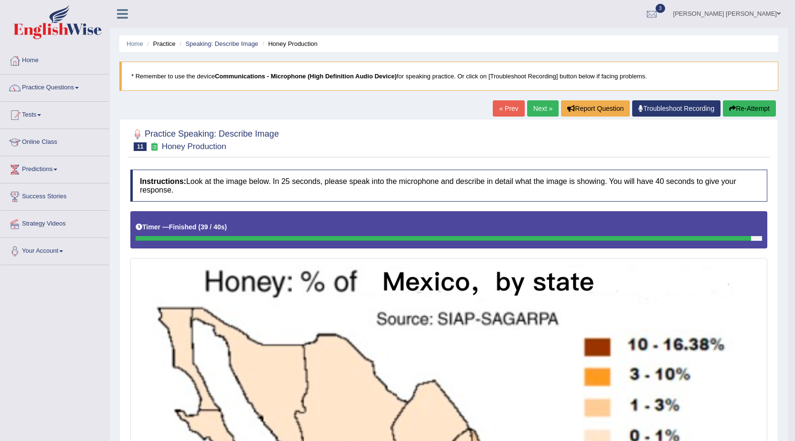
click at [532, 110] on link "Next »" at bounding box center [543, 108] width 32 height 16
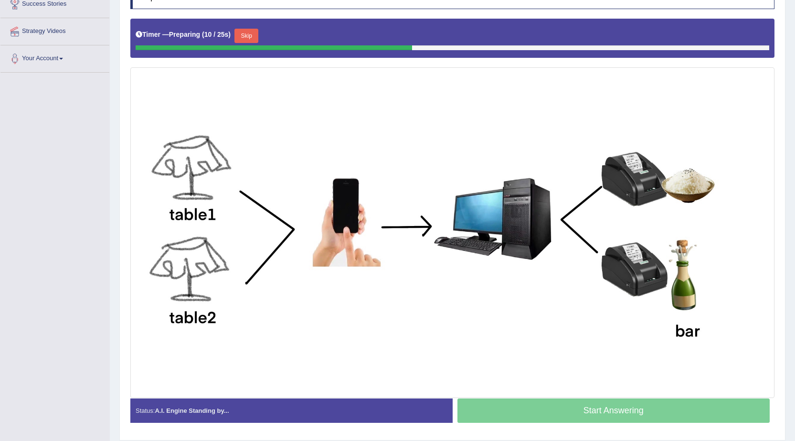
scroll to position [175, 0]
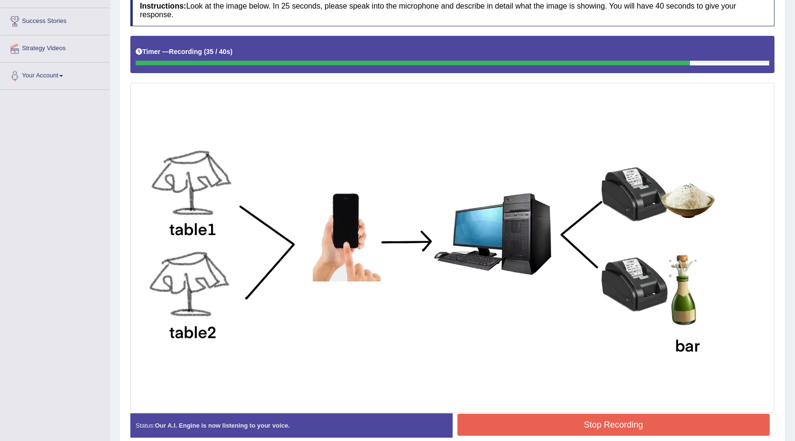
click at [561, 421] on button "Stop Recording" at bounding box center [614, 425] width 313 height 22
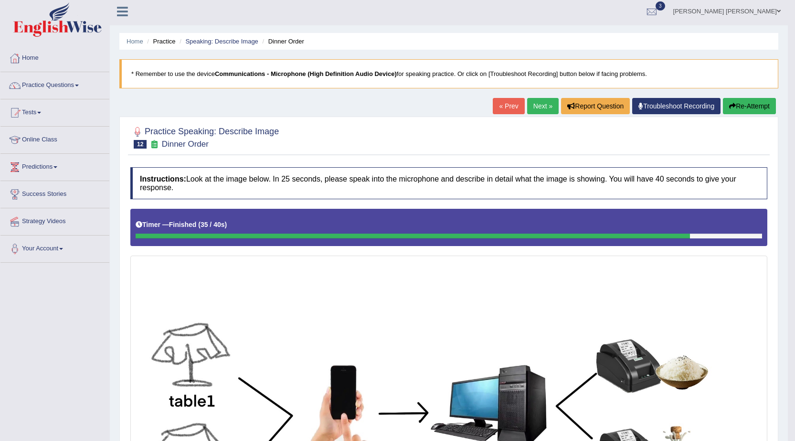
scroll to position [0, 0]
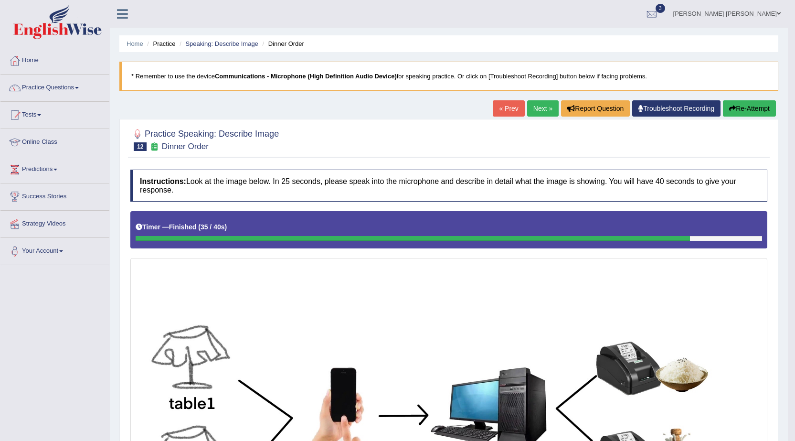
click at [732, 111] on icon "button" at bounding box center [732, 108] width 7 height 7
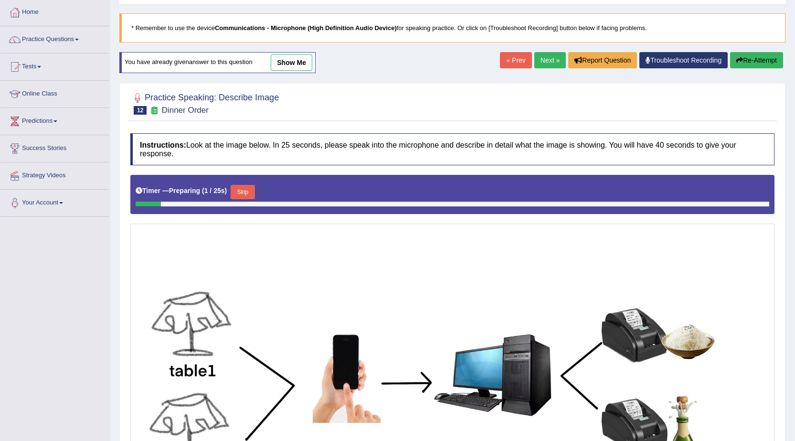
scroll to position [191, 0]
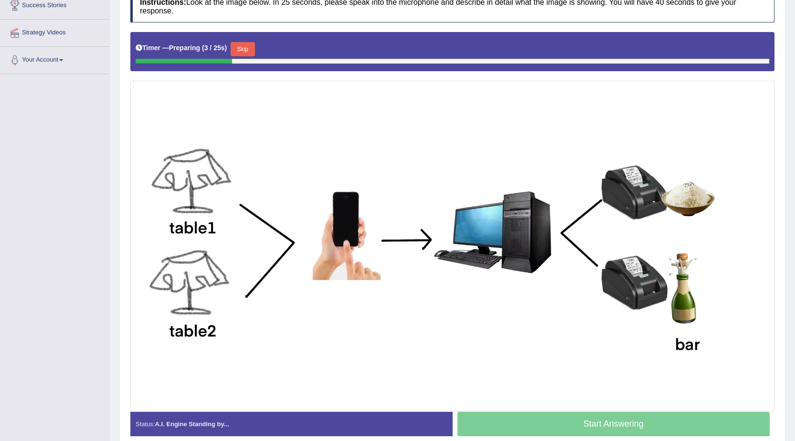
click at [248, 48] on button "Skip" at bounding box center [243, 49] width 24 height 14
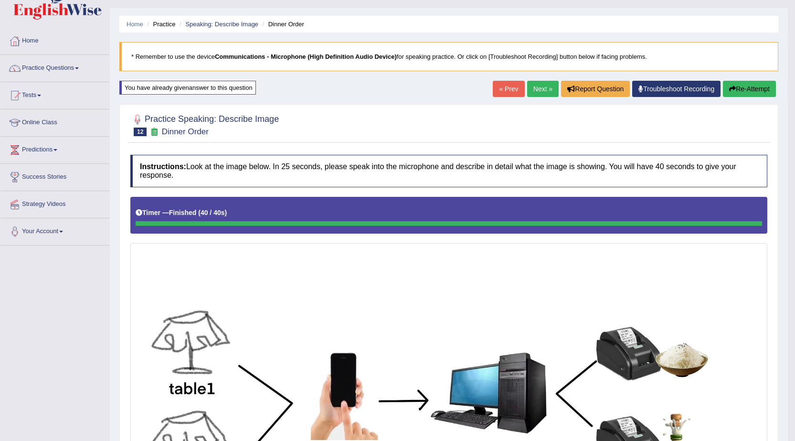
scroll to position [0, 0]
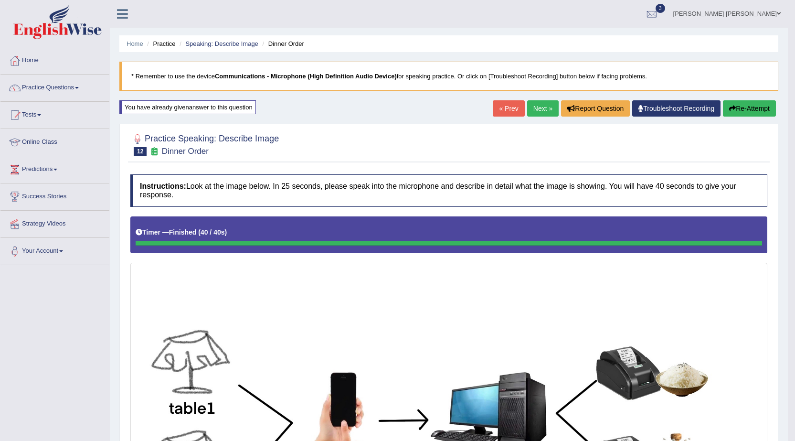
click at [740, 13] on link "[PERSON_NAME] [PERSON_NAME]" at bounding box center [727, 12] width 122 height 25
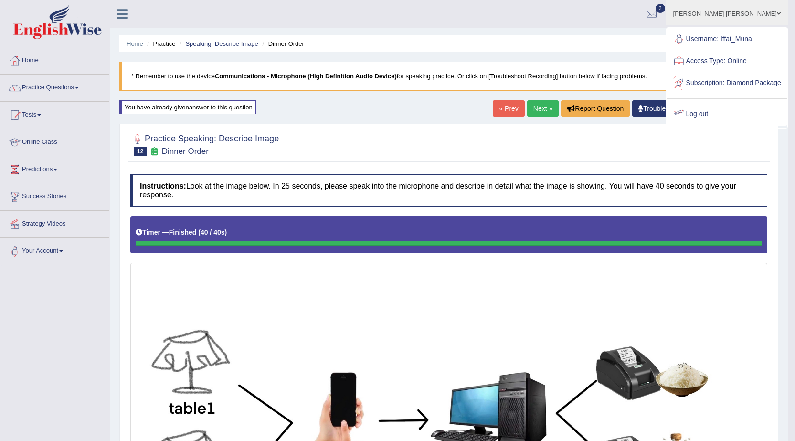
click at [705, 124] on link "Log out" at bounding box center [727, 114] width 120 height 22
